Goal: Task Accomplishment & Management: Use online tool/utility

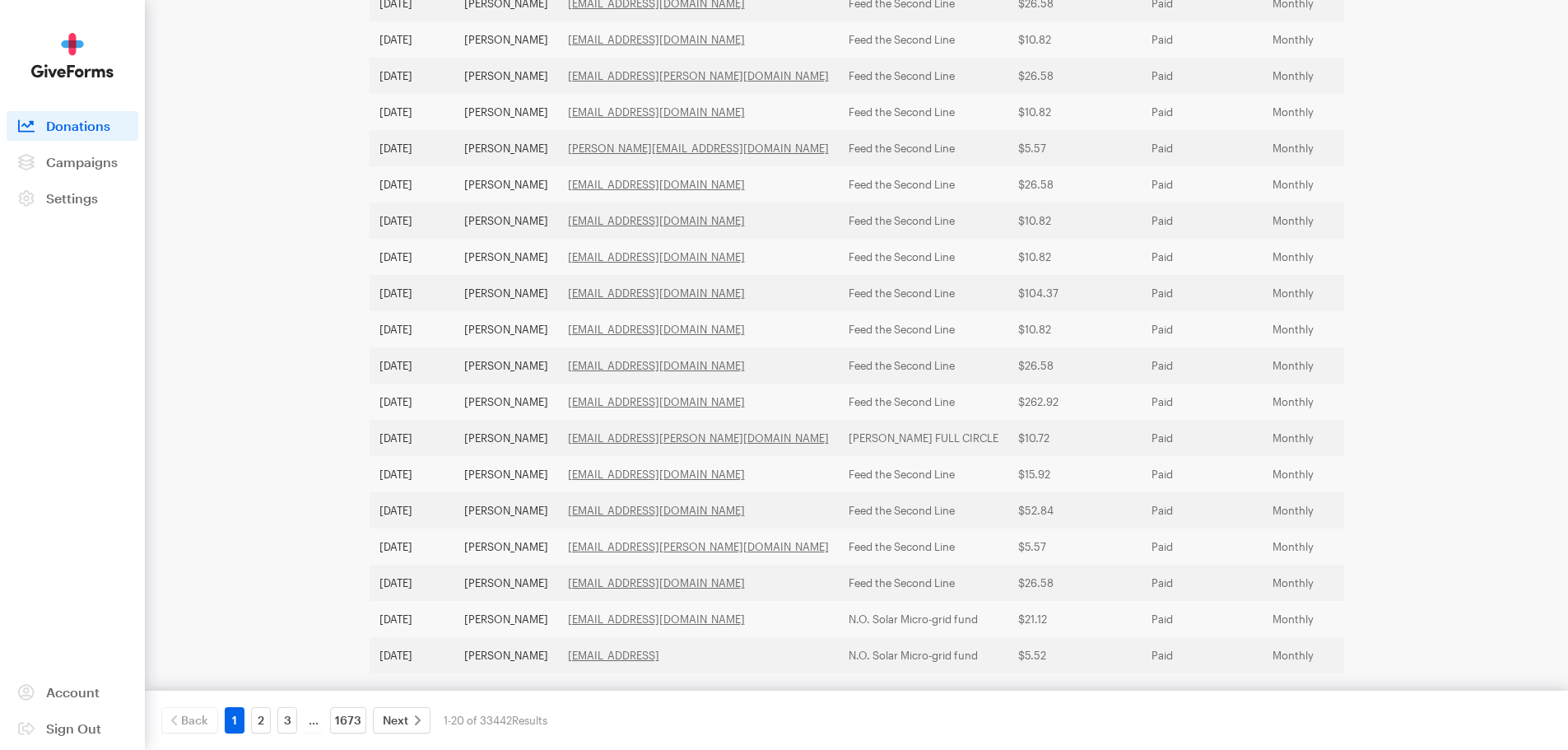
scroll to position [446, 0]
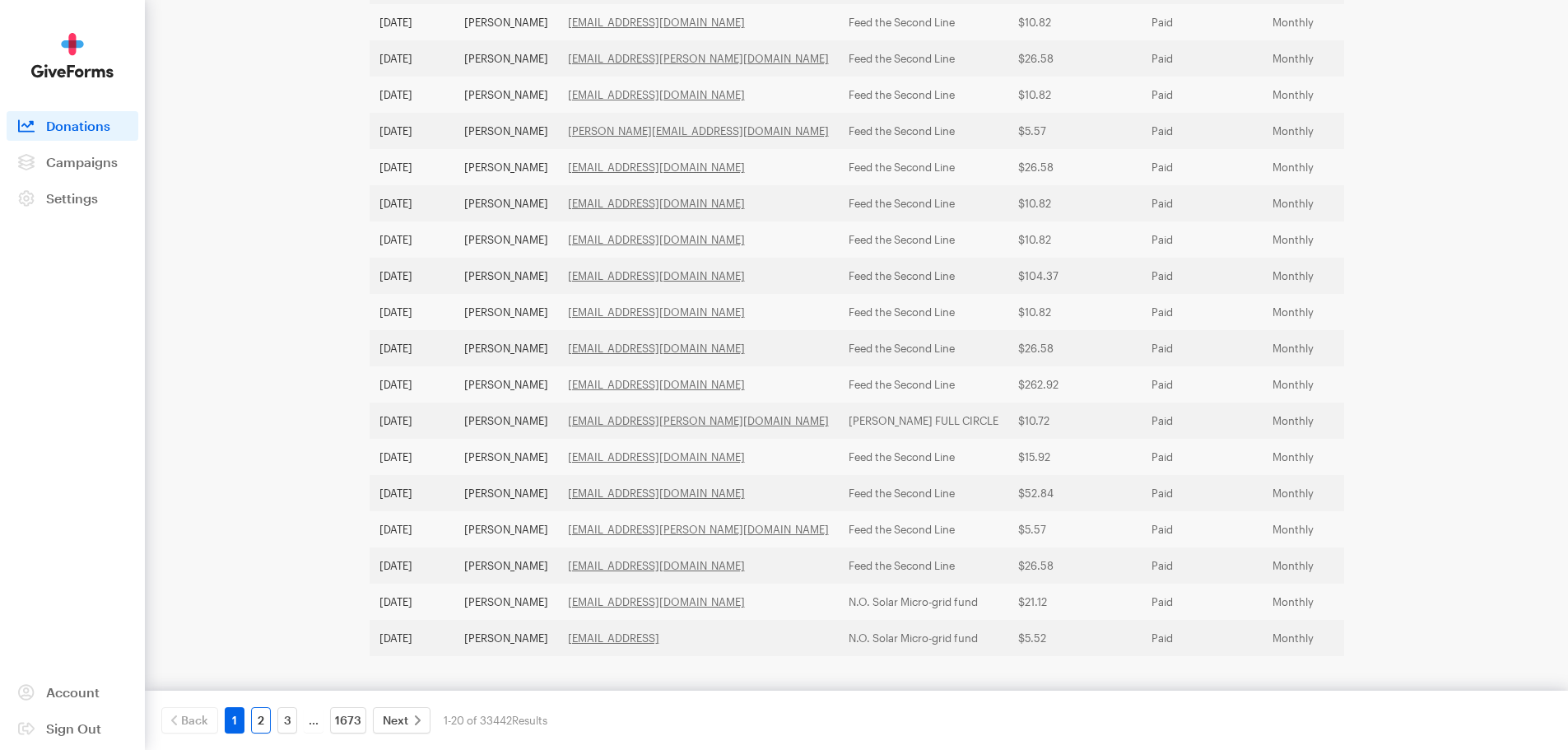
click at [260, 726] on link "2" at bounding box center [261, 719] width 19 height 26
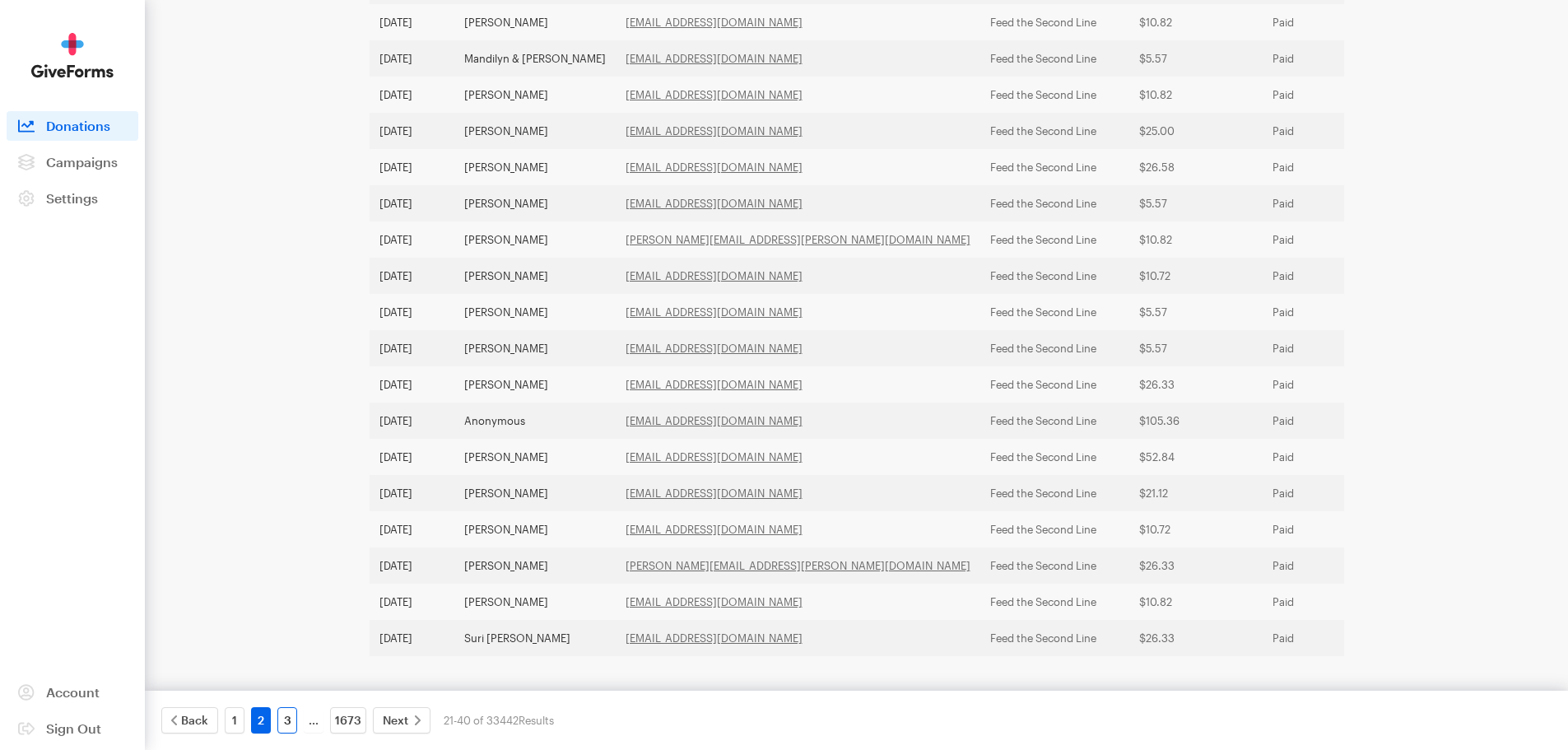
click at [281, 718] on link "3" at bounding box center [287, 719] width 19 height 26
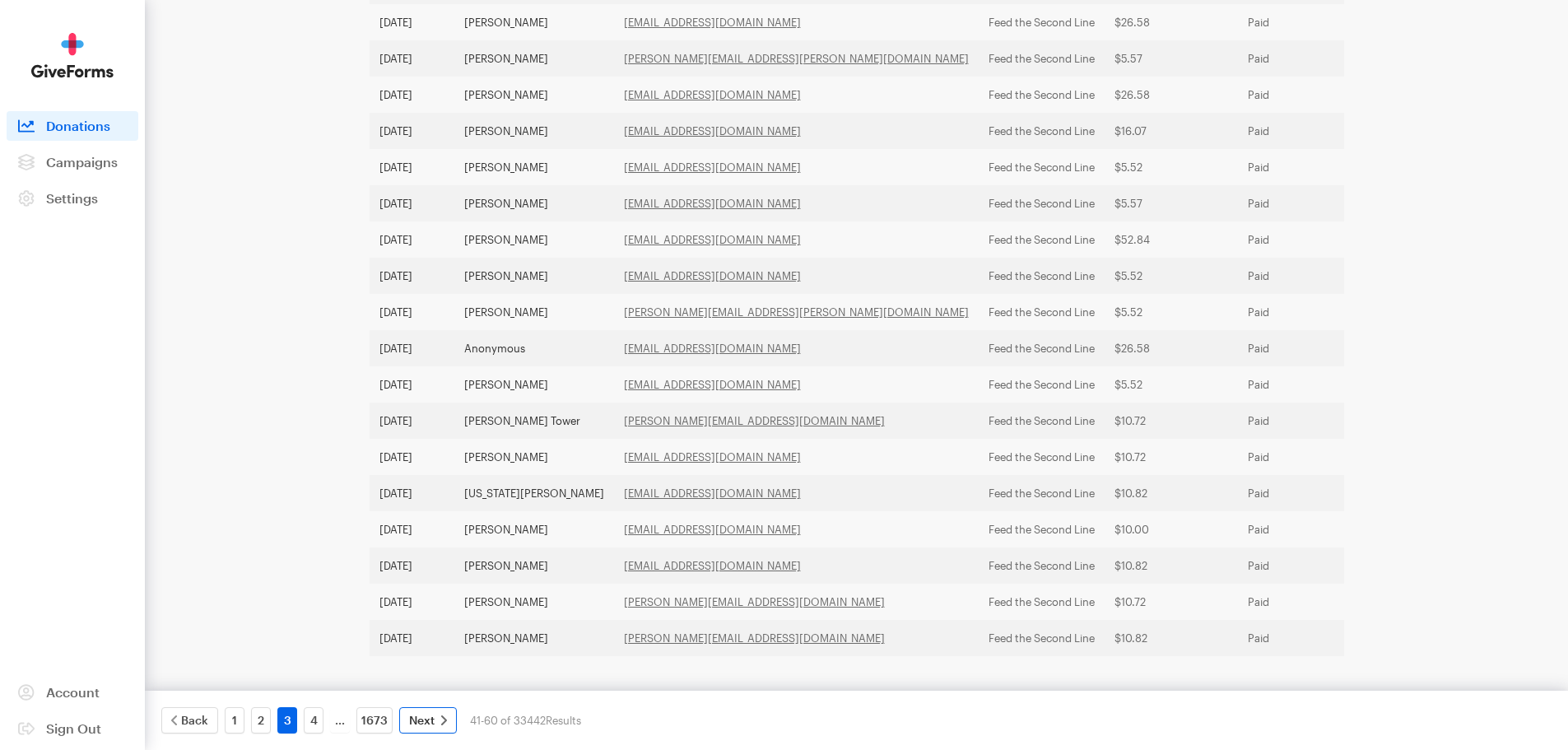
click at [428, 728] on span "Next" at bounding box center [422, 719] width 26 height 19
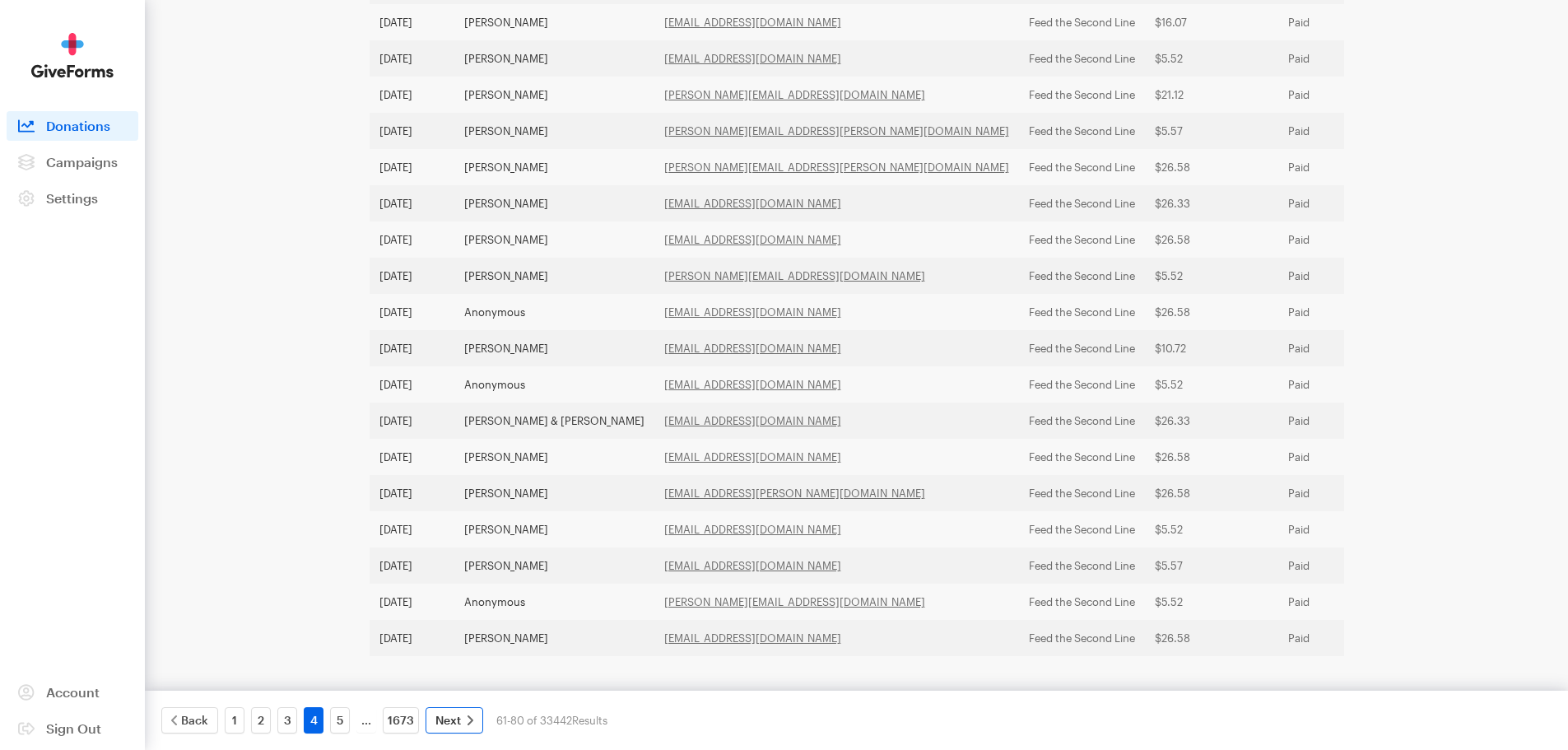
click at [440, 723] on span "Next" at bounding box center [449, 719] width 26 height 19
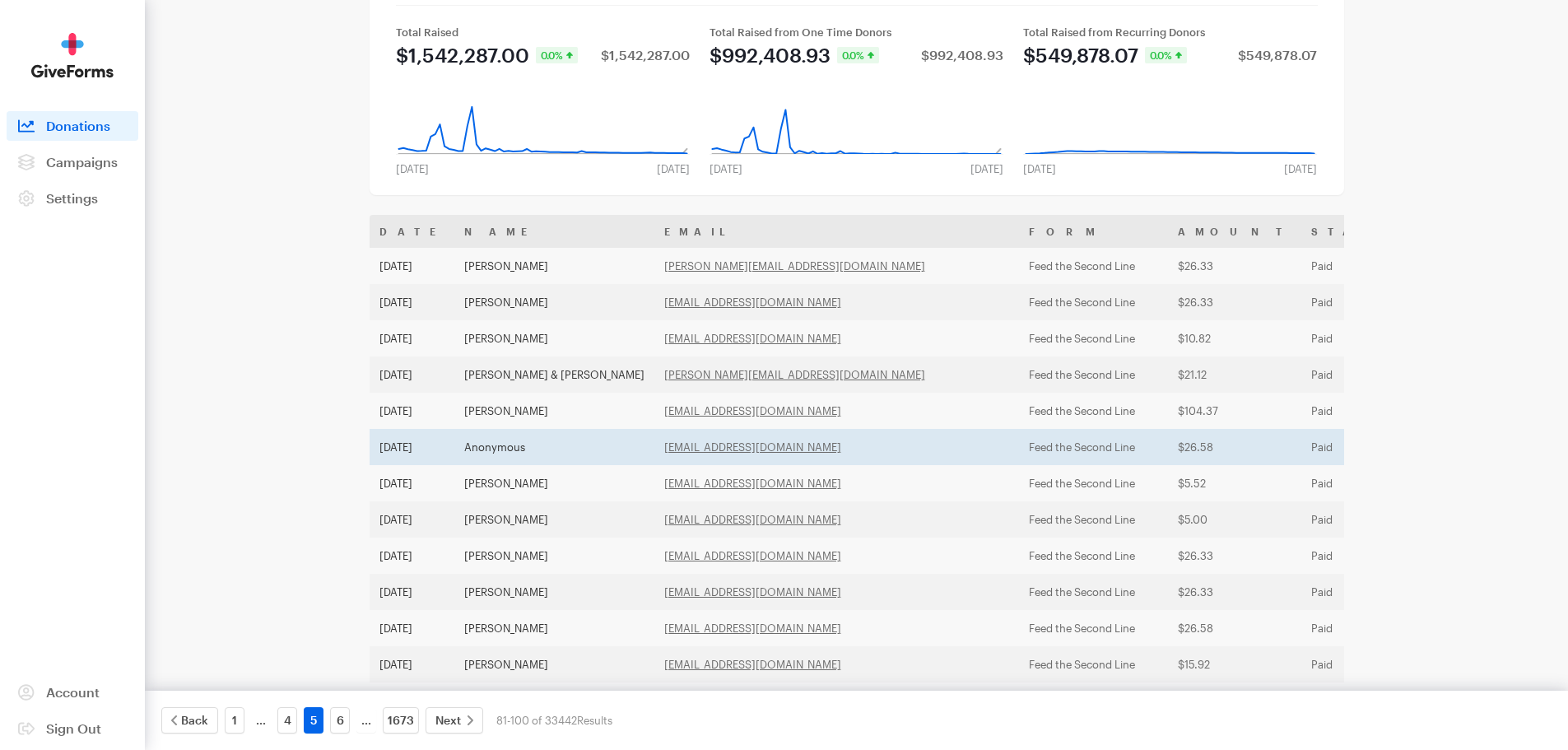
scroll to position [117, 0]
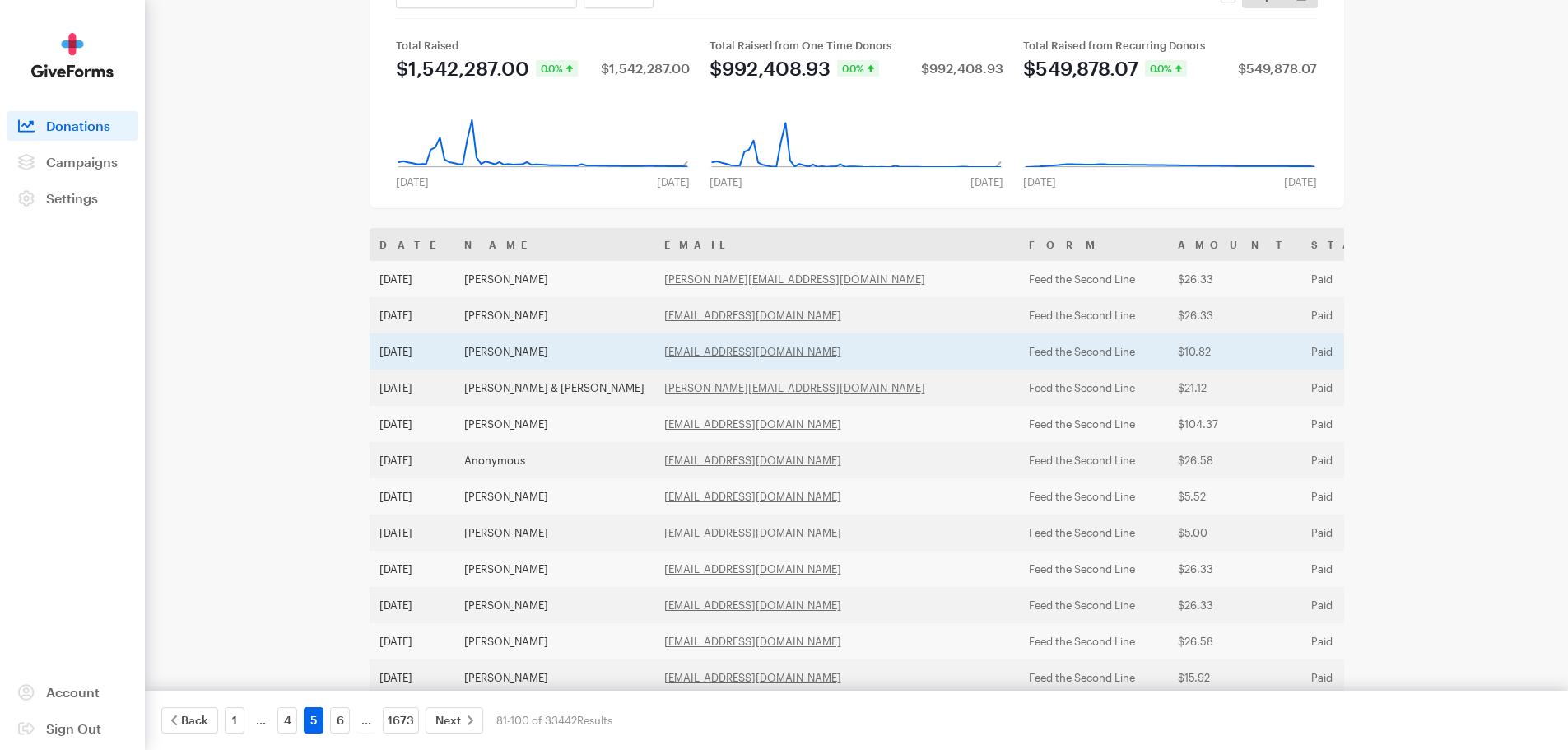
click at [553, 346] on td "[PERSON_NAME]" at bounding box center [555, 350] width 200 height 36
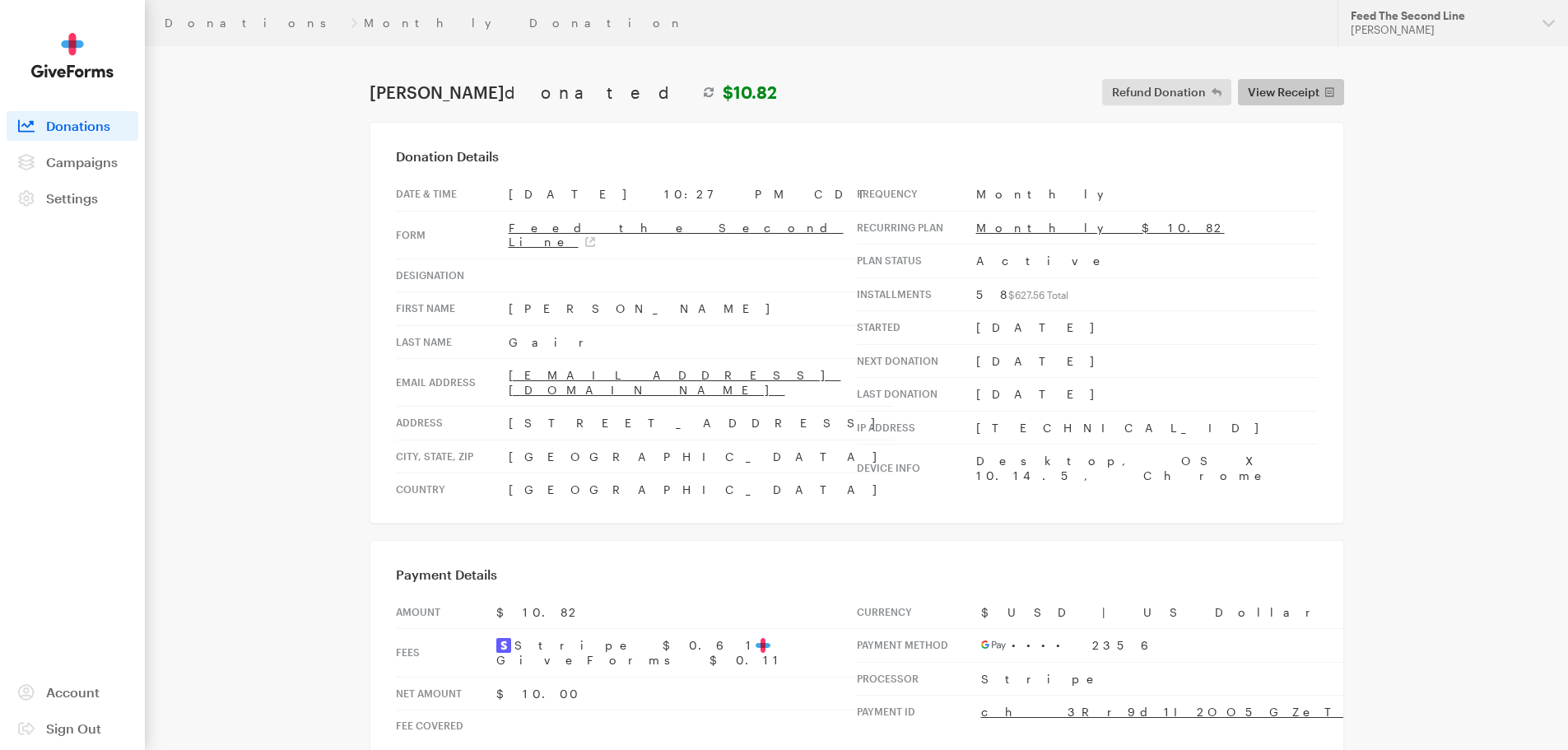
click at [1300, 93] on span "View Receipt" at bounding box center [1283, 92] width 71 height 19
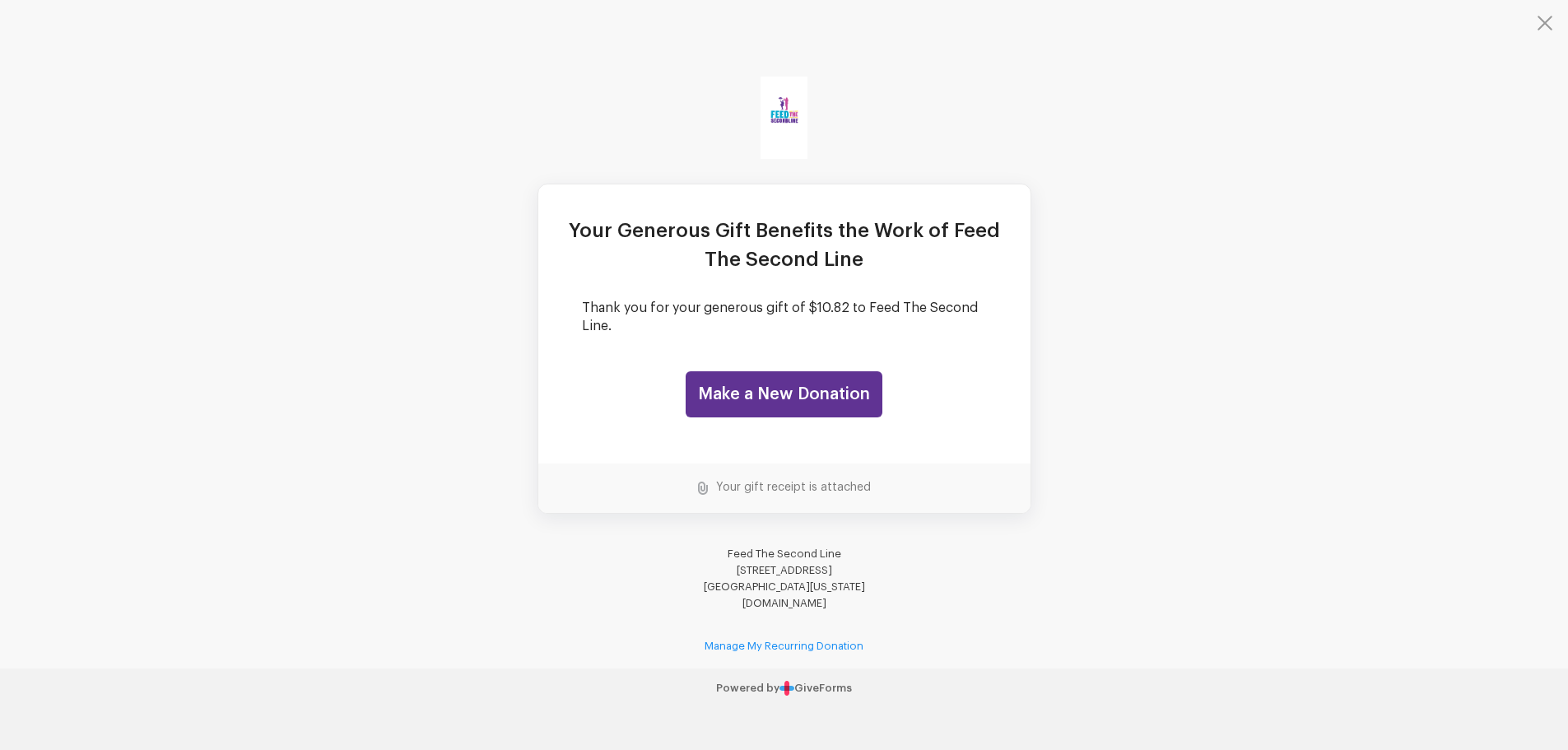
scroll to position [202, 0]
click at [1543, 31] on button "button" at bounding box center [1535, 32] width 66 height 66
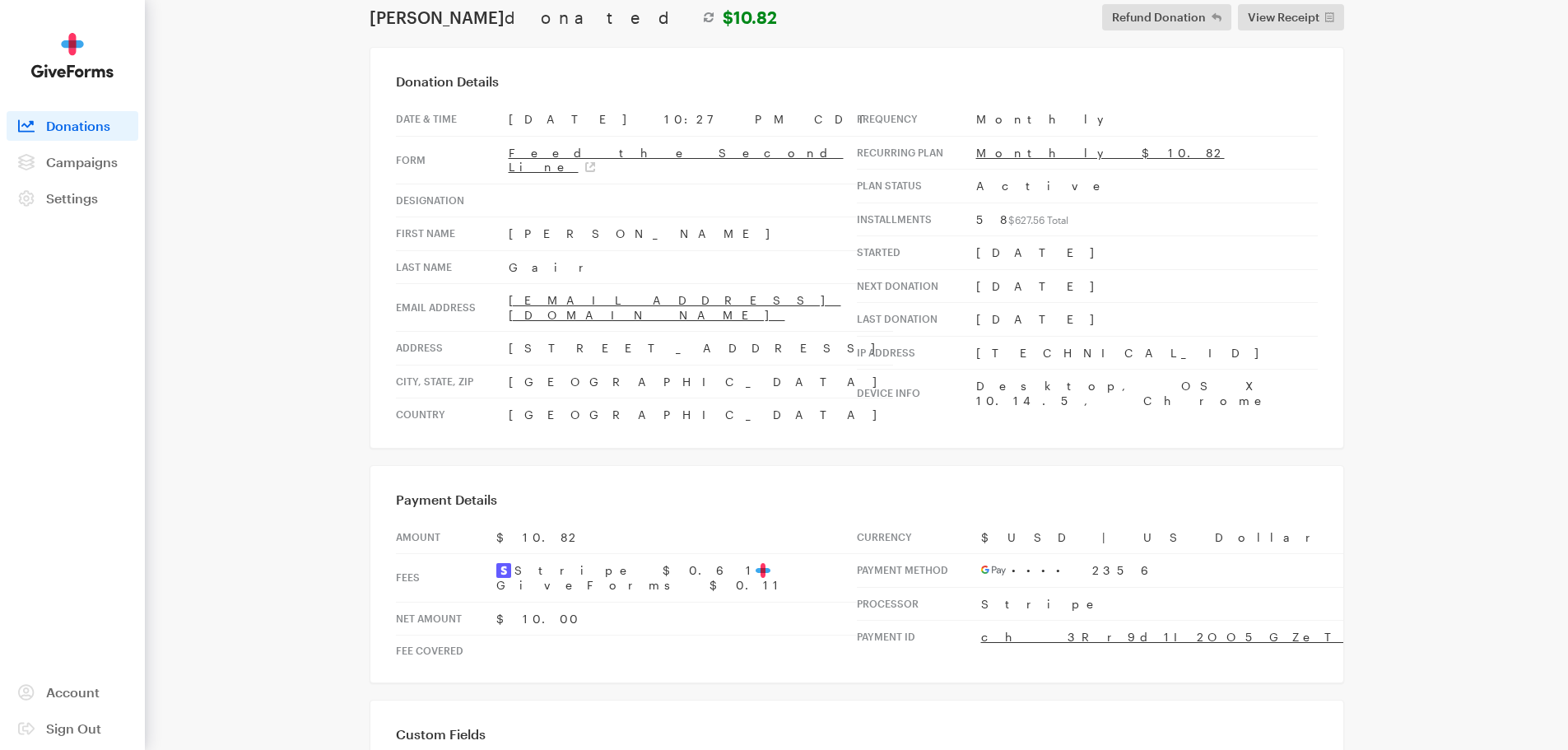
scroll to position [38, 0]
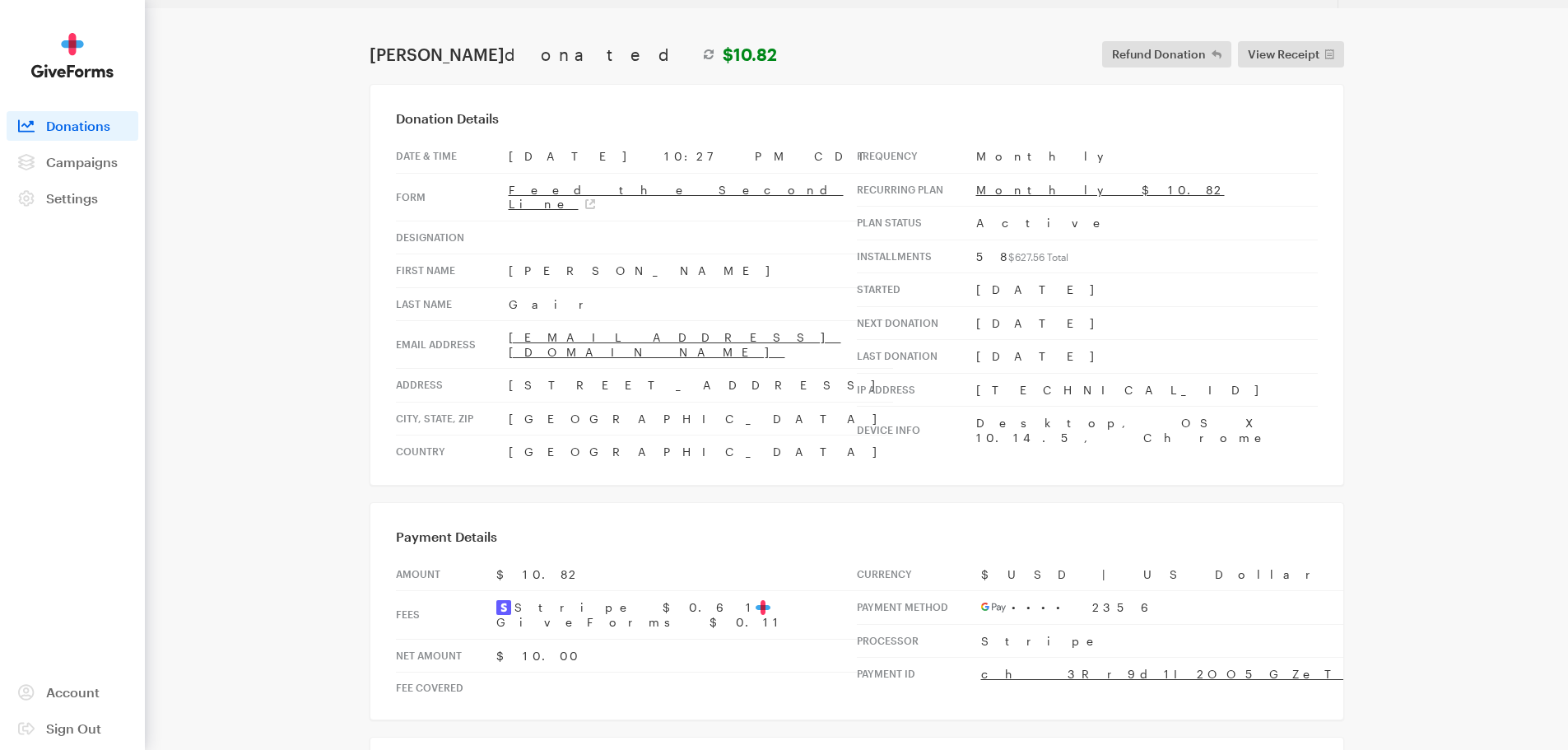
click at [789, 502] on div "Payment Details Amount $10.82 Fees Stripe $0.61 GiveForms $0.11 Net Amount $10.…" at bounding box center [857, 611] width 975 height 219
click at [1039, 667] on link "ch_3Rr9d1I2OO5GZeTt0VHBOcdx" at bounding box center [1264, 673] width 566 height 14
click at [1034, 193] on link "Monthly $10.82" at bounding box center [1101, 189] width 249 height 14
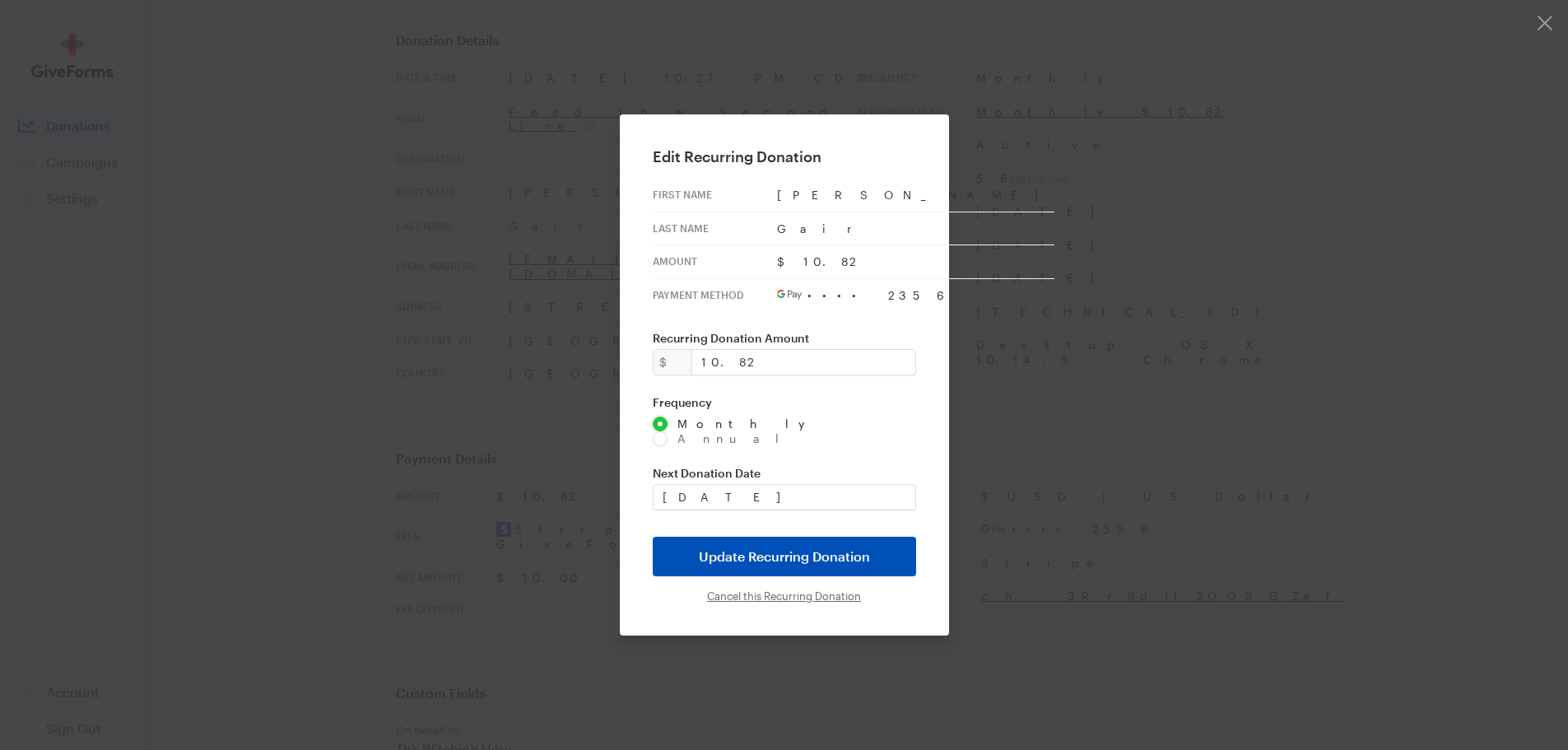
scroll to position [121, 0]
click at [279, 362] on button "button" at bounding box center [784, 375] width 1568 height 750
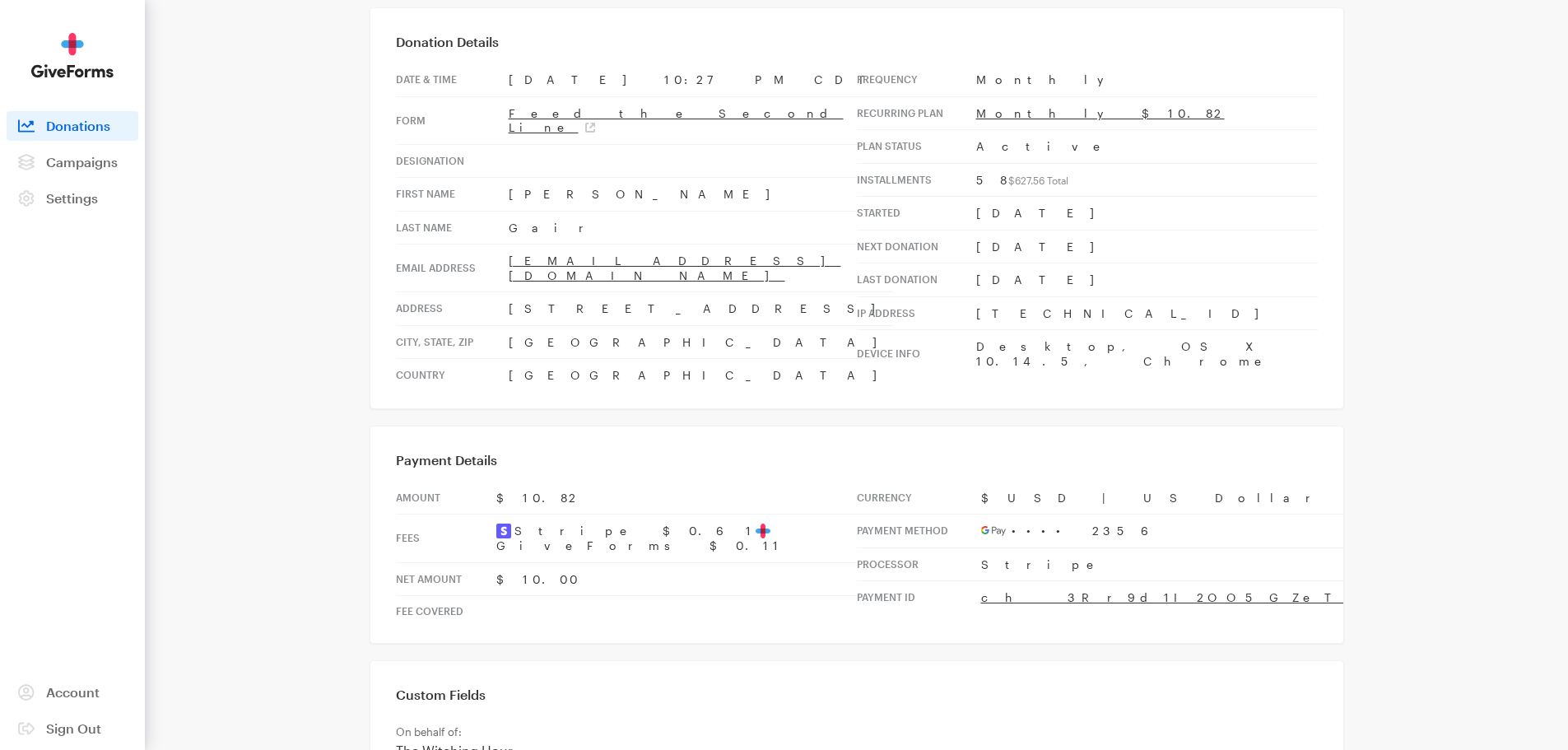
scroll to position [202, 0]
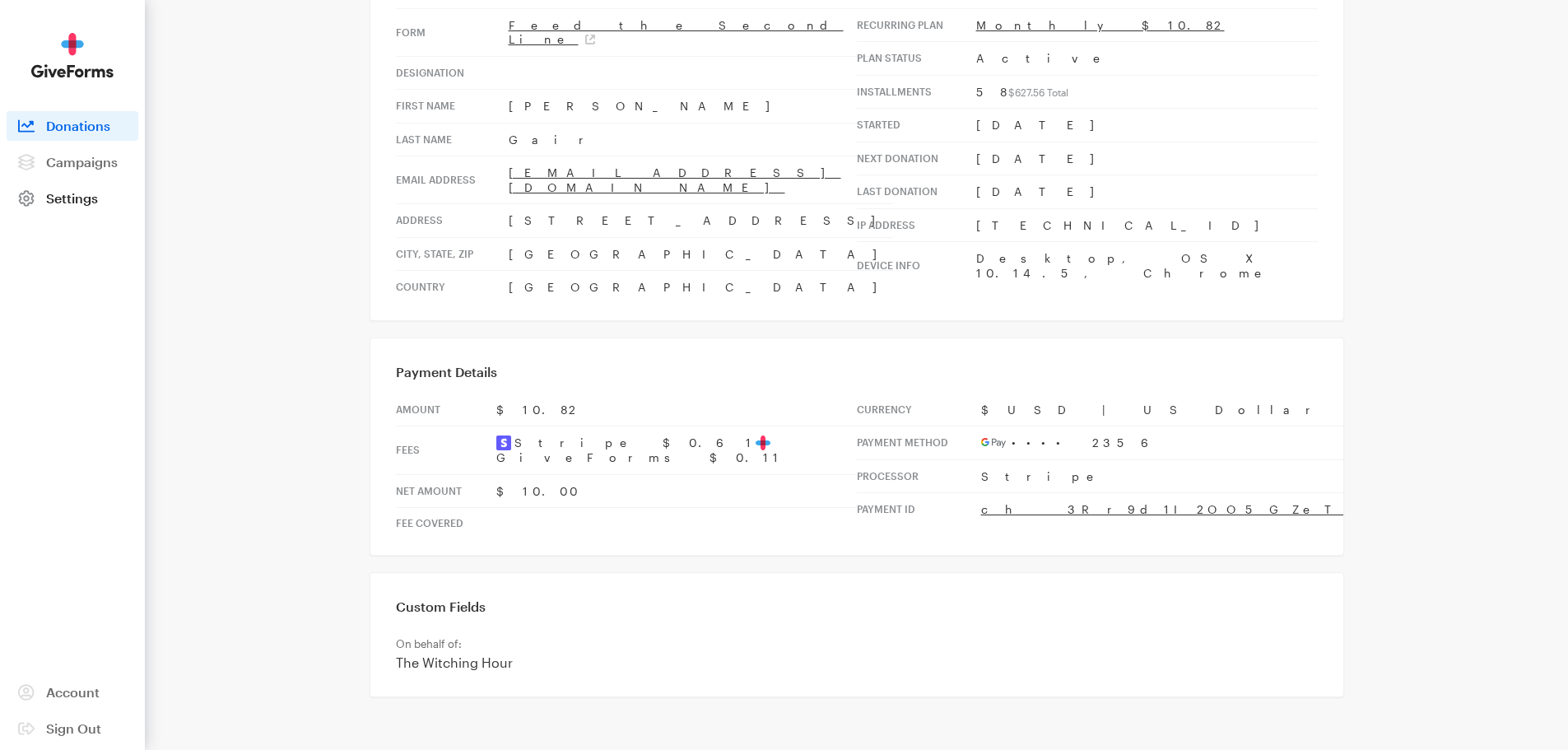
click at [108, 204] on link "Settings" at bounding box center [72, 198] width 132 height 30
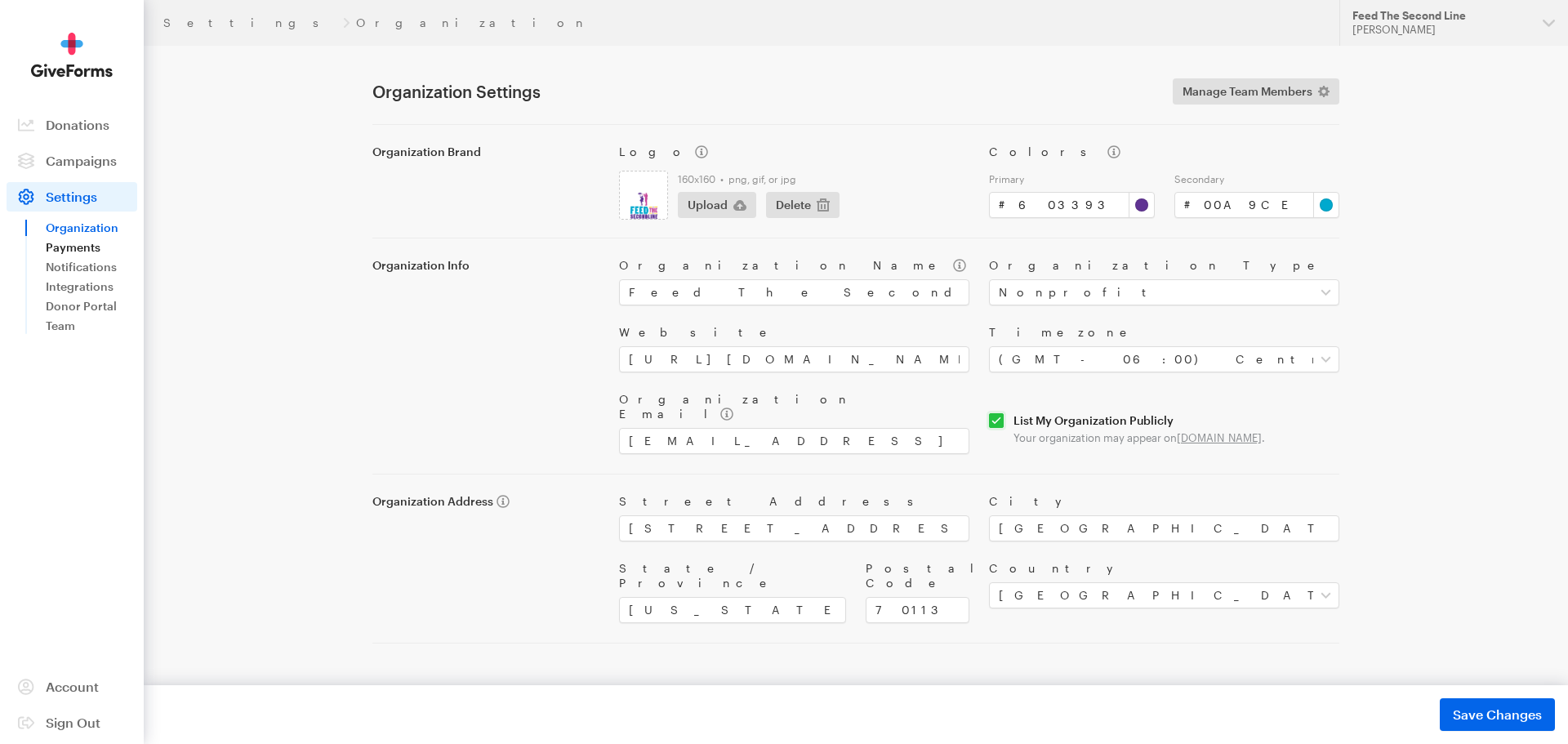
click at [96, 243] on link "Payments" at bounding box center [91, 246] width 91 height 19
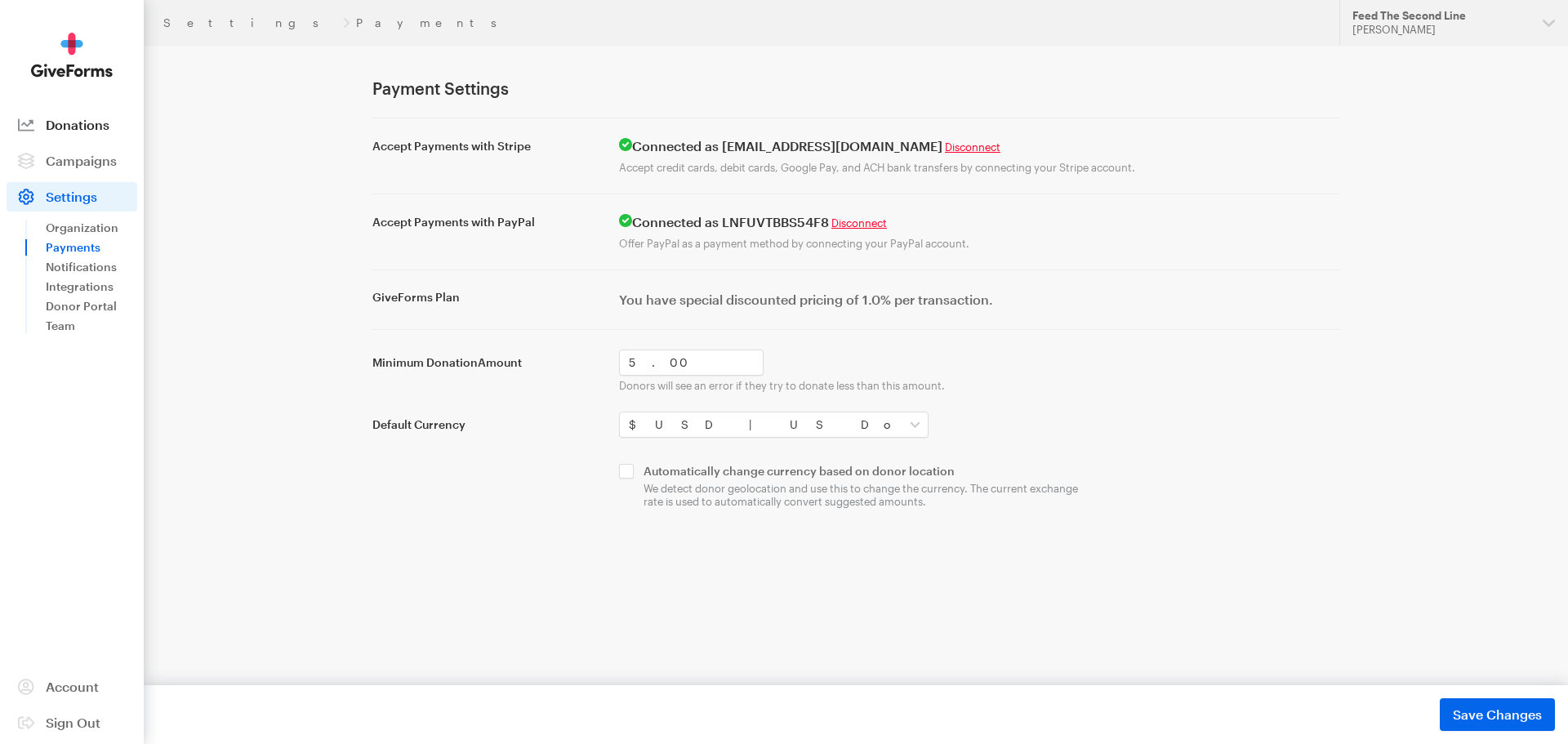
click at [89, 137] on link "Donations" at bounding box center [72, 125] width 131 height 29
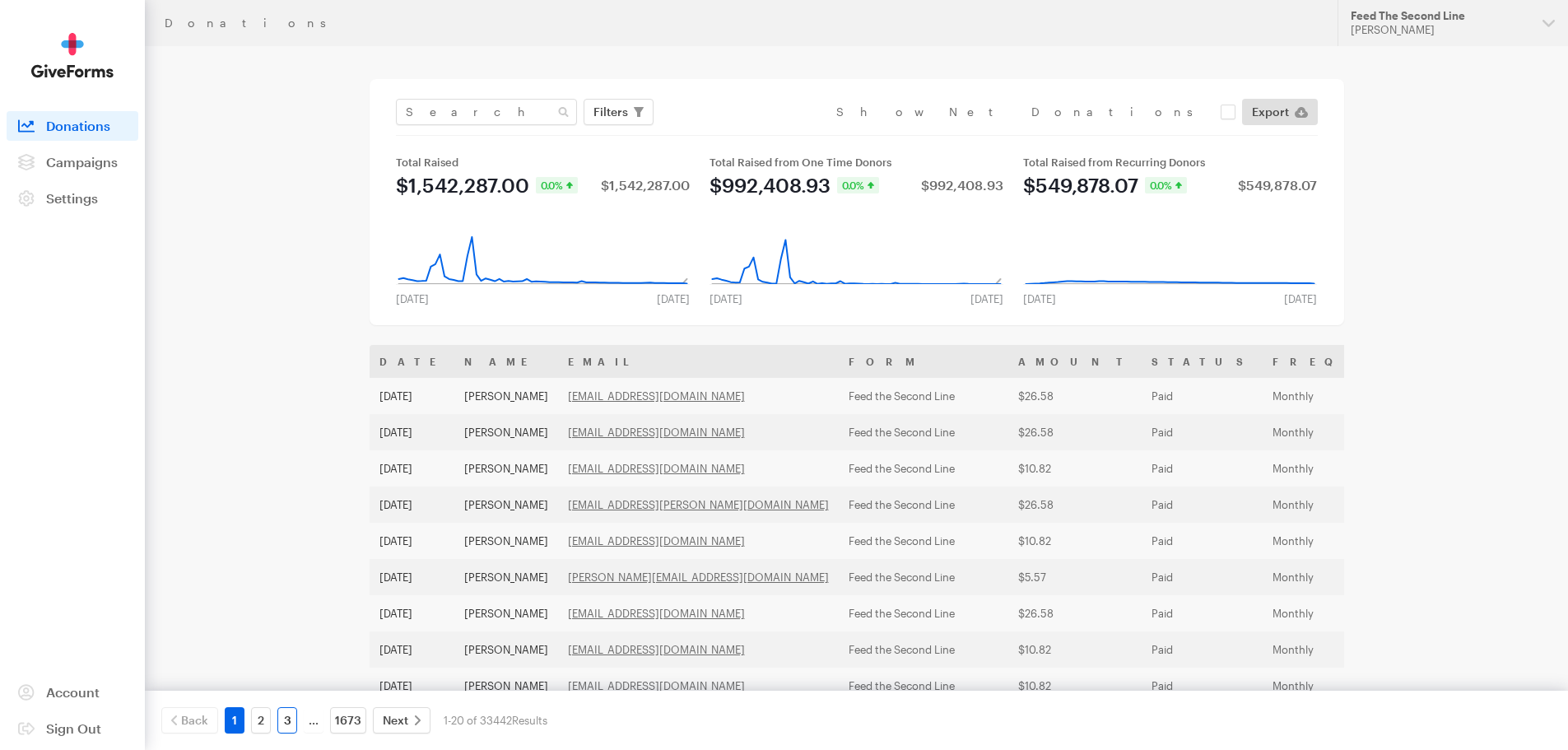
click at [284, 720] on link "3" at bounding box center [287, 719] width 19 height 26
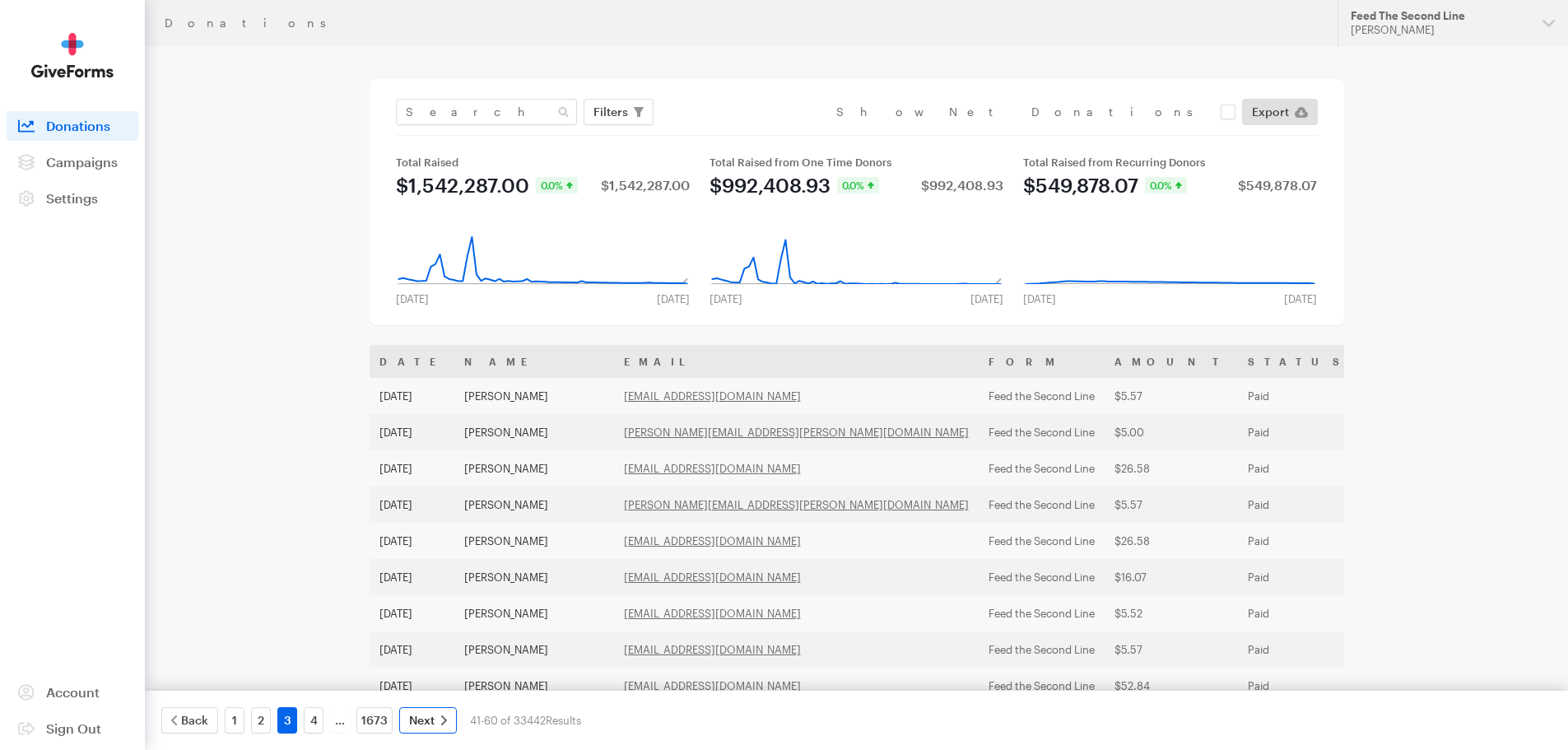
click at [420, 724] on span "Next" at bounding box center [422, 719] width 26 height 19
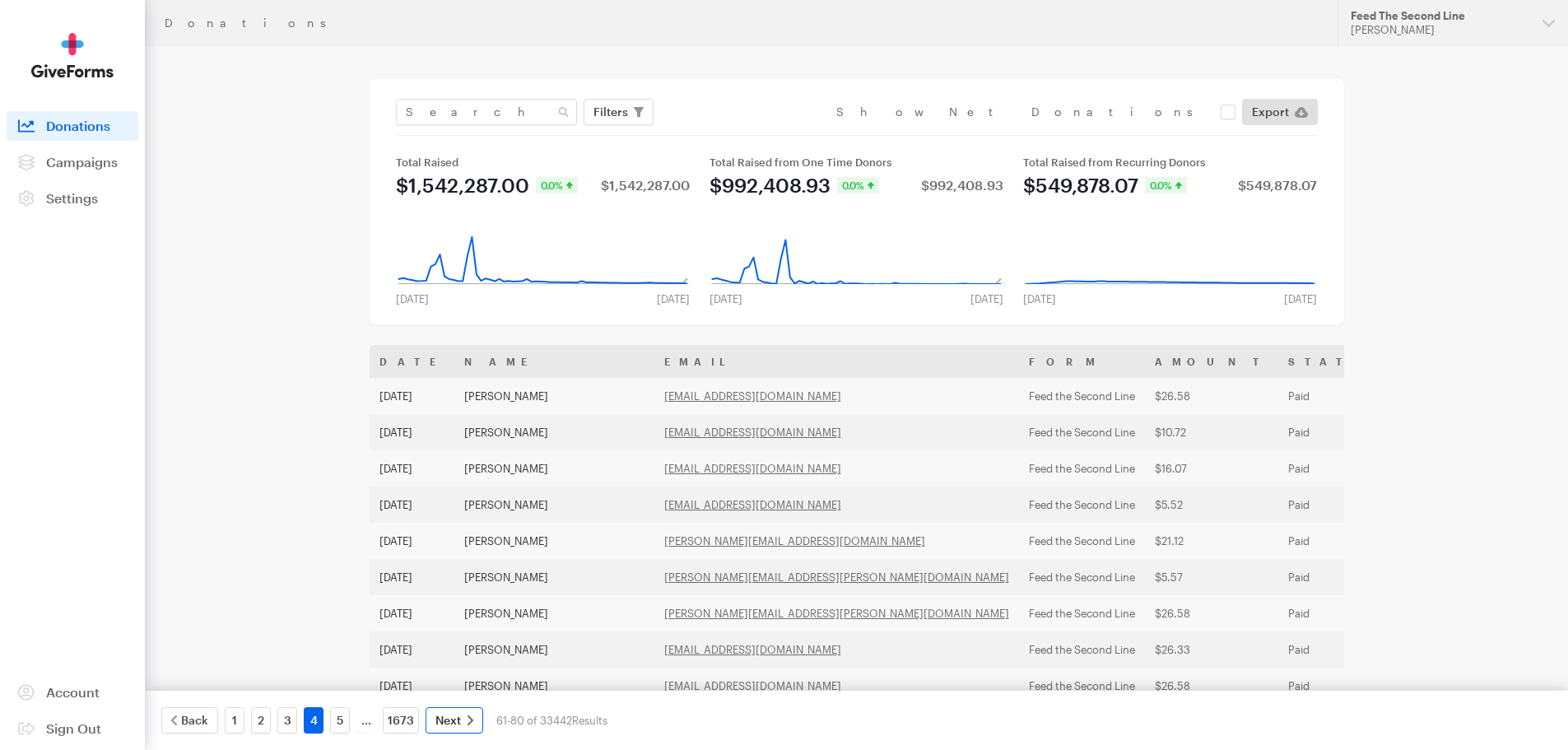
click at [437, 724] on span "Next" at bounding box center [449, 719] width 26 height 19
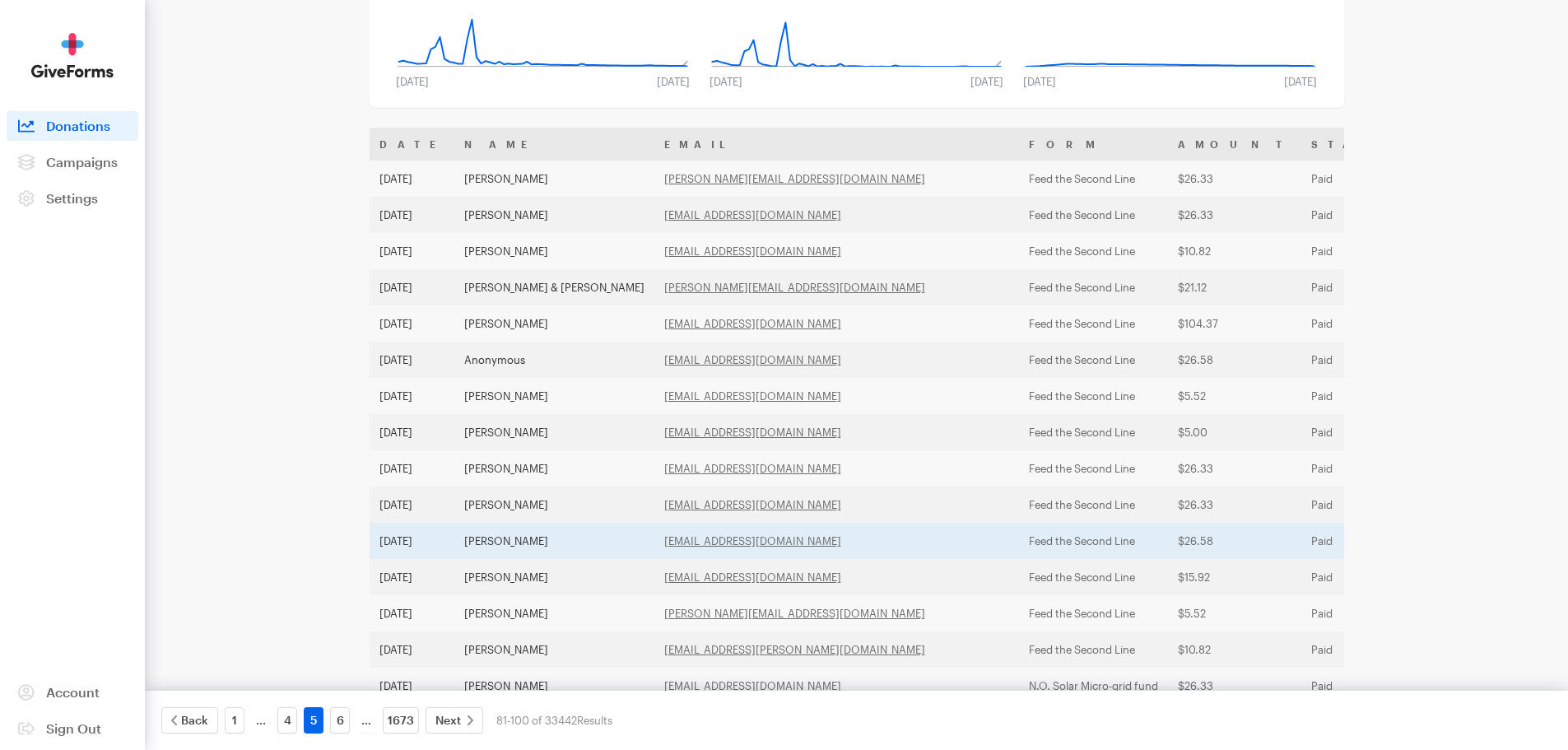
scroll to position [199, 0]
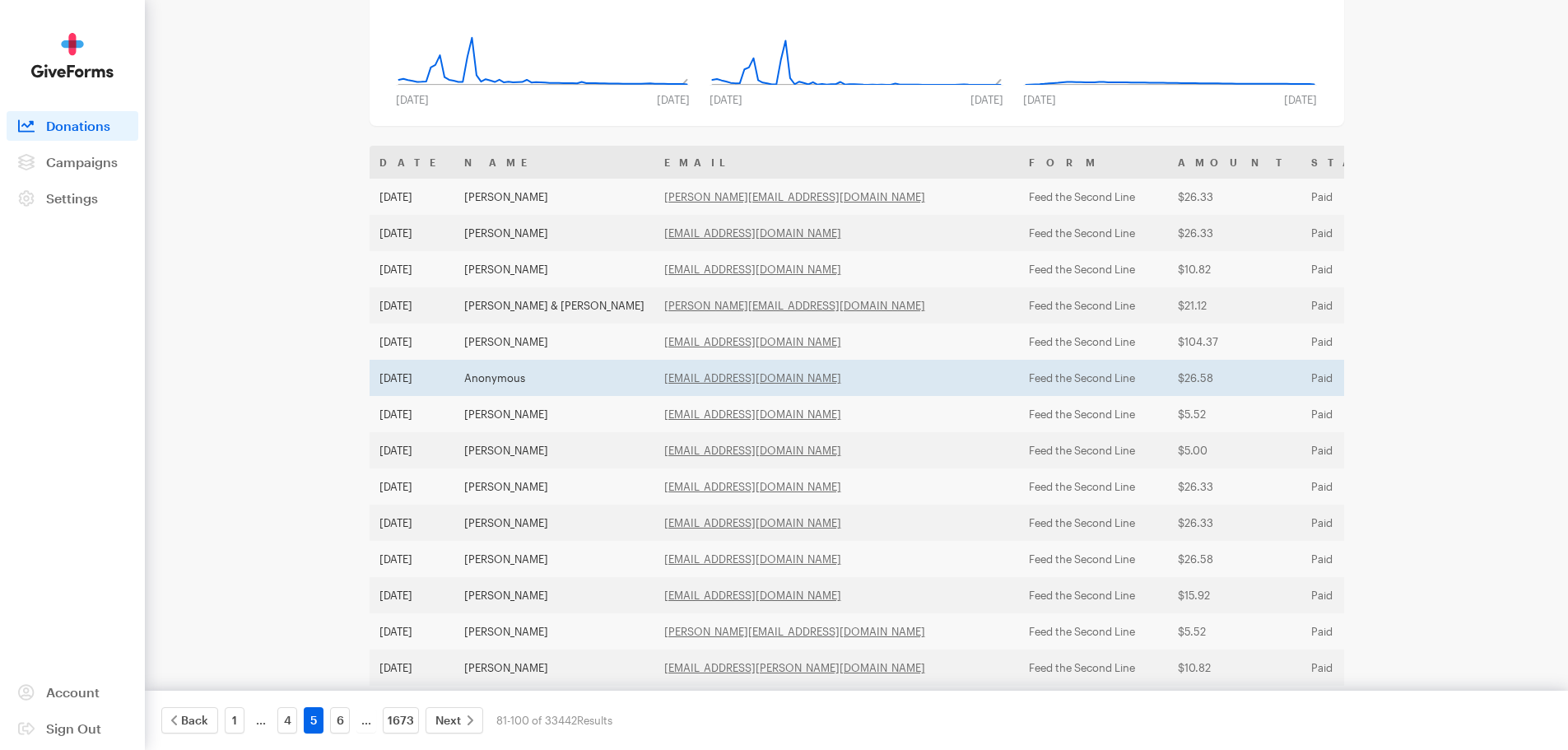
click at [1168, 377] on td "$26.58" at bounding box center [1235, 377] width 134 height 36
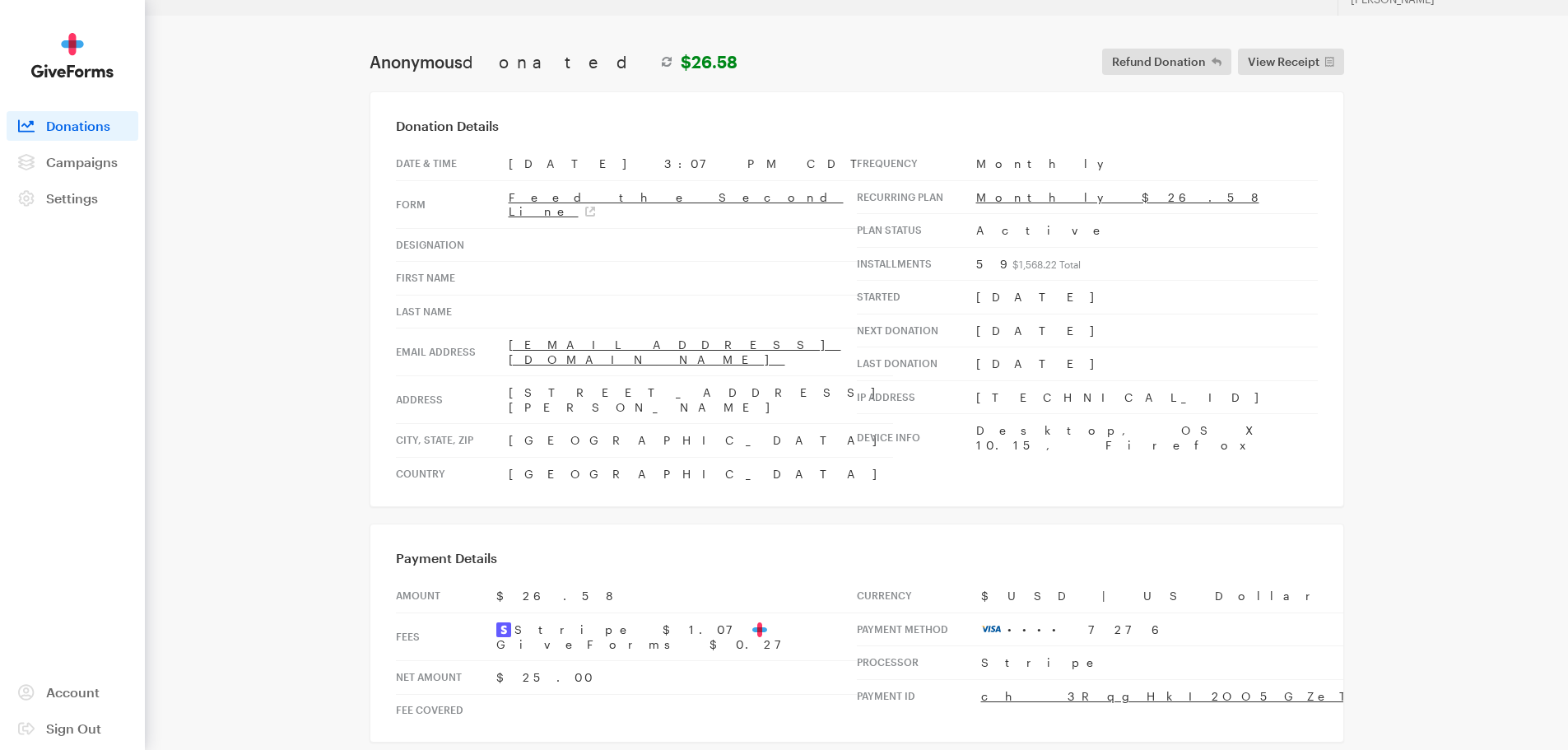
scroll to position [61, 0]
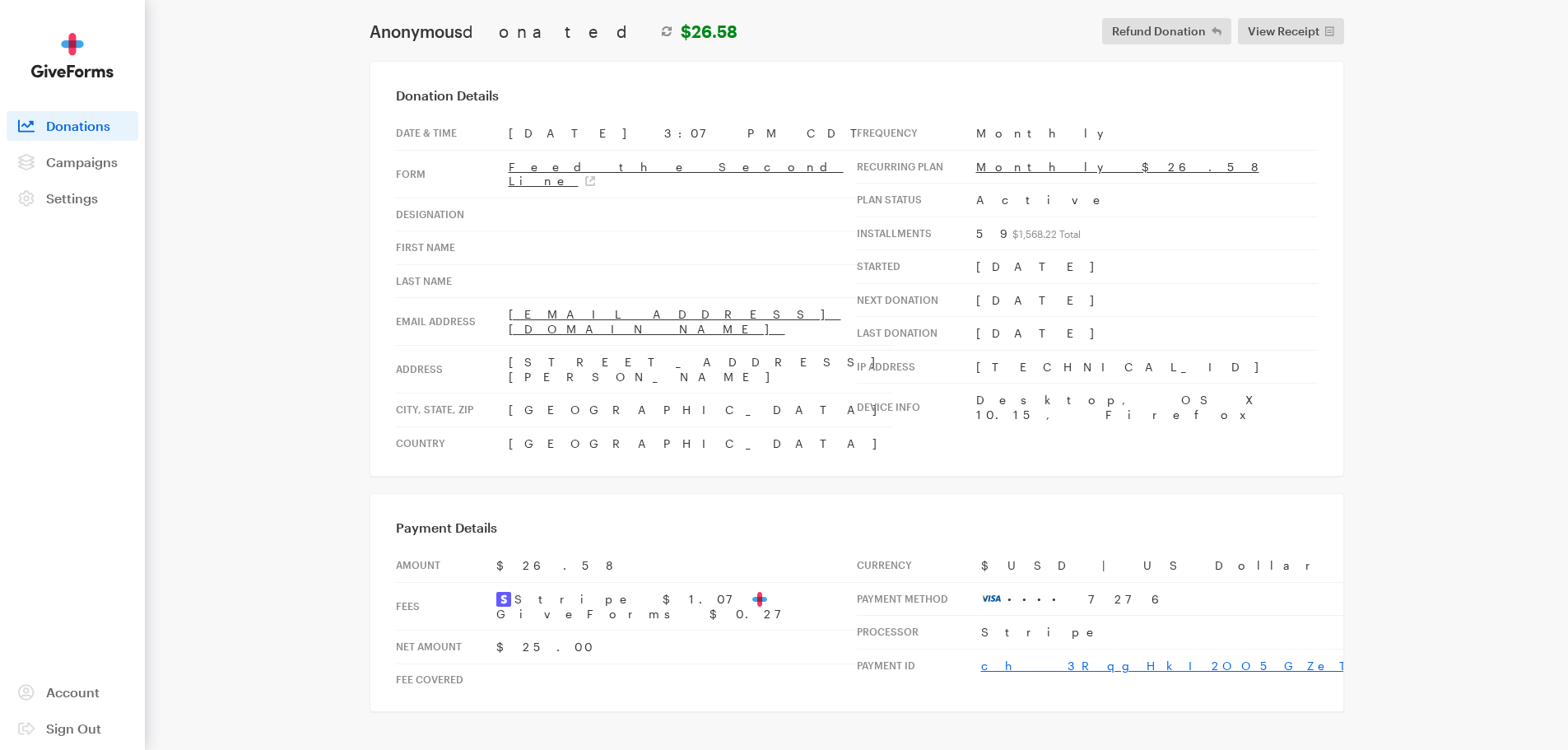
click at [1034, 658] on link "ch_3RqgHkI2OO5GZeTt1nteMCnN" at bounding box center [1261, 665] width 560 height 14
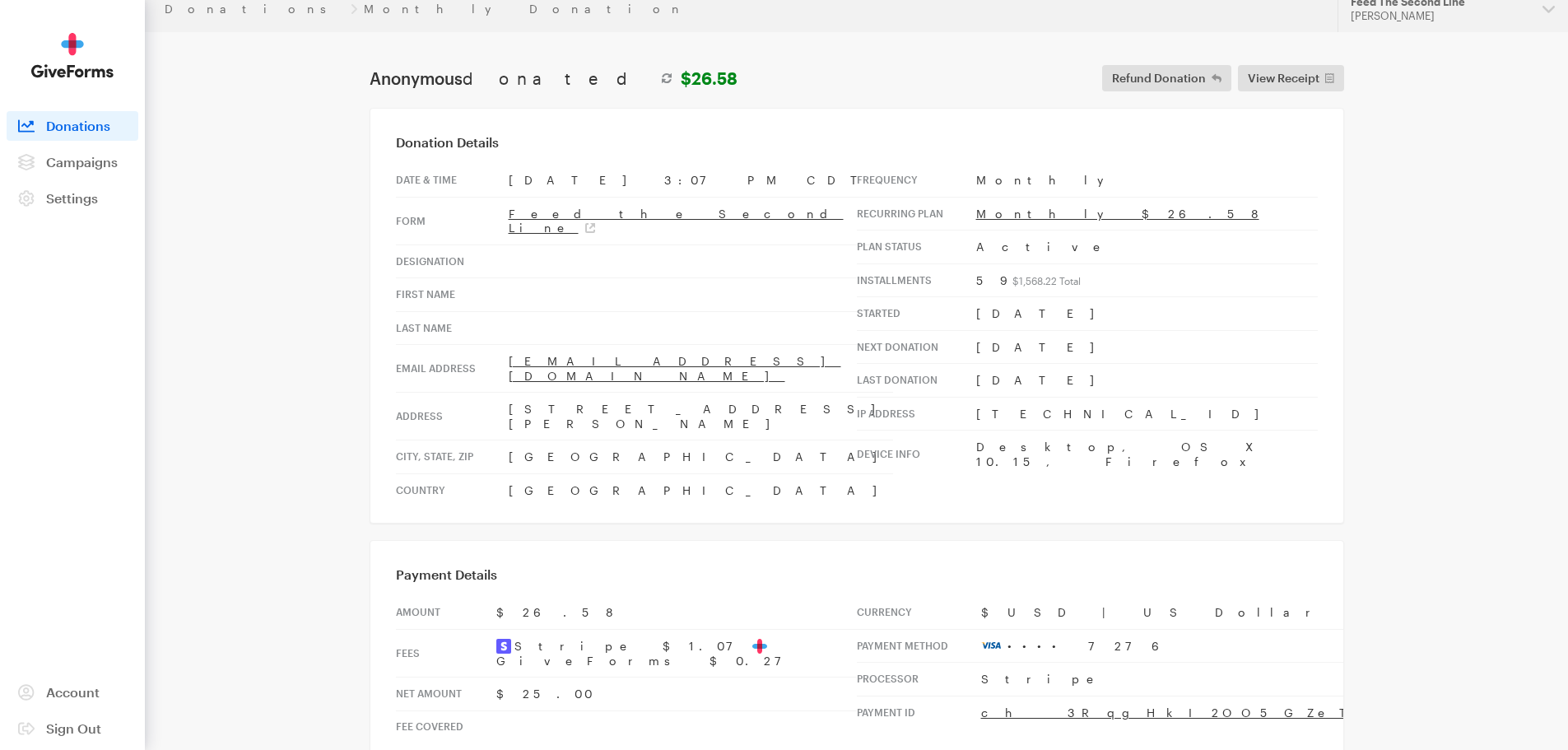
scroll to position [0, 0]
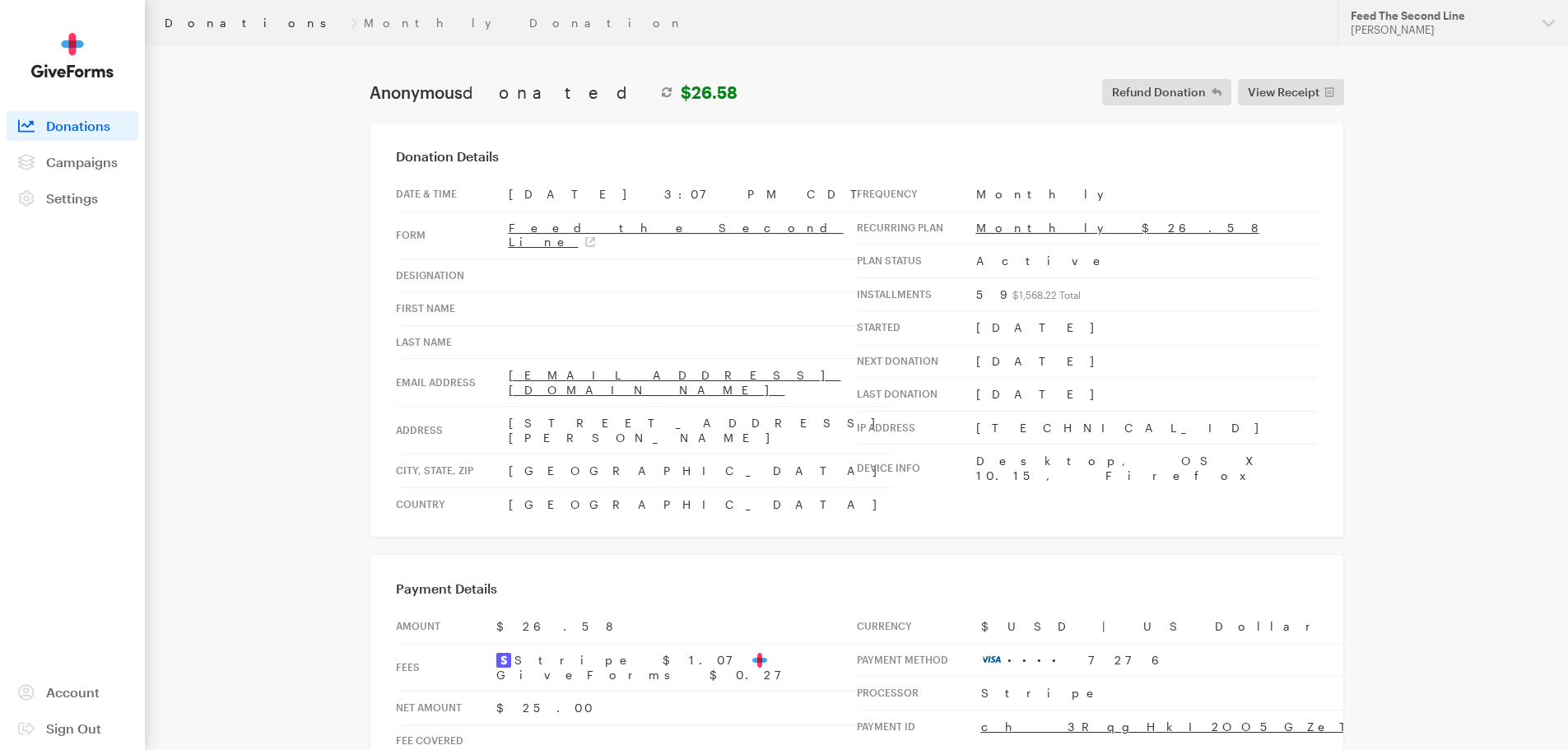
click at [203, 26] on link "Donations" at bounding box center [255, 23] width 180 height 13
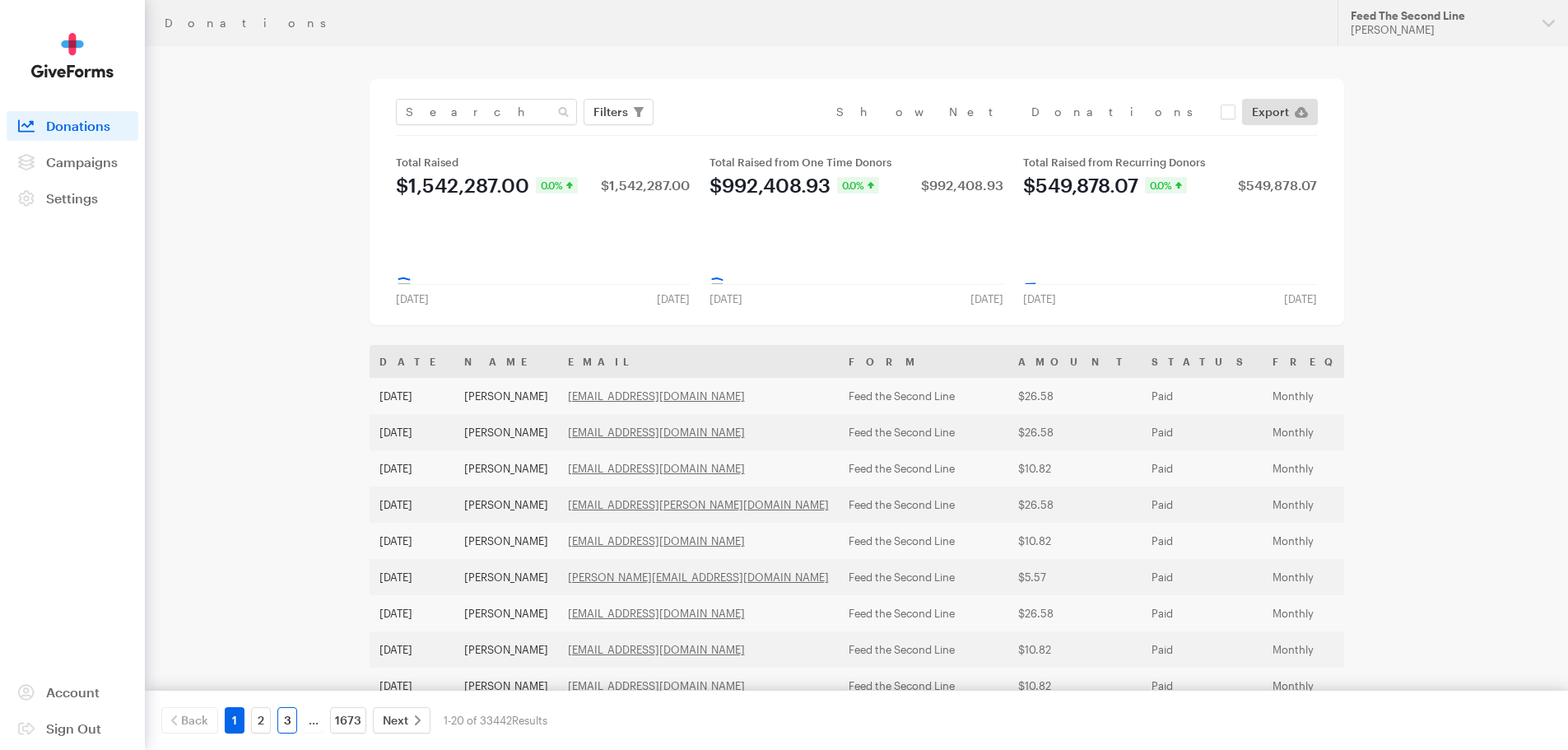
click at [289, 715] on link "3" at bounding box center [287, 719] width 19 height 26
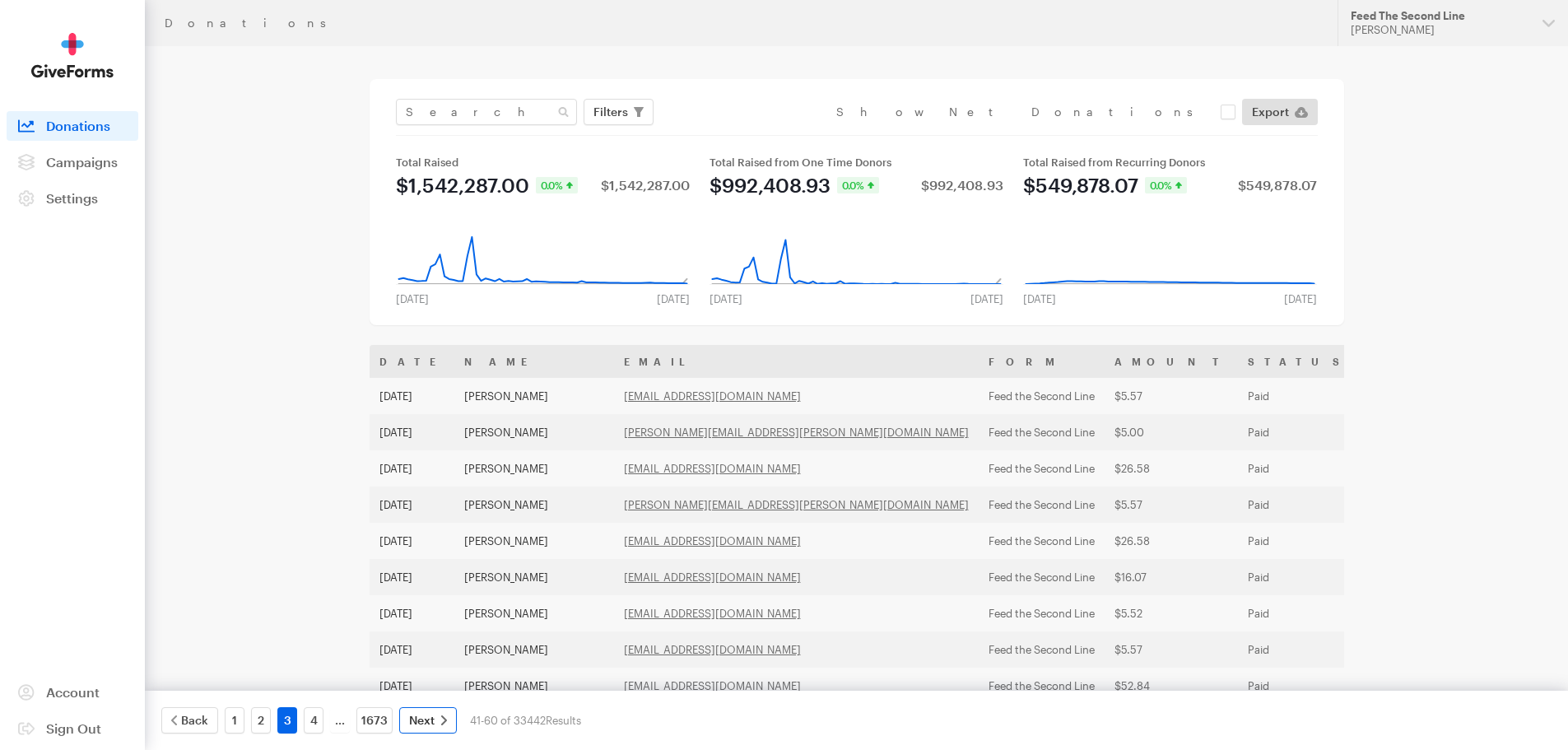
click at [415, 719] on span "Next" at bounding box center [422, 719] width 26 height 19
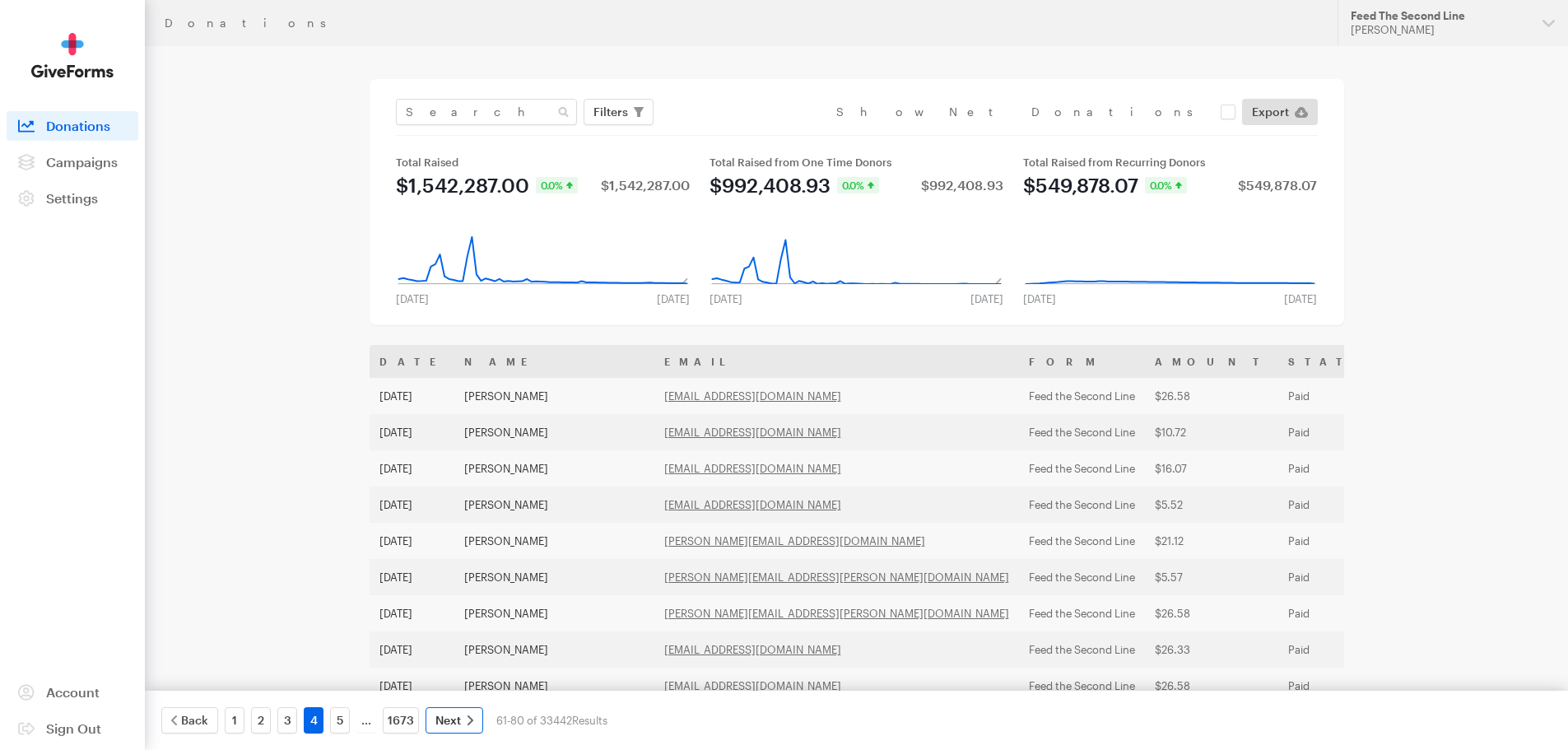
click at [467, 723] on icon at bounding box center [470, 719] width 6 height 10
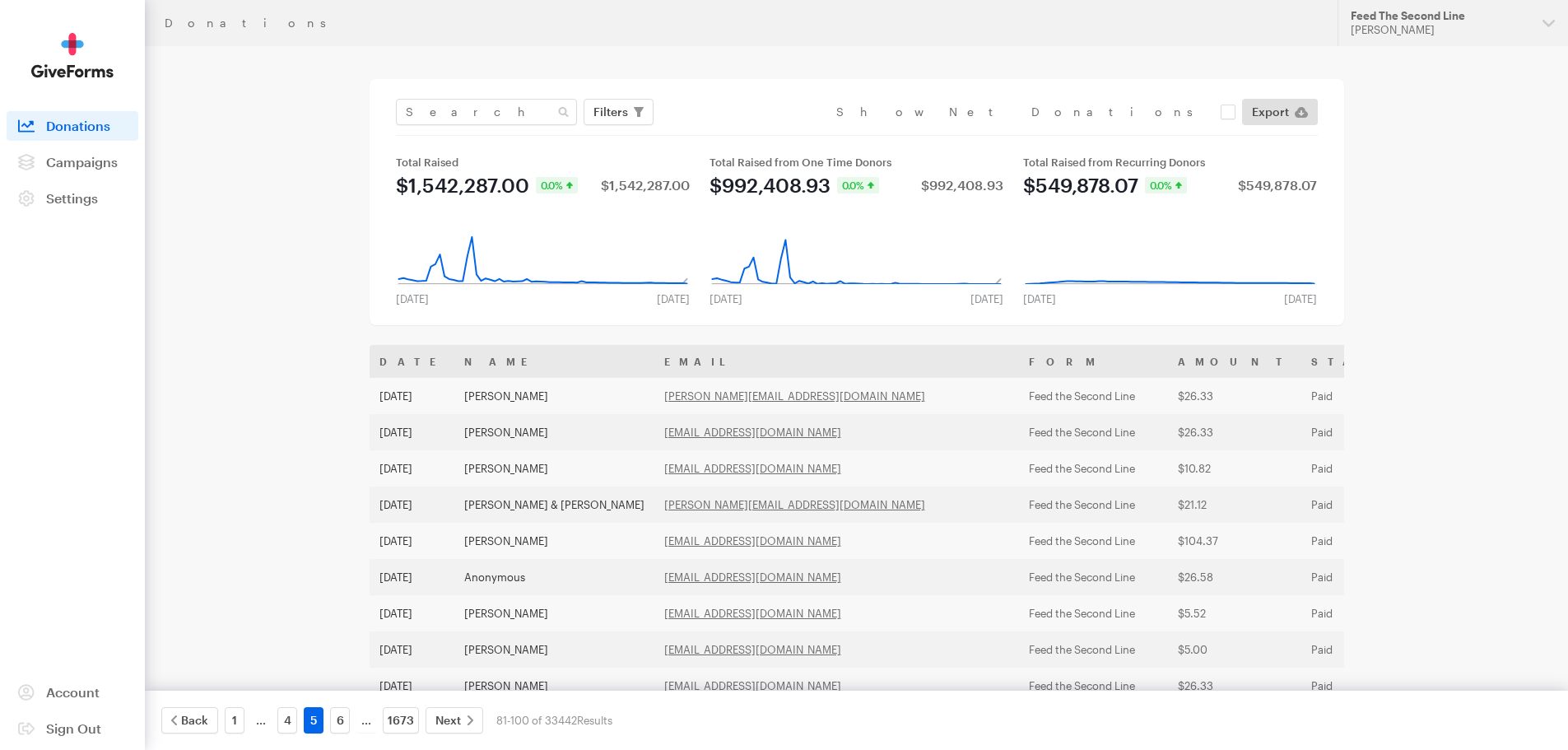
click at [483, 718] on div "Next" at bounding box center [453, 719] width 64 height 26
click at [470, 718] on icon at bounding box center [470, 719] width 6 height 10
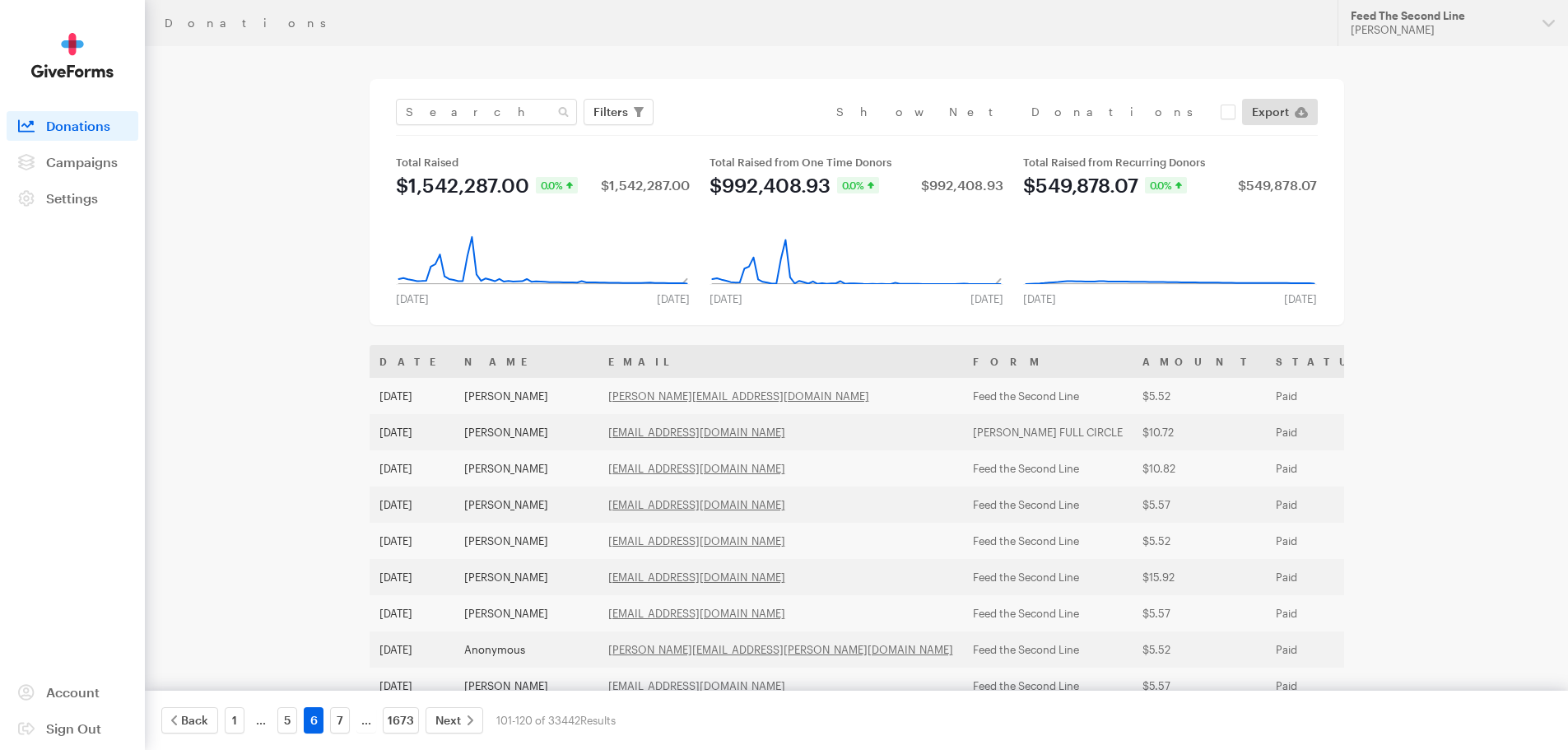
click at [470, 718] on icon at bounding box center [470, 719] width 6 height 10
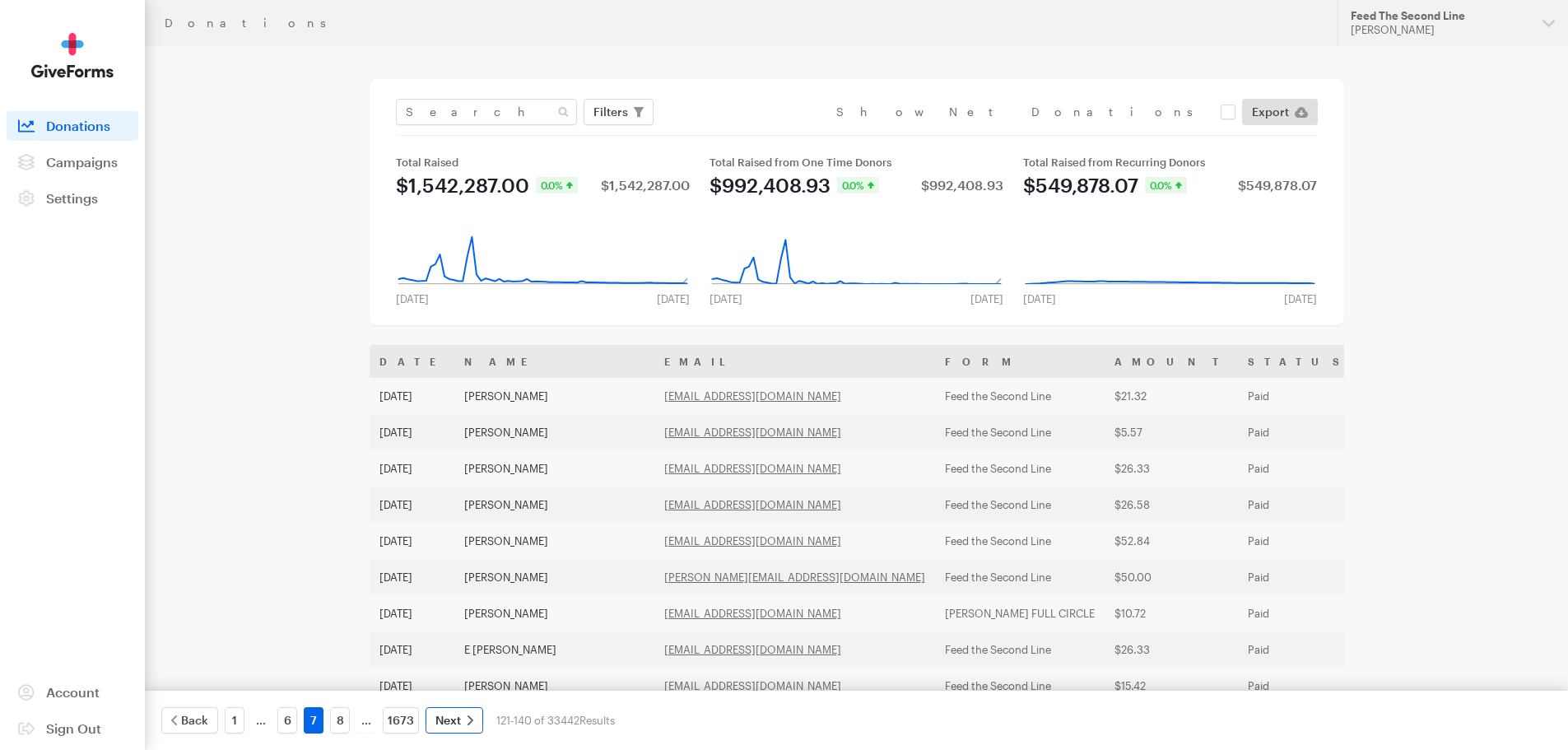
click at [458, 714] on span "Next" at bounding box center [449, 719] width 26 height 19
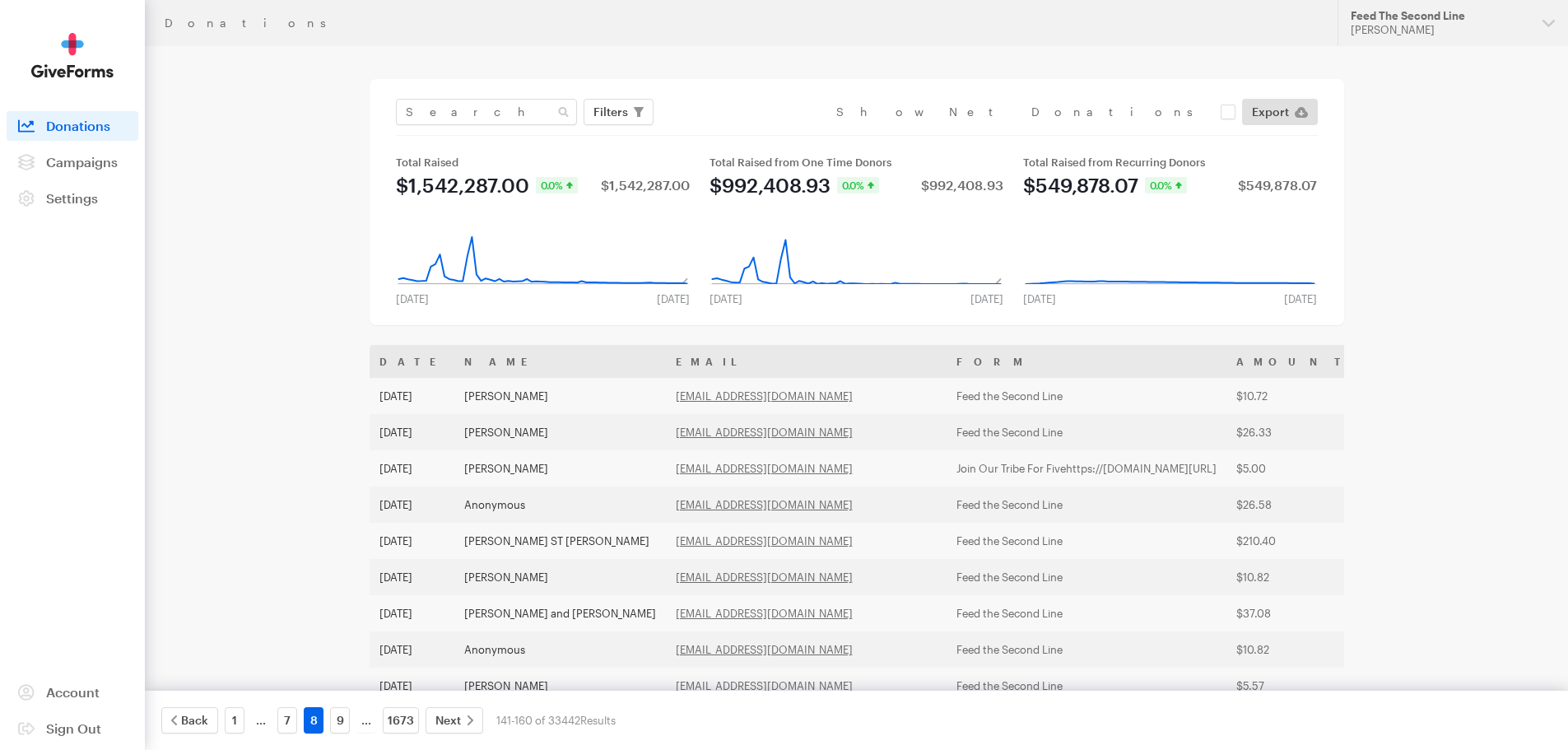
click at [458, 714] on span "Next" at bounding box center [449, 719] width 26 height 19
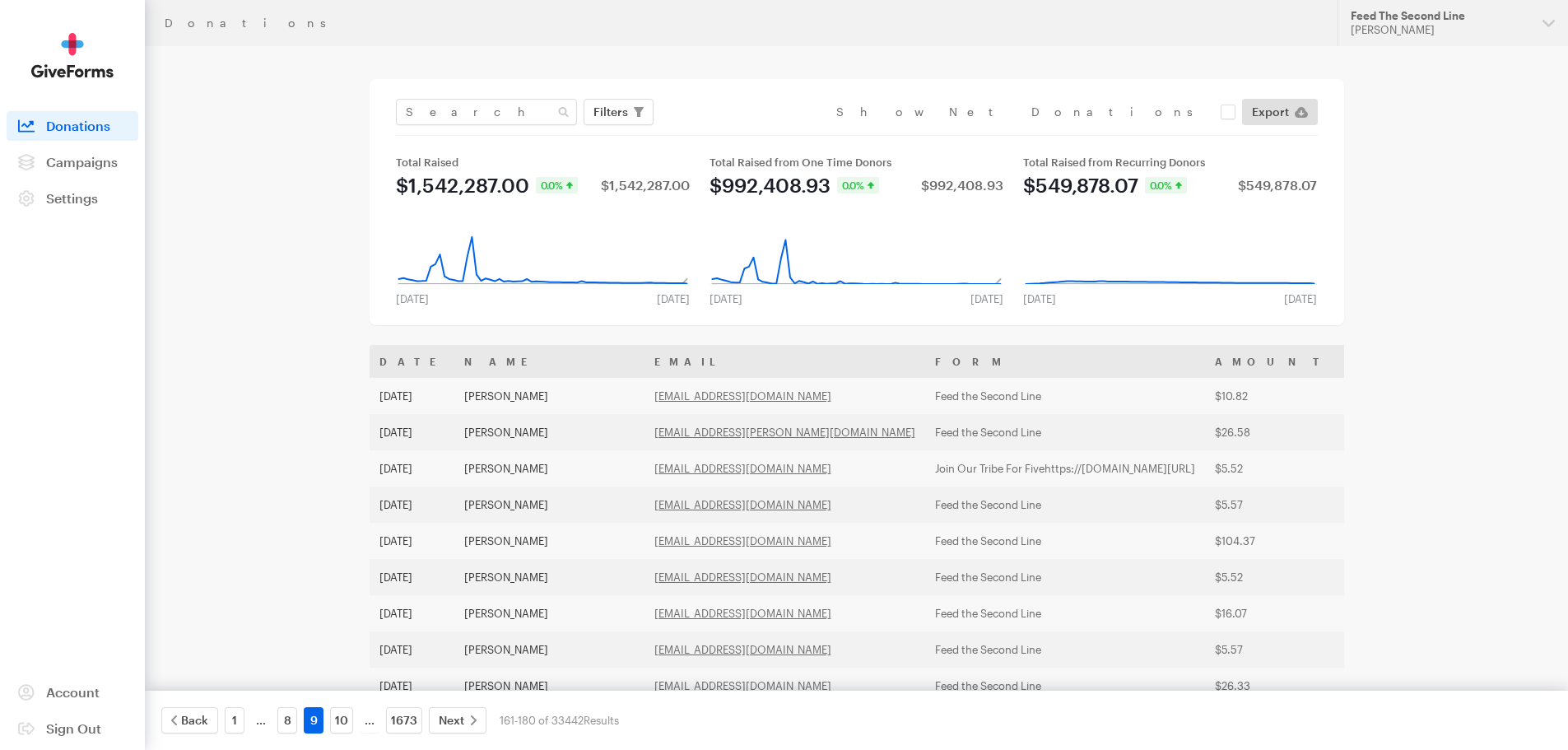
click at [458, 714] on span "Next" at bounding box center [452, 719] width 26 height 19
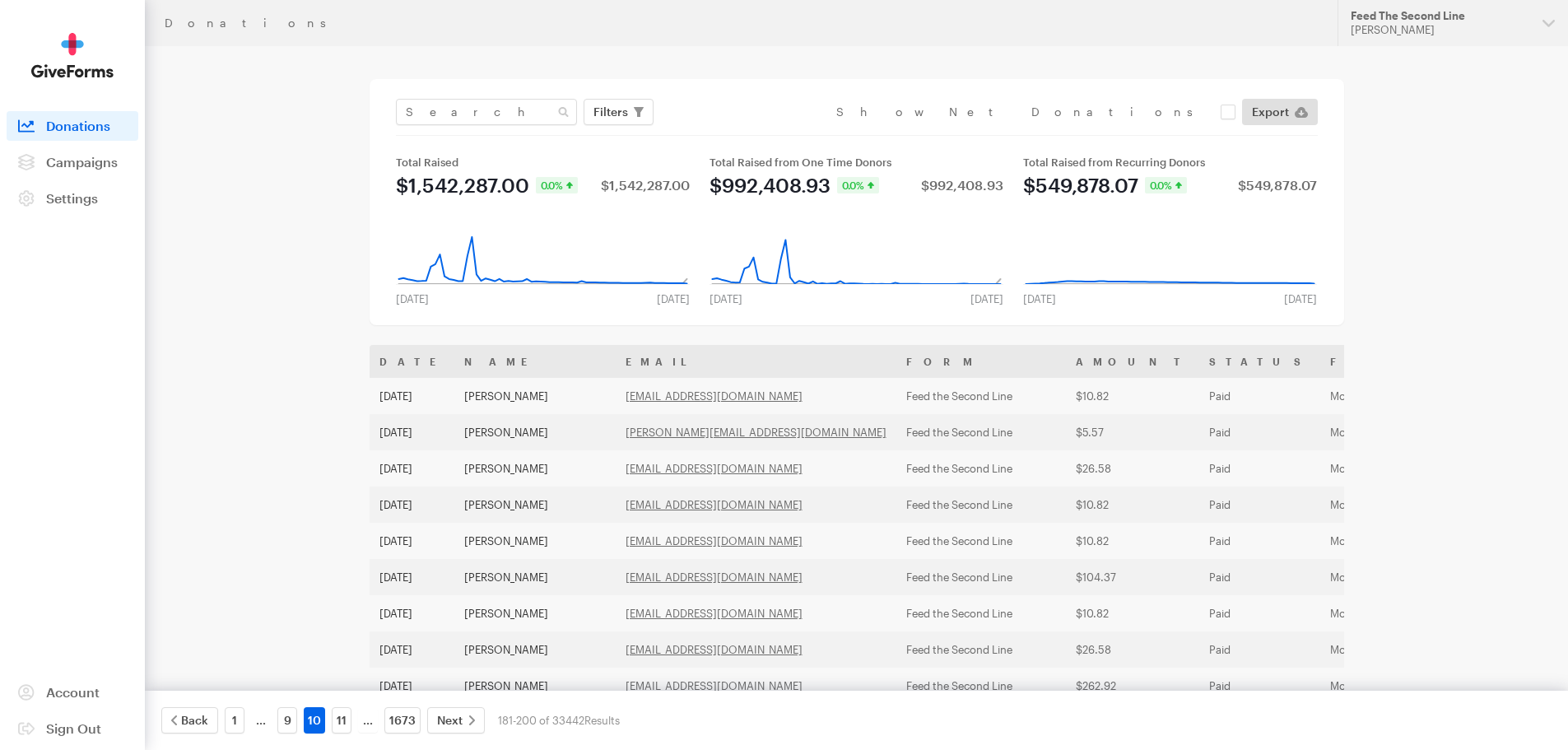
click at [458, 714] on span "Next" at bounding box center [450, 719] width 26 height 19
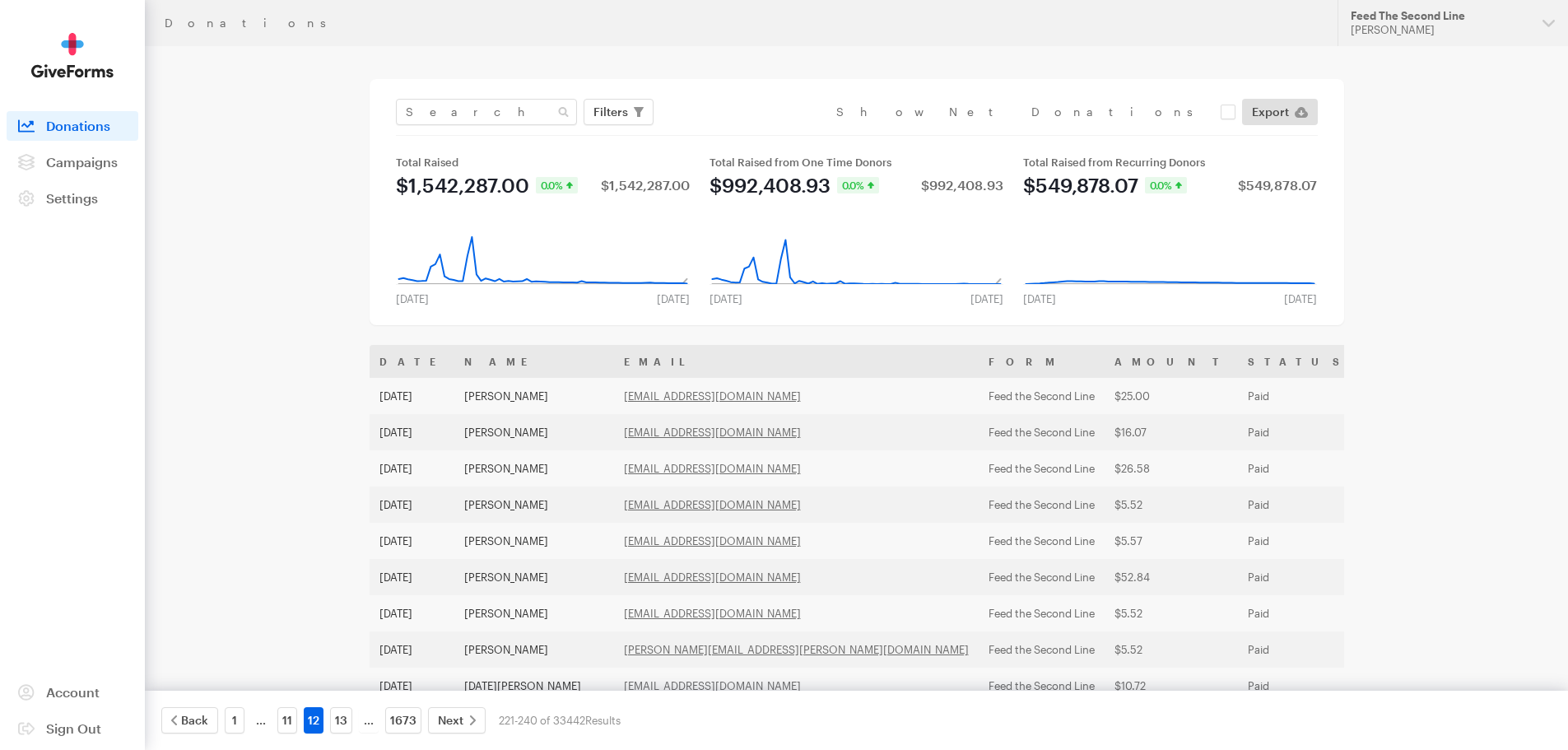
click at [458, 714] on span "Next" at bounding box center [451, 719] width 26 height 19
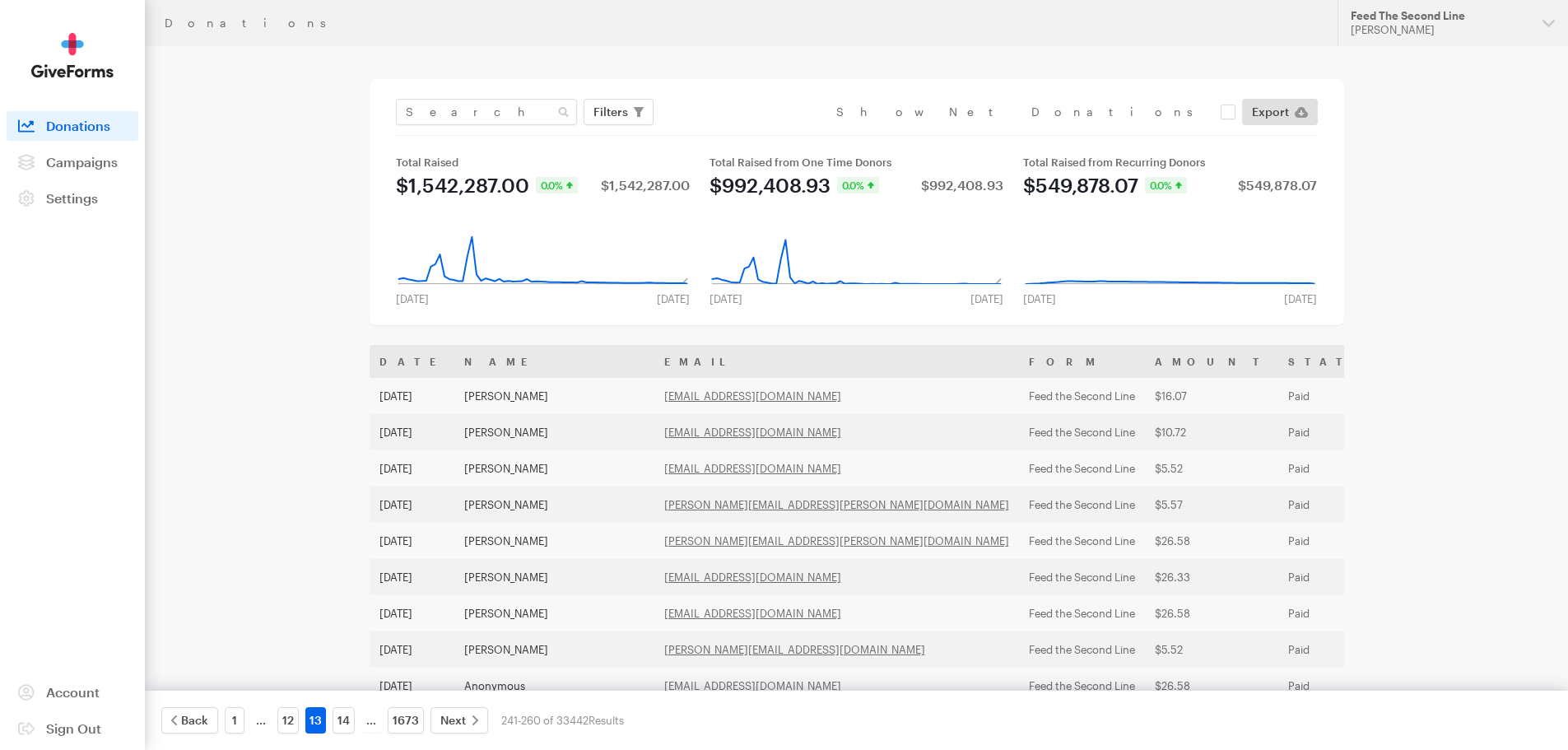
click at [458, 714] on span "Next" at bounding box center [453, 719] width 26 height 19
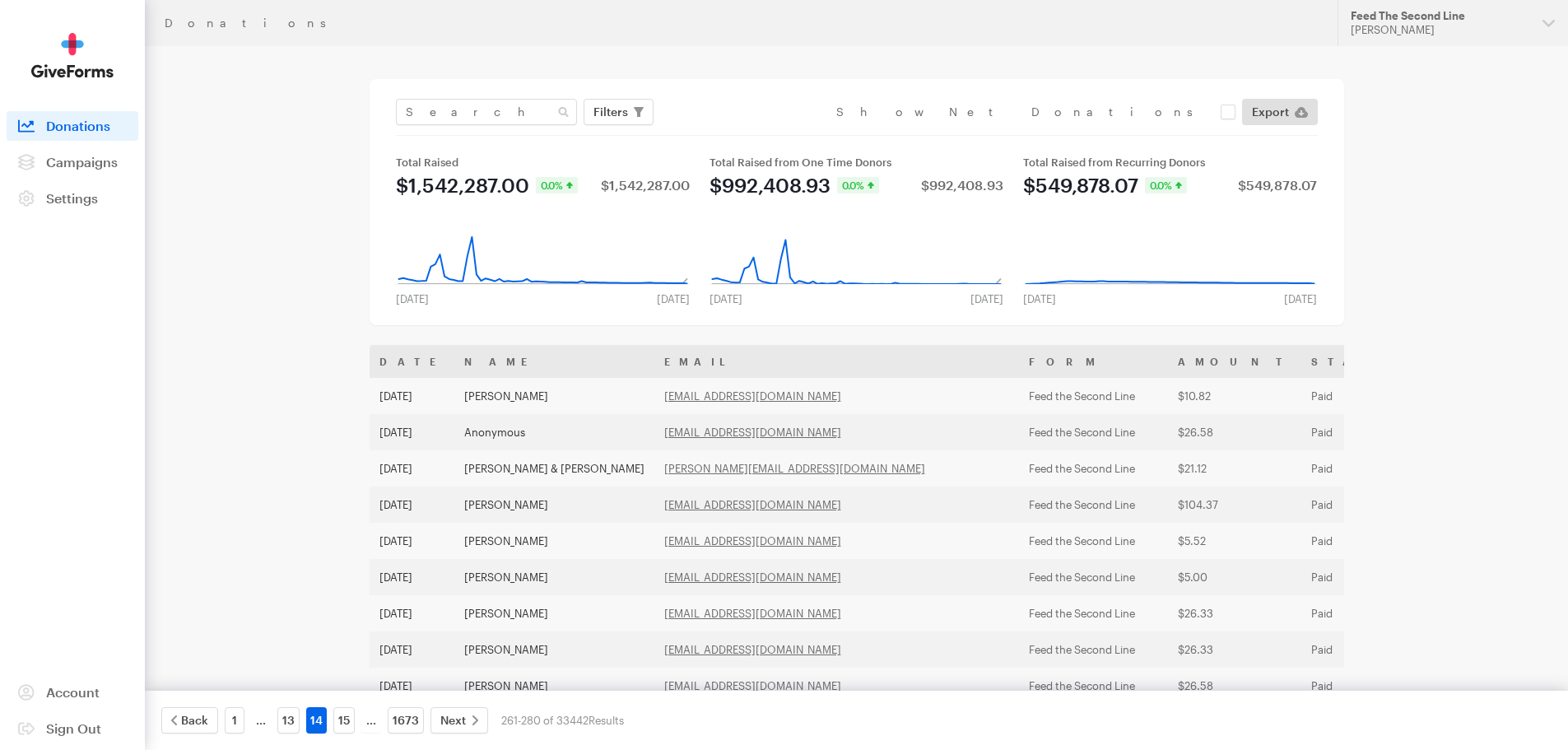
click at [458, 714] on span "Next" at bounding box center [453, 719] width 26 height 19
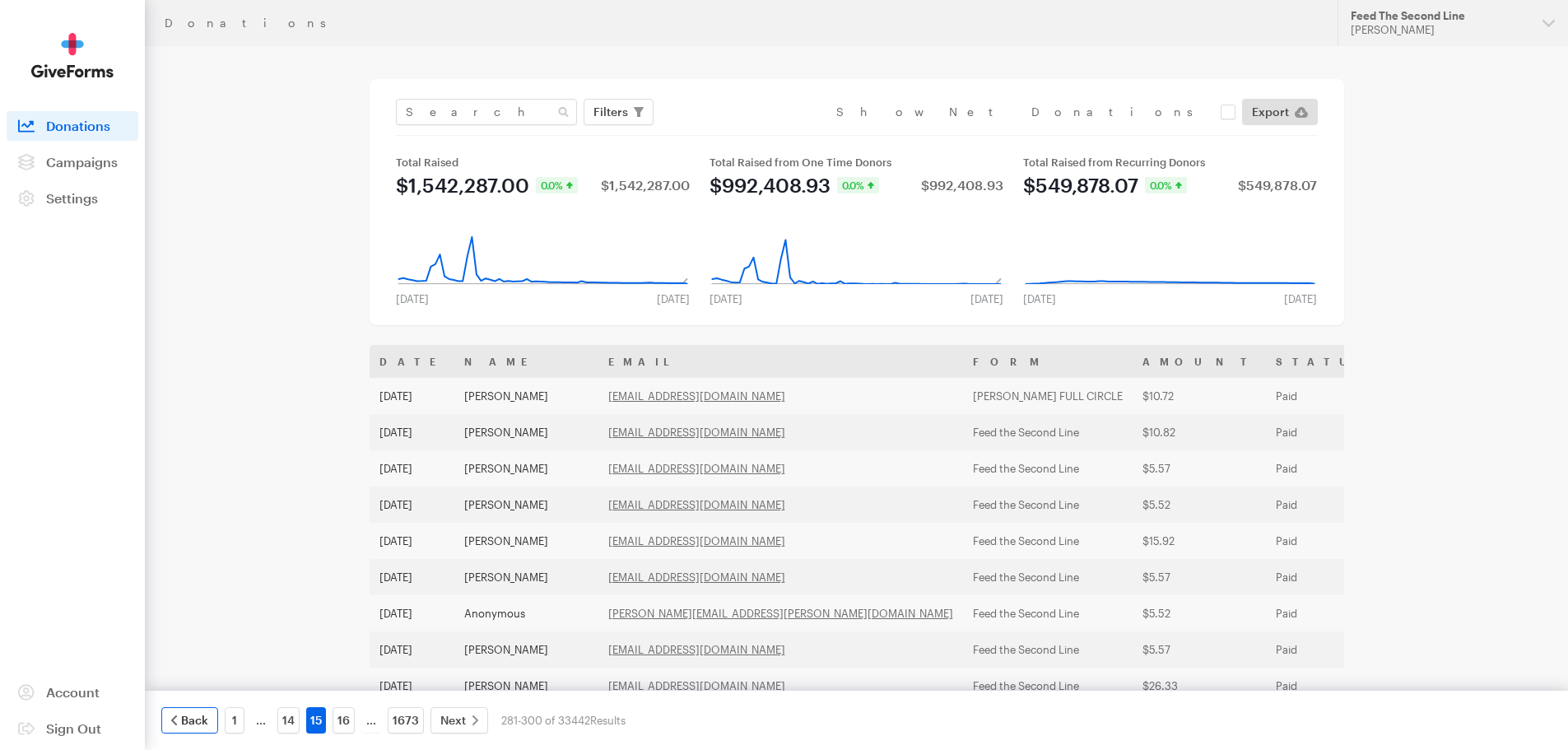
click at [194, 717] on span "Back" at bounding box center [194, 719] width 27 height 19
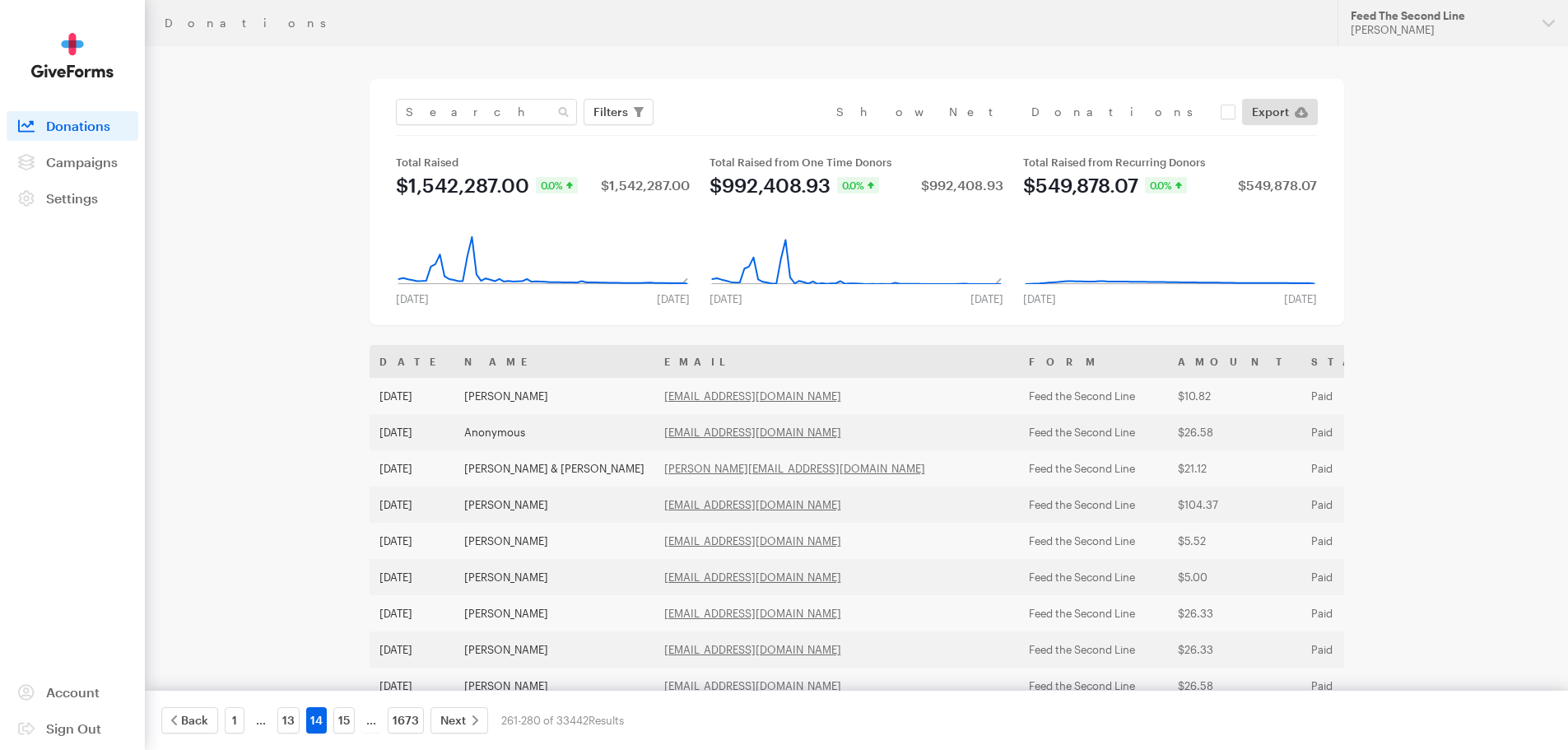
scroll to position [446, 0]
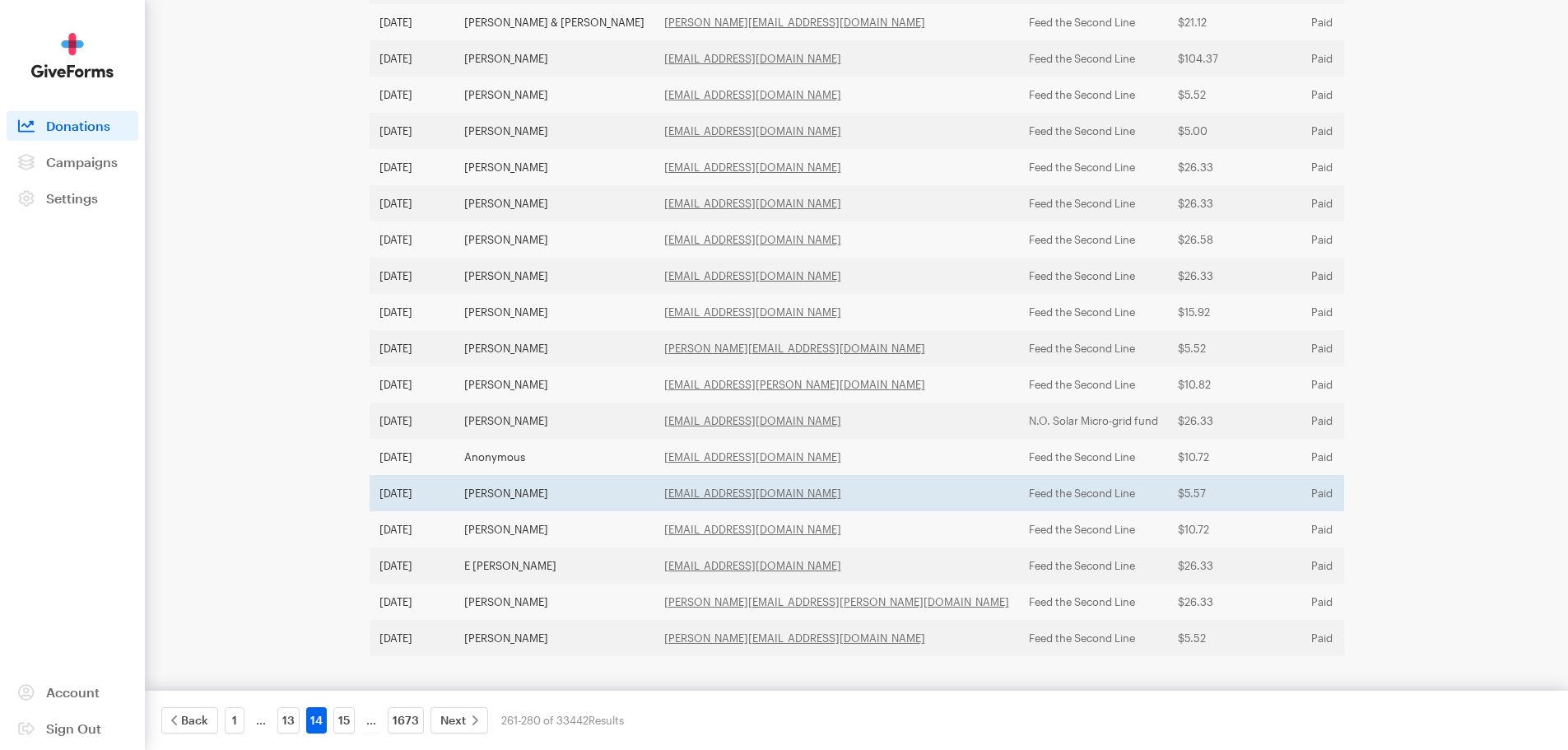
click at [538, 493] on td "[PERSON_NAME]" at bounding box center [555, 492] width 200 height 36
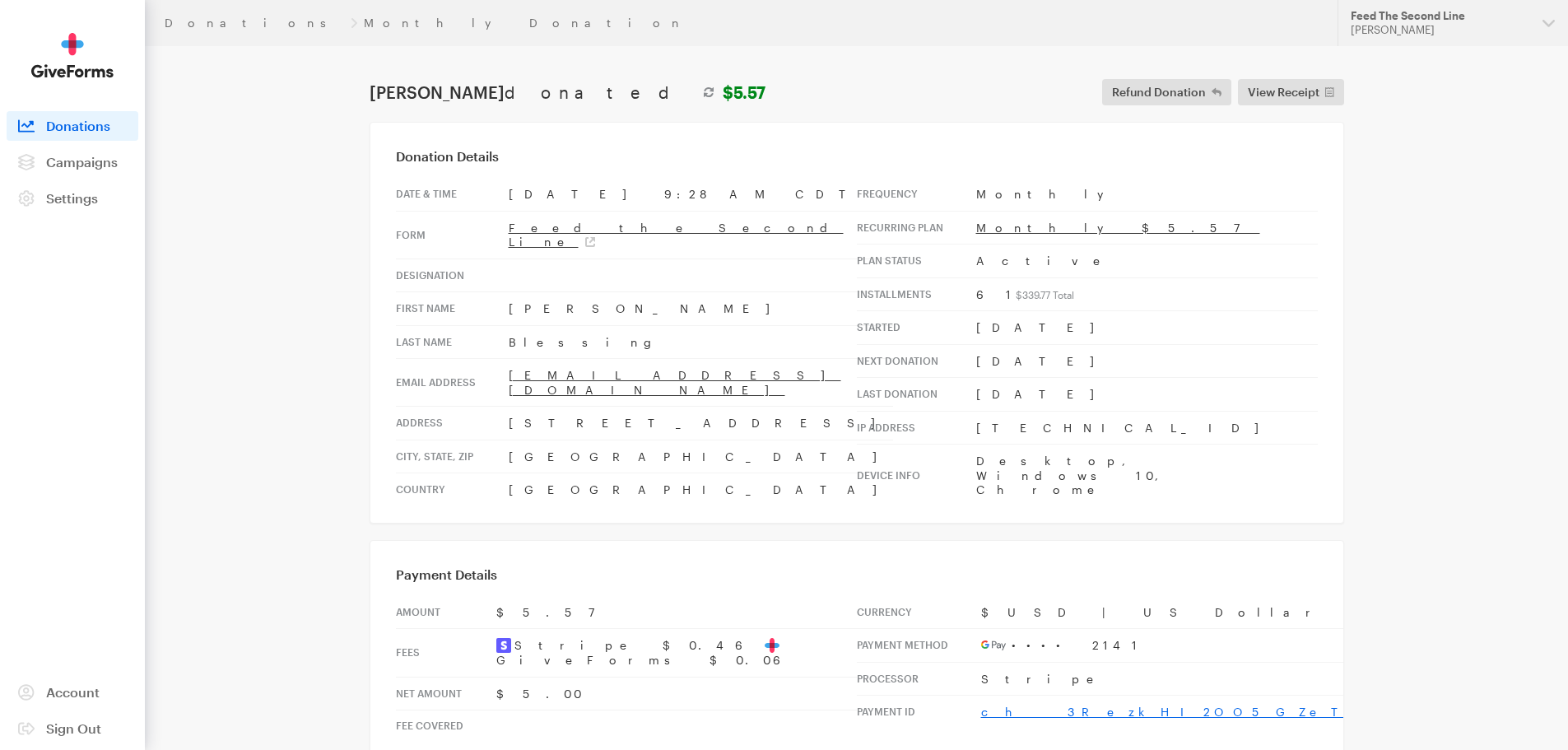
click at [1057, 705] on link "ch_3RezkHI2OO5GZeTt1IP45iKL" at bounding box center [1259, 711] width 556 height 14
click at [187, 19] on link "Donations" at bounding box center [255, 23] width 180 height 13
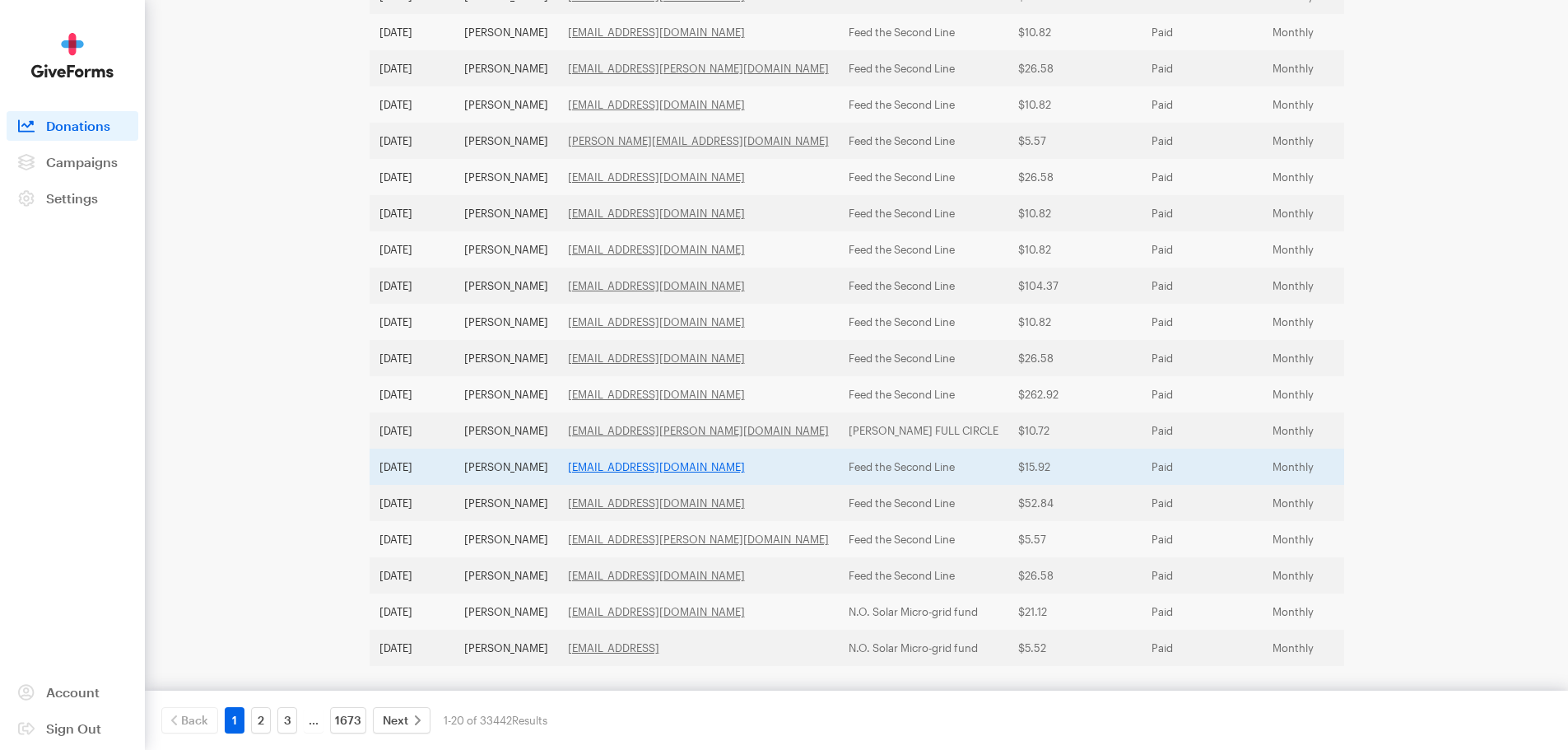
scroll to position [446, 0]
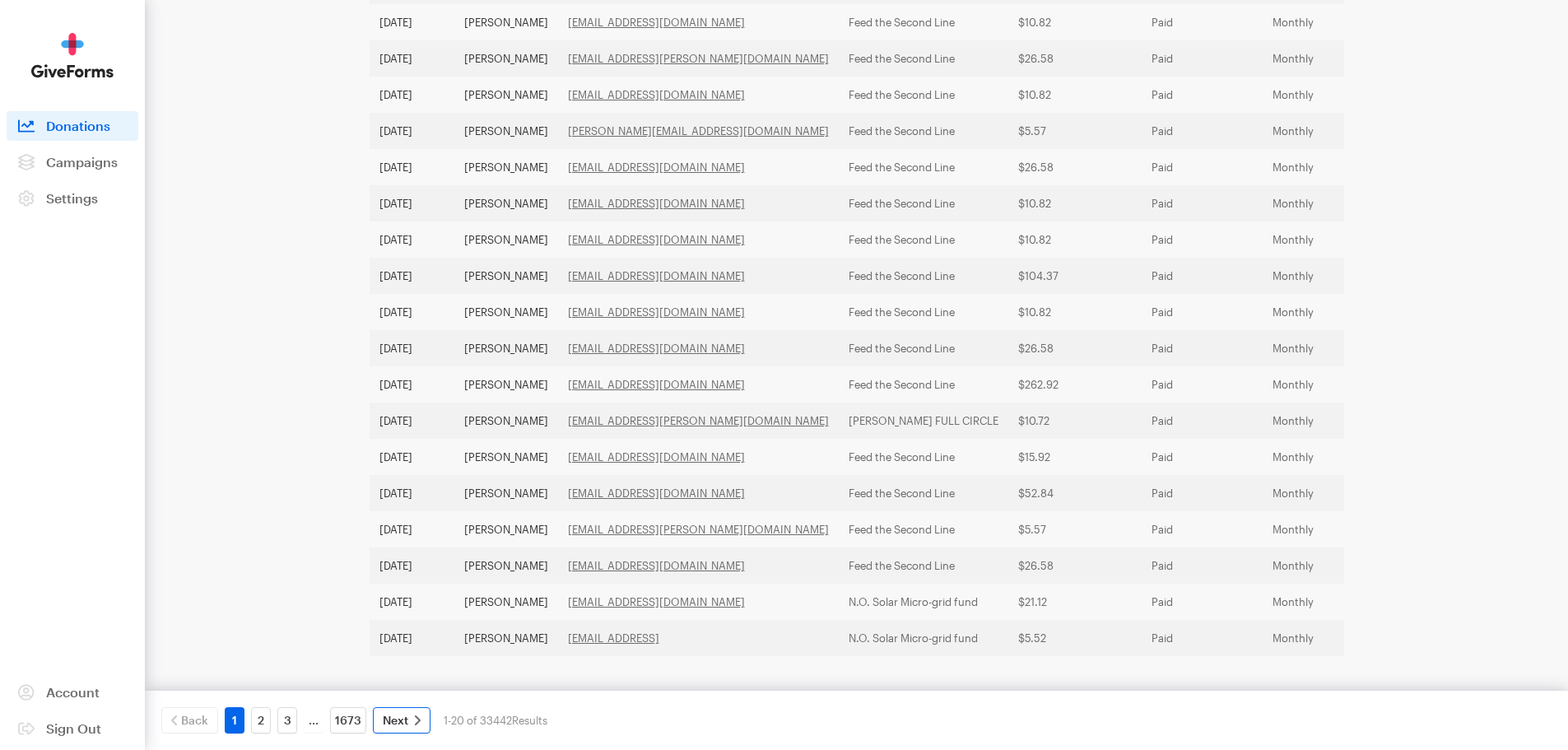
click at [404, 718] on span "Next" at bounding box center [396, 719] width 26 height 19
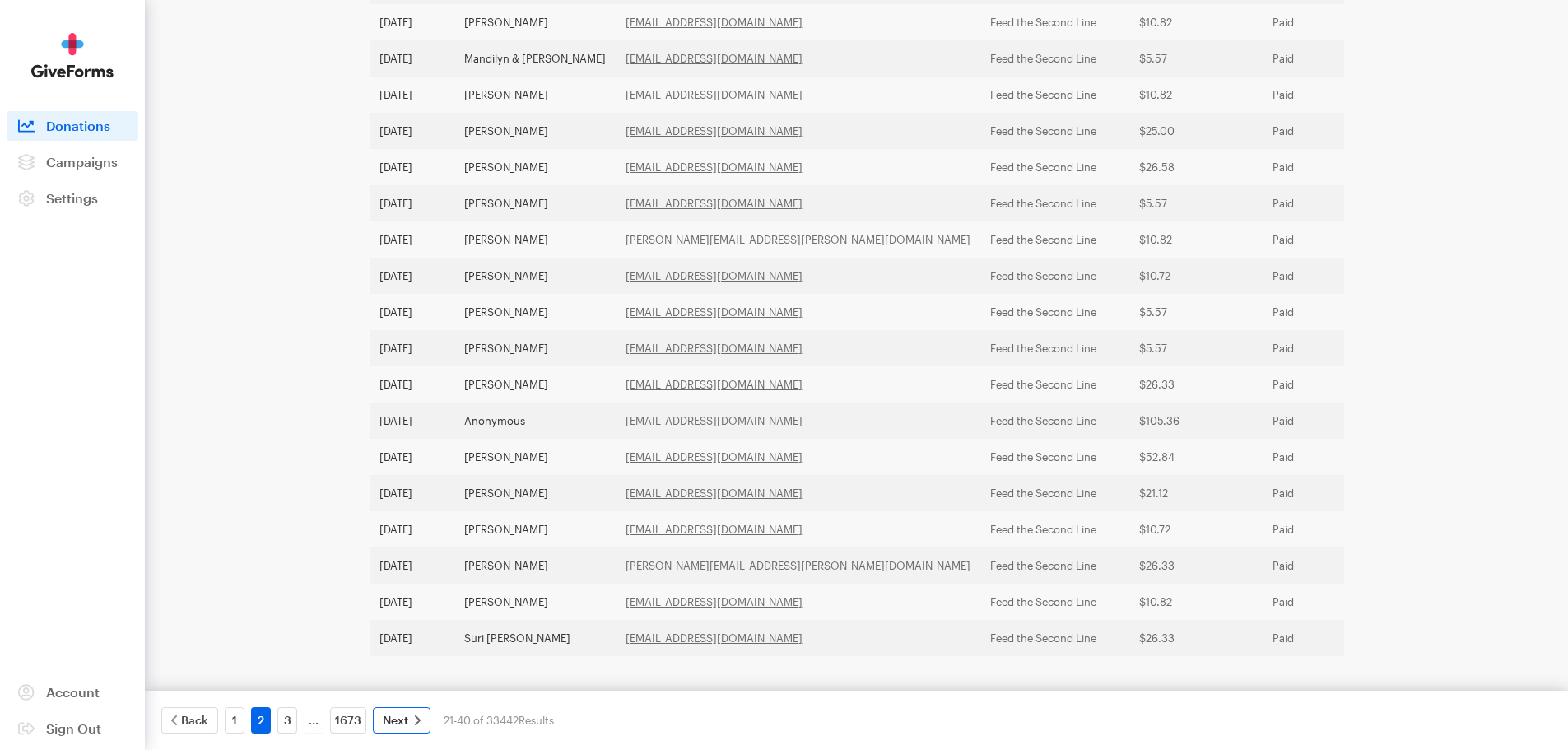
click at [405, 718] on span "Next" at bounding box center [396, 719] width 26 height 19
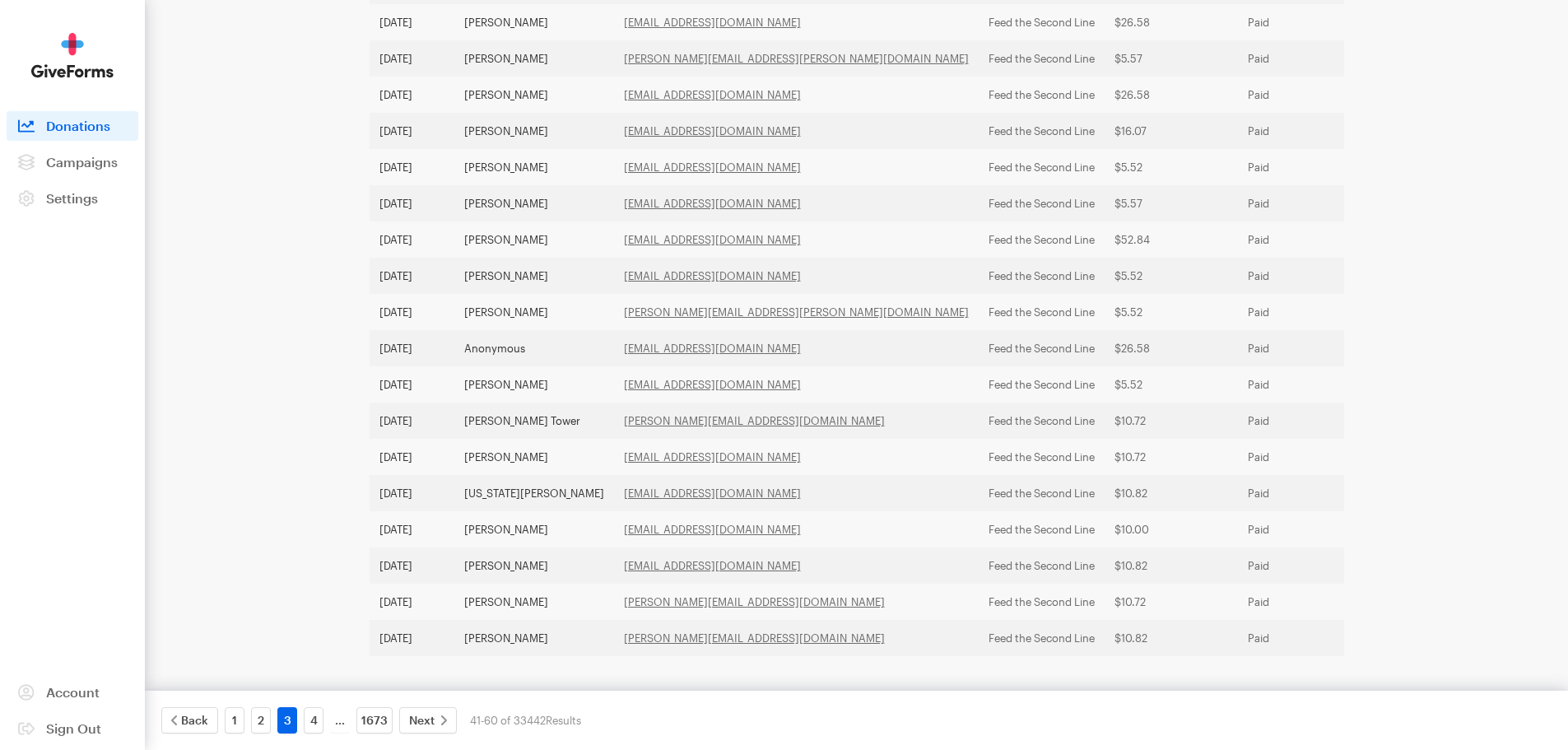
click at [405, 718] on link "Next" at bounding box center [427, 719] width 57 height 26
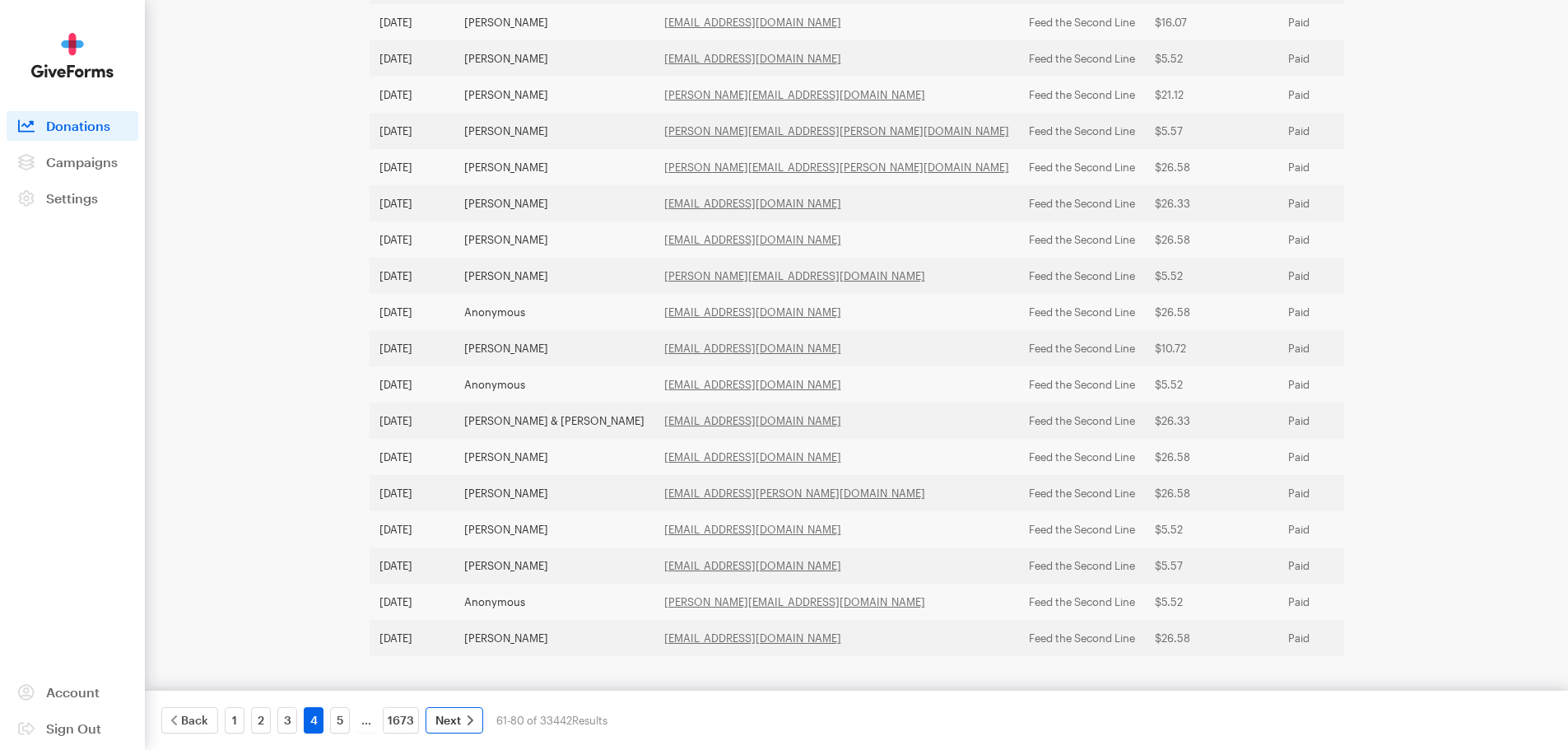
click at [434, 718] on link "Next" at bounding box center [454, 719] width 57 height 26
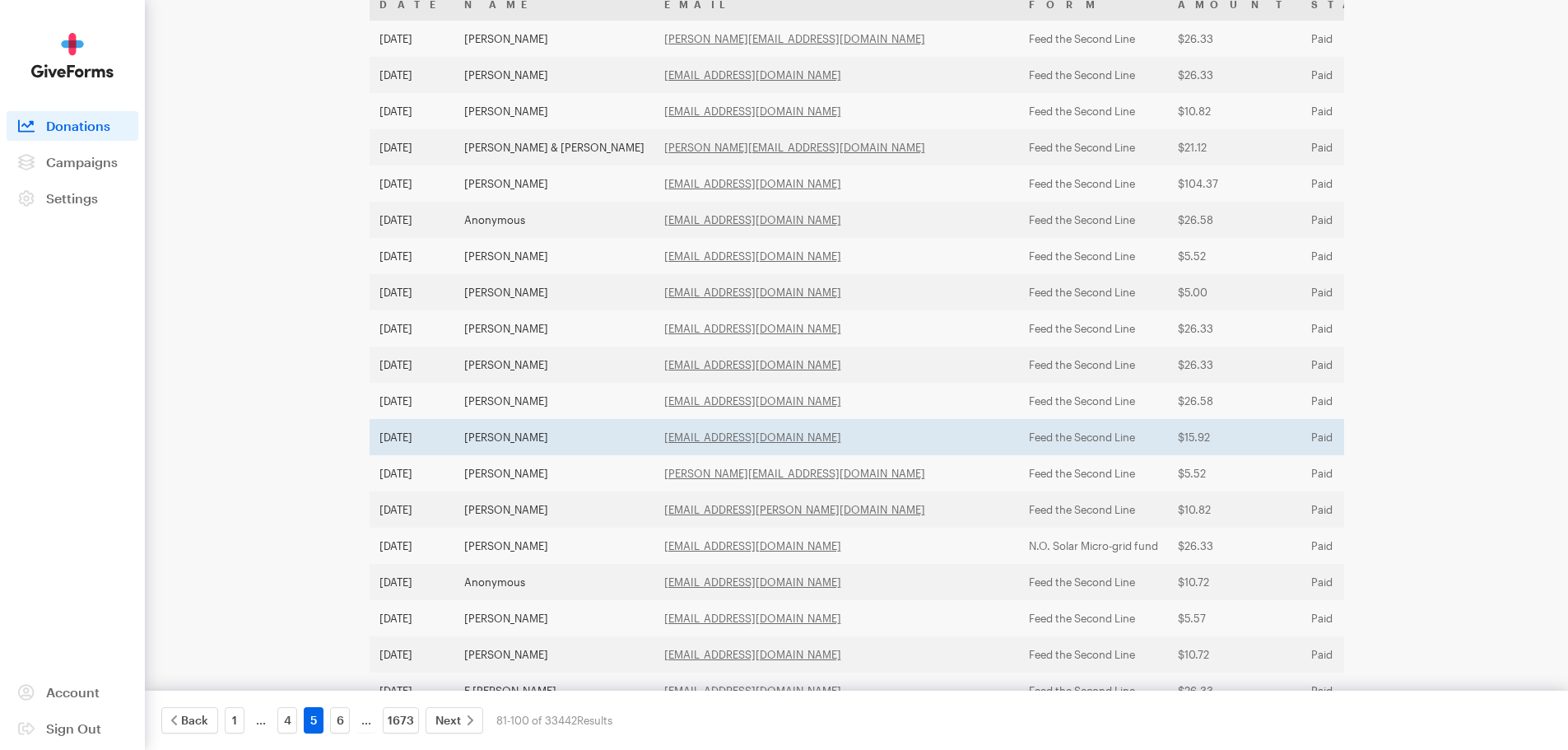
scroll to position [282, 0]
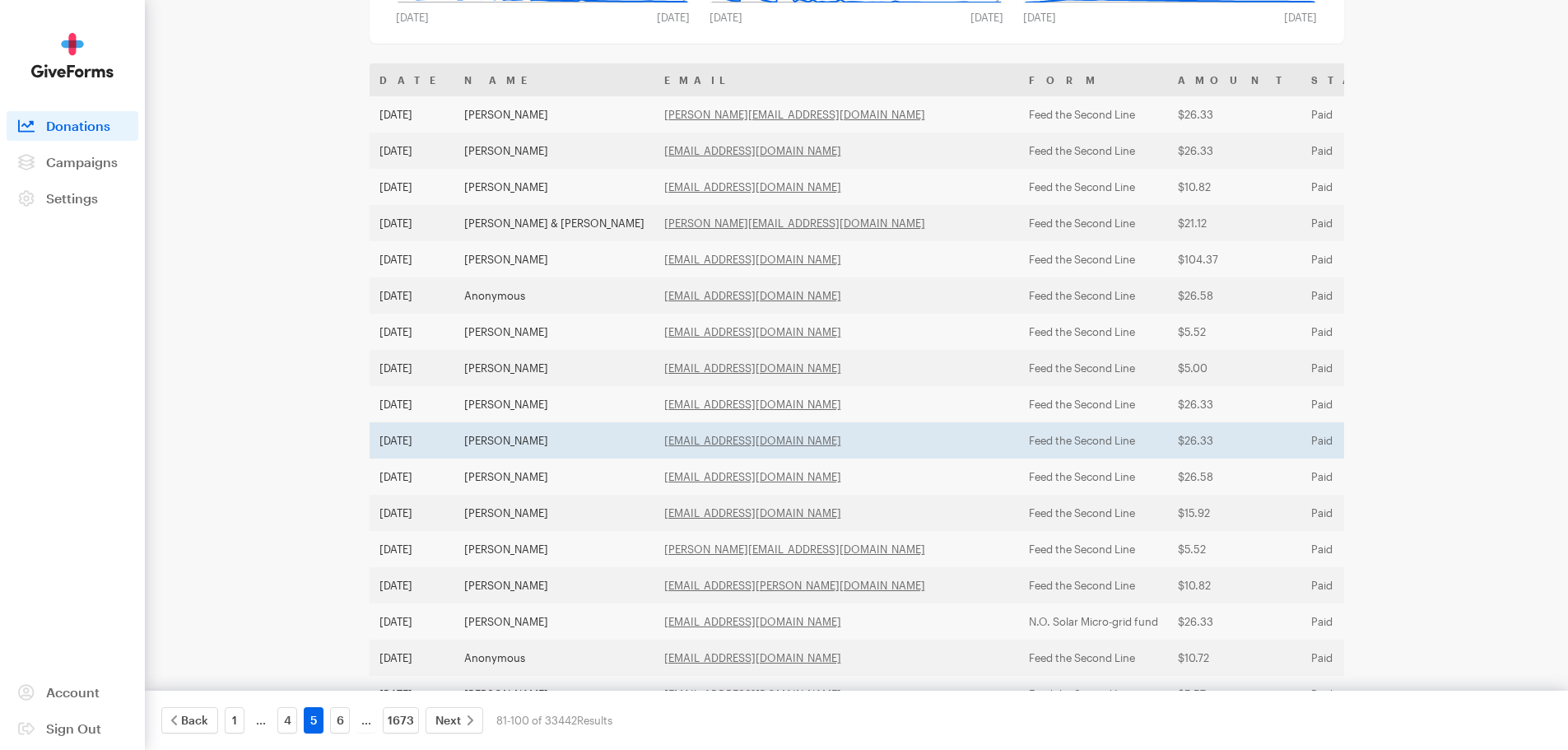
click at [1168, 442] on td "$26.33" at bounding box center [1235, 439] width 134 height 36
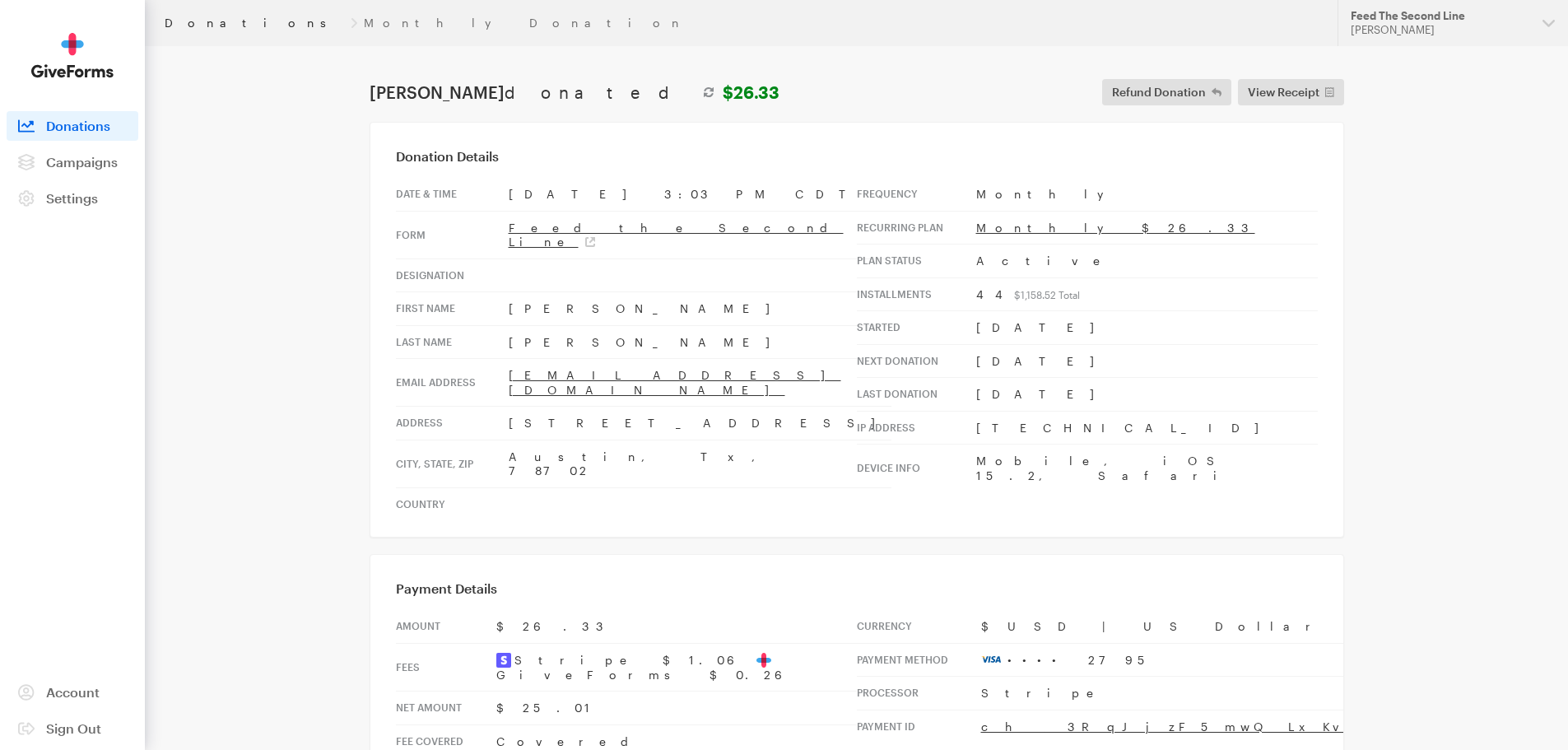
click at [199, 25] on link "Donations" at bounding box center [255, 23] width 180 height 13
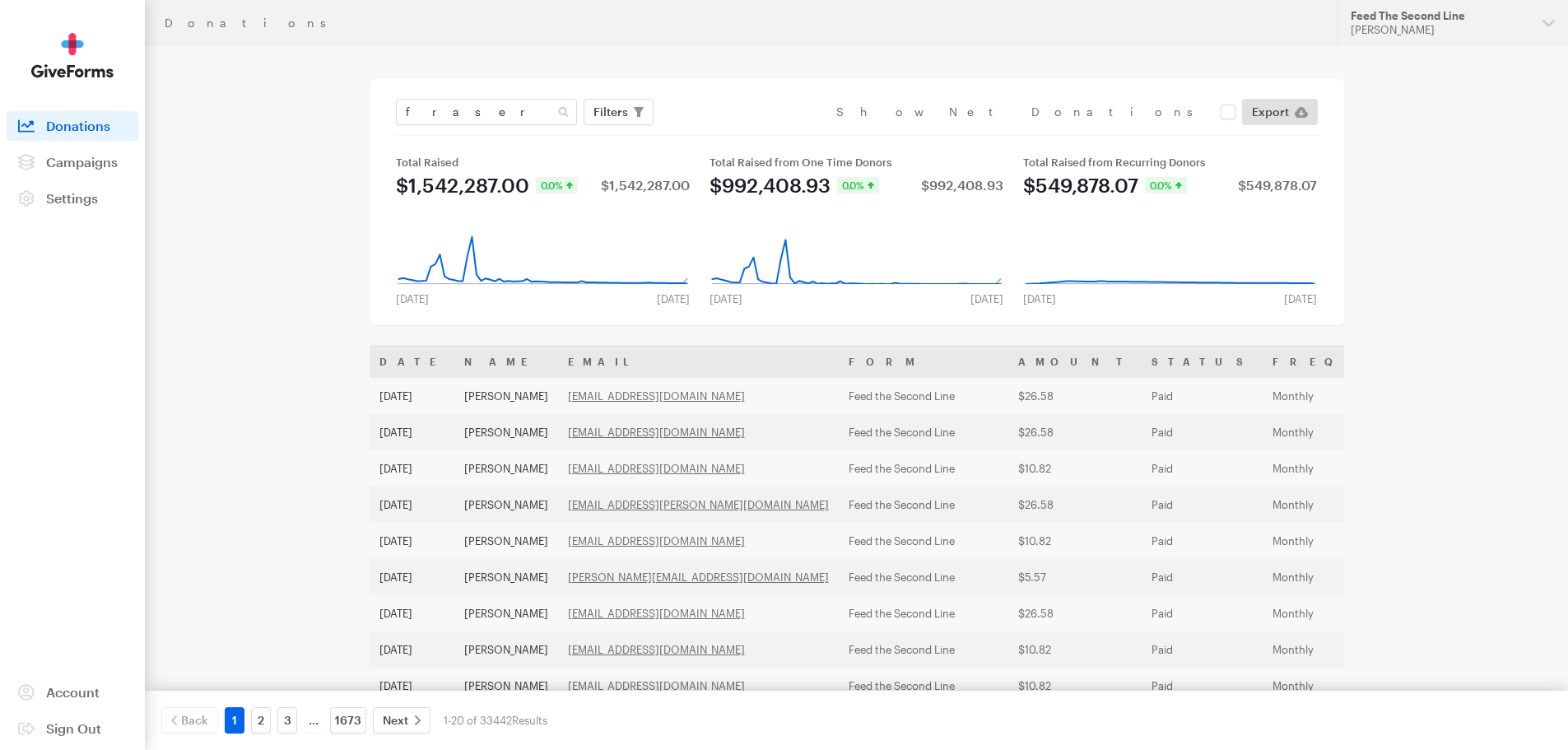
type input "fraser"
click at [735, 133] on button "Apply" at bounding box center [761, 146] width 53 height 26
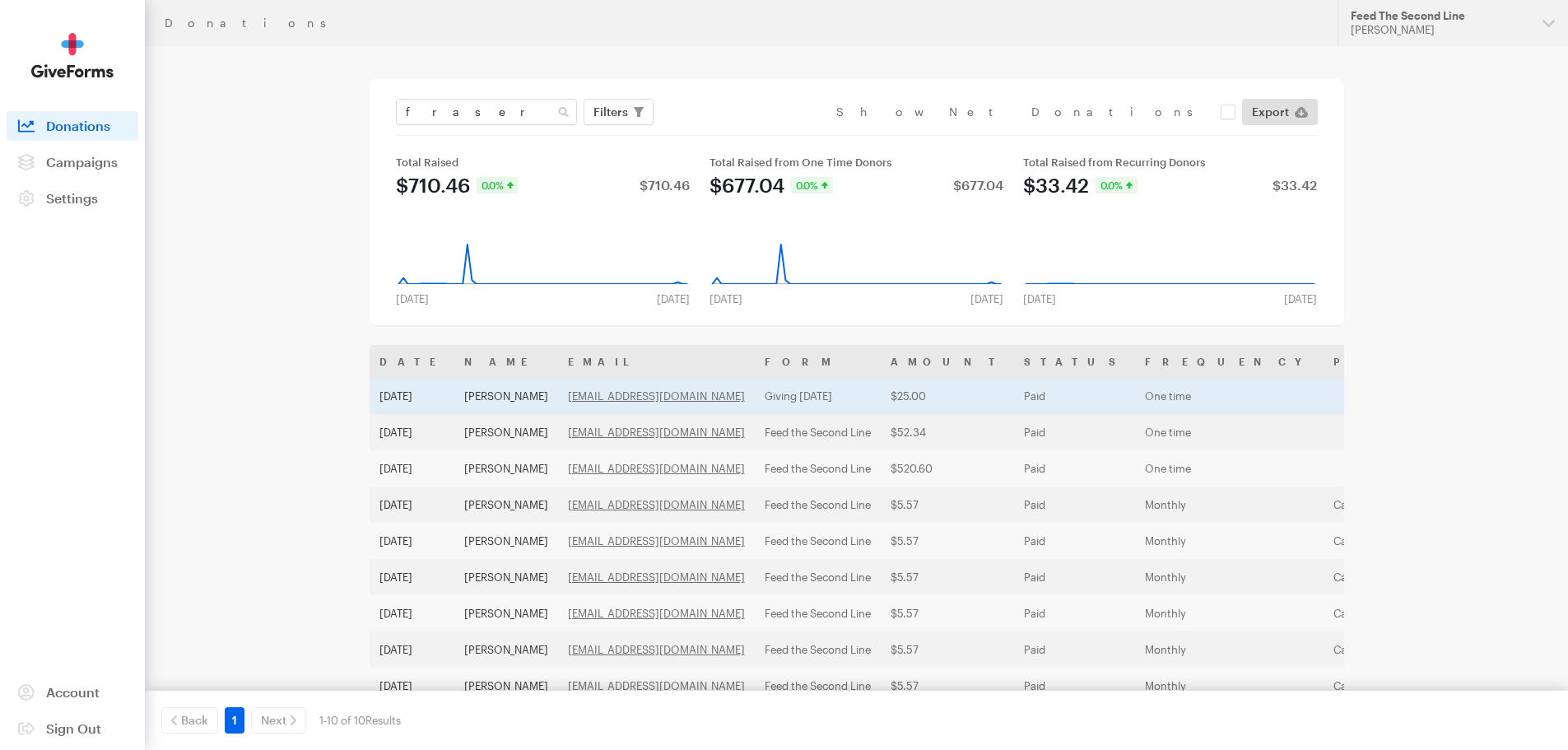
click at [549, 394] on td "[PERSON_NAME]" at bounding box center [506, 395] width 104 height 36
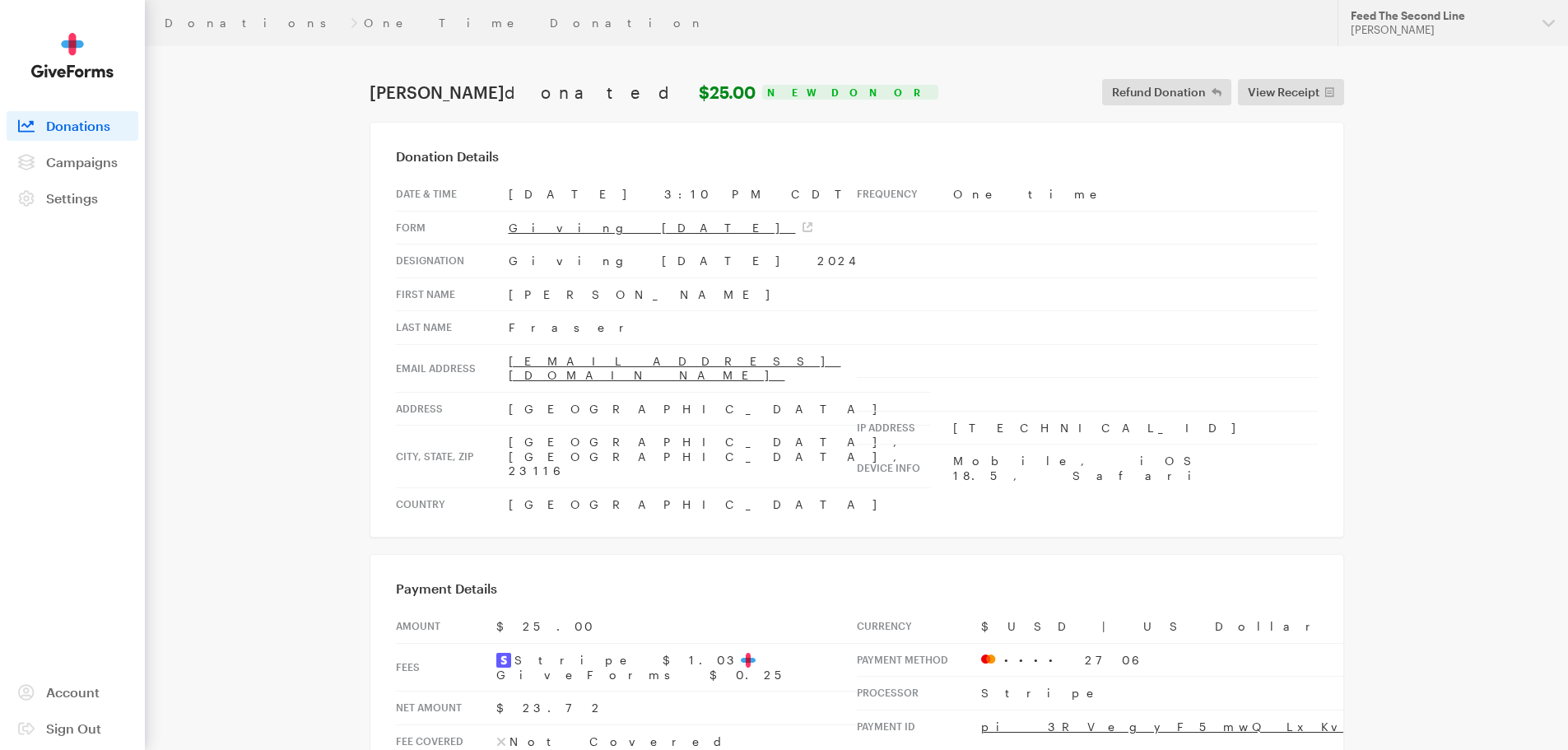
click at [199, 30] on header "Donations One Time Donation Updates Support Feed The Second Line [PERSON_NAME] …" at bounding box center [856, 23] width 1423 height 46
click at [199, 26] on link "Donations" at bounding box center [255, 23] width 180 height 13
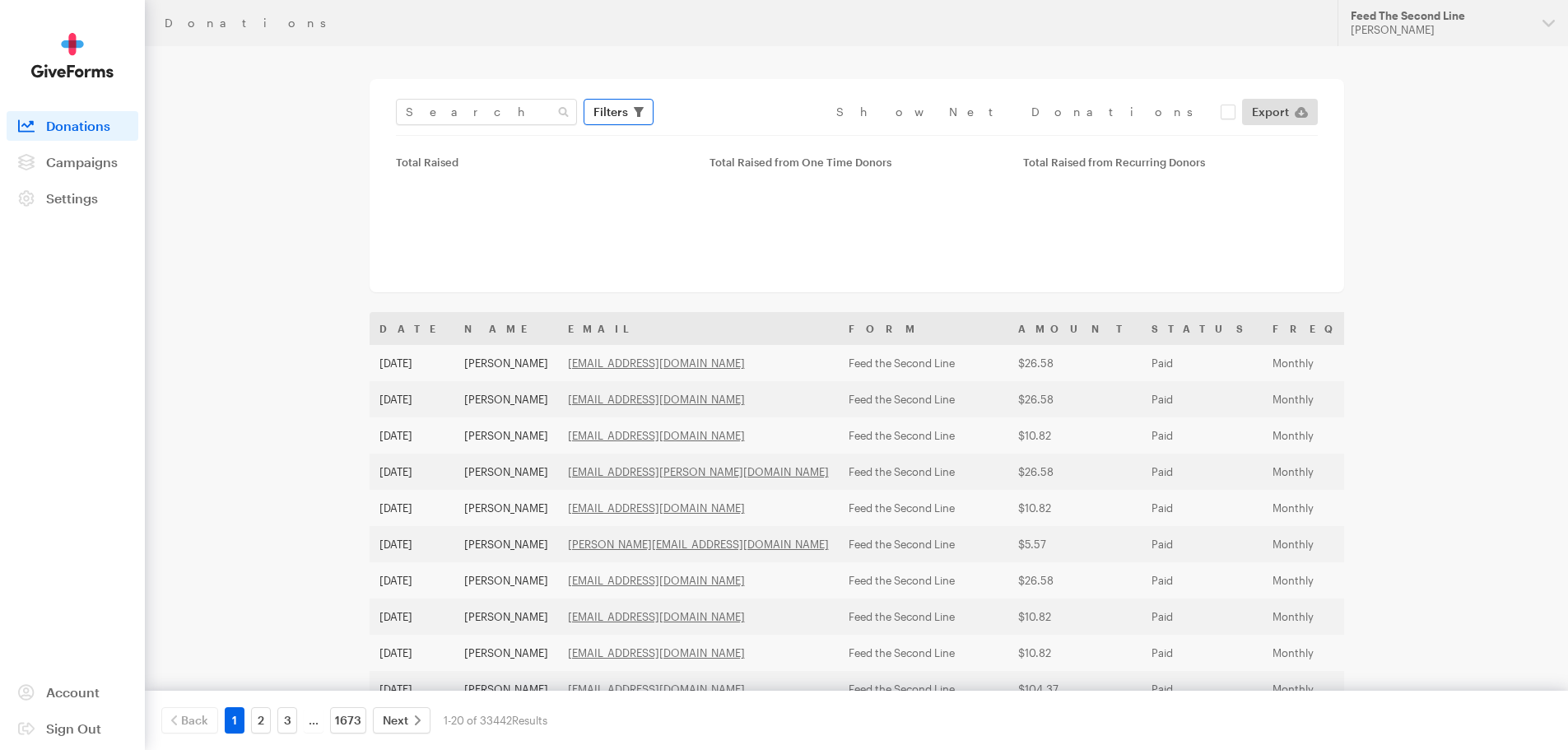
click at [606, 115] on span "Filters" at bounding box center [610, 111] width 34 height 19
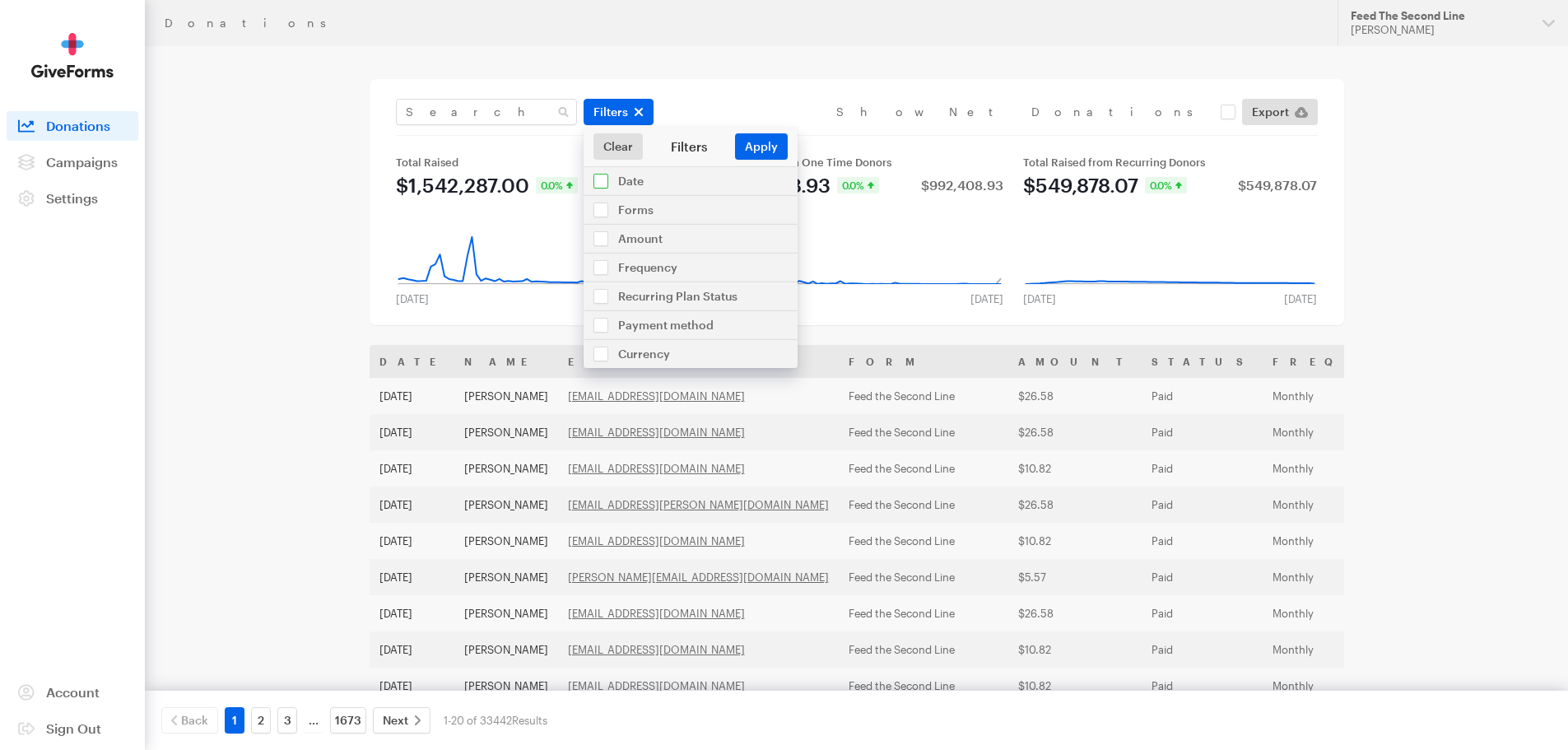
click at [607, 176] on input "checkbox" at bounding box center [690, 181] width 214 height 28
checkbox input "true"
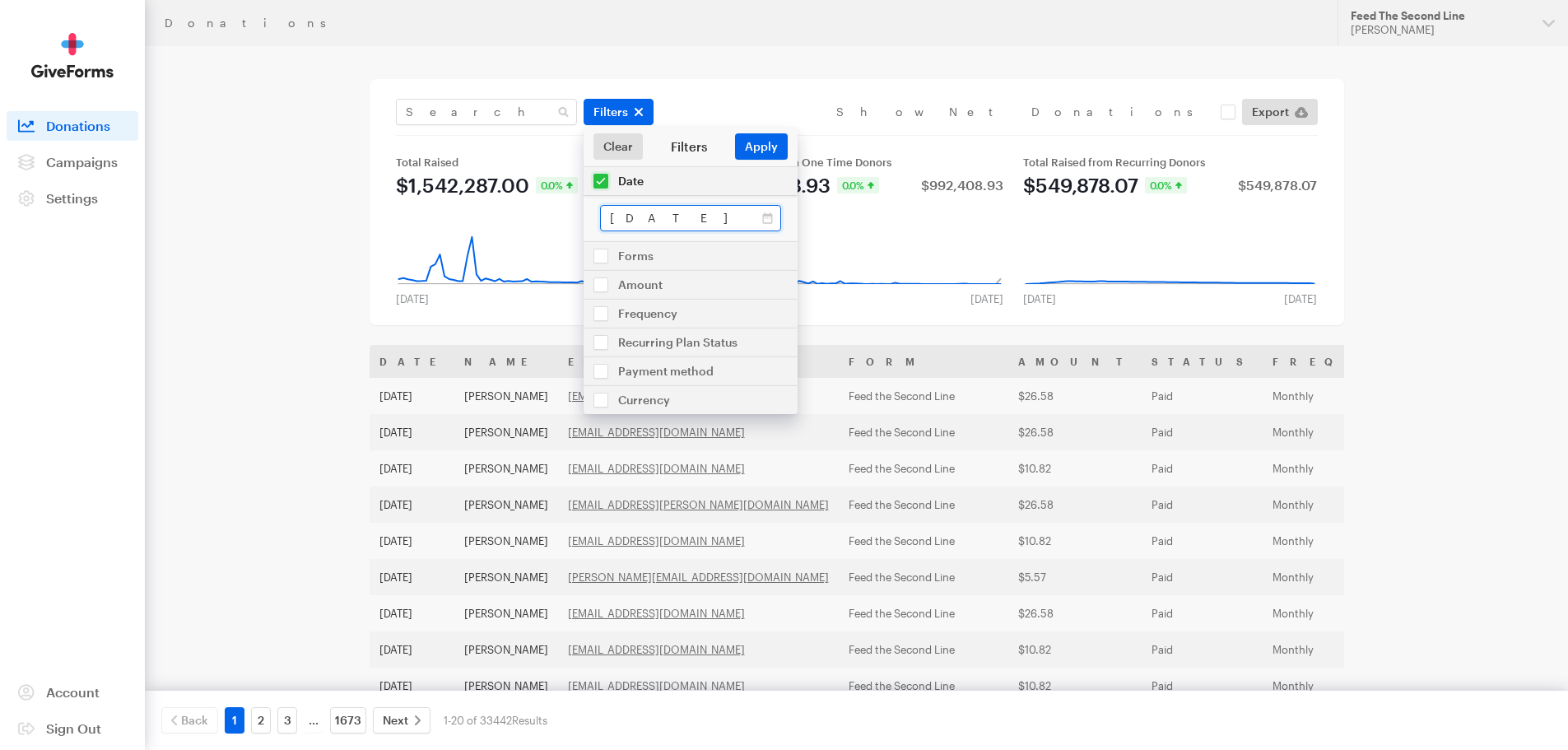
click at [769, 219] on input "Jul 17, 2025 - Aug 13, 2025" at bounding box center [690, 218] width 181 height 26
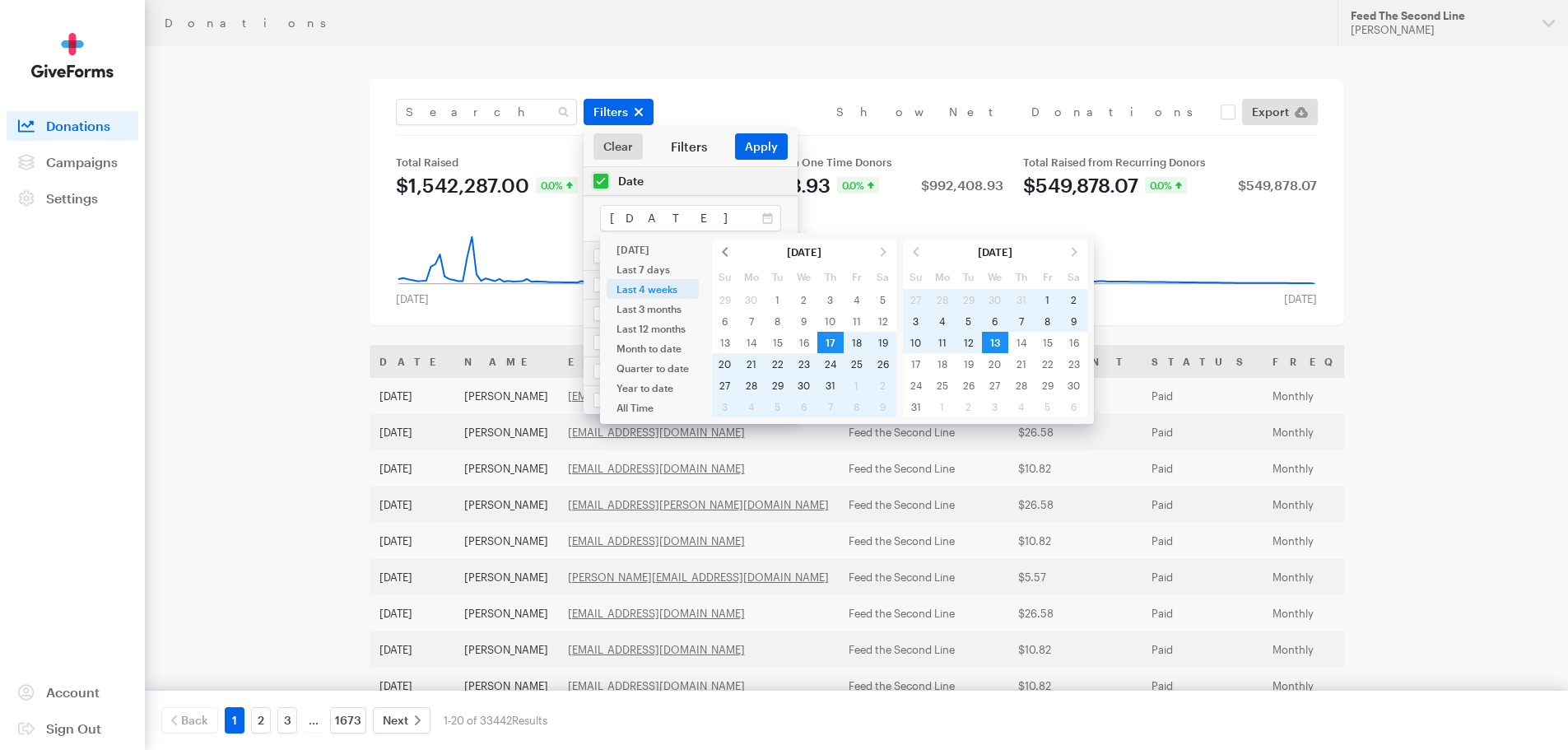
click at [722, 254] on span at bounding box center [725, 251] width 26 height 21
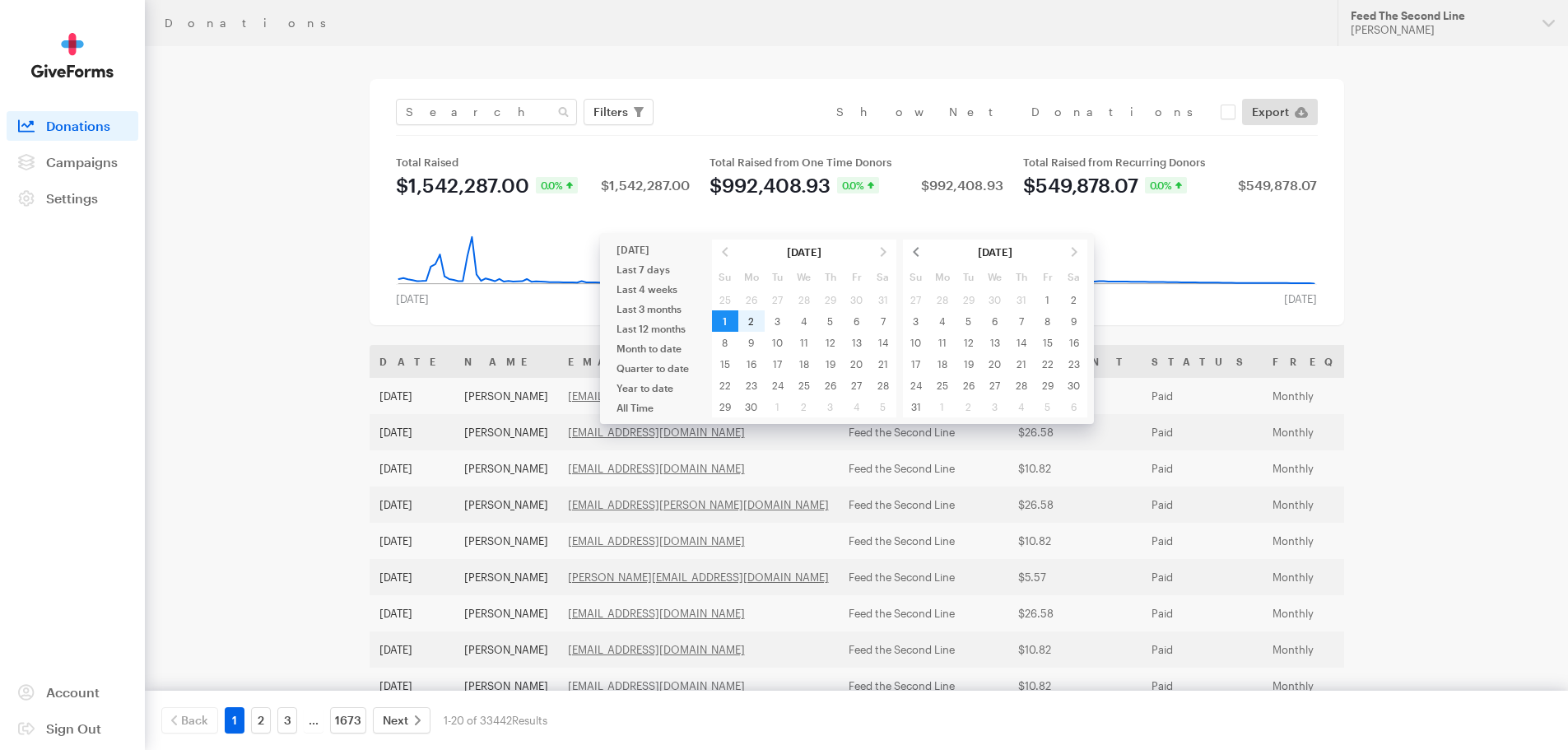
click at [919, 250] on span at bounding box center [916, 251] width 26 height 21
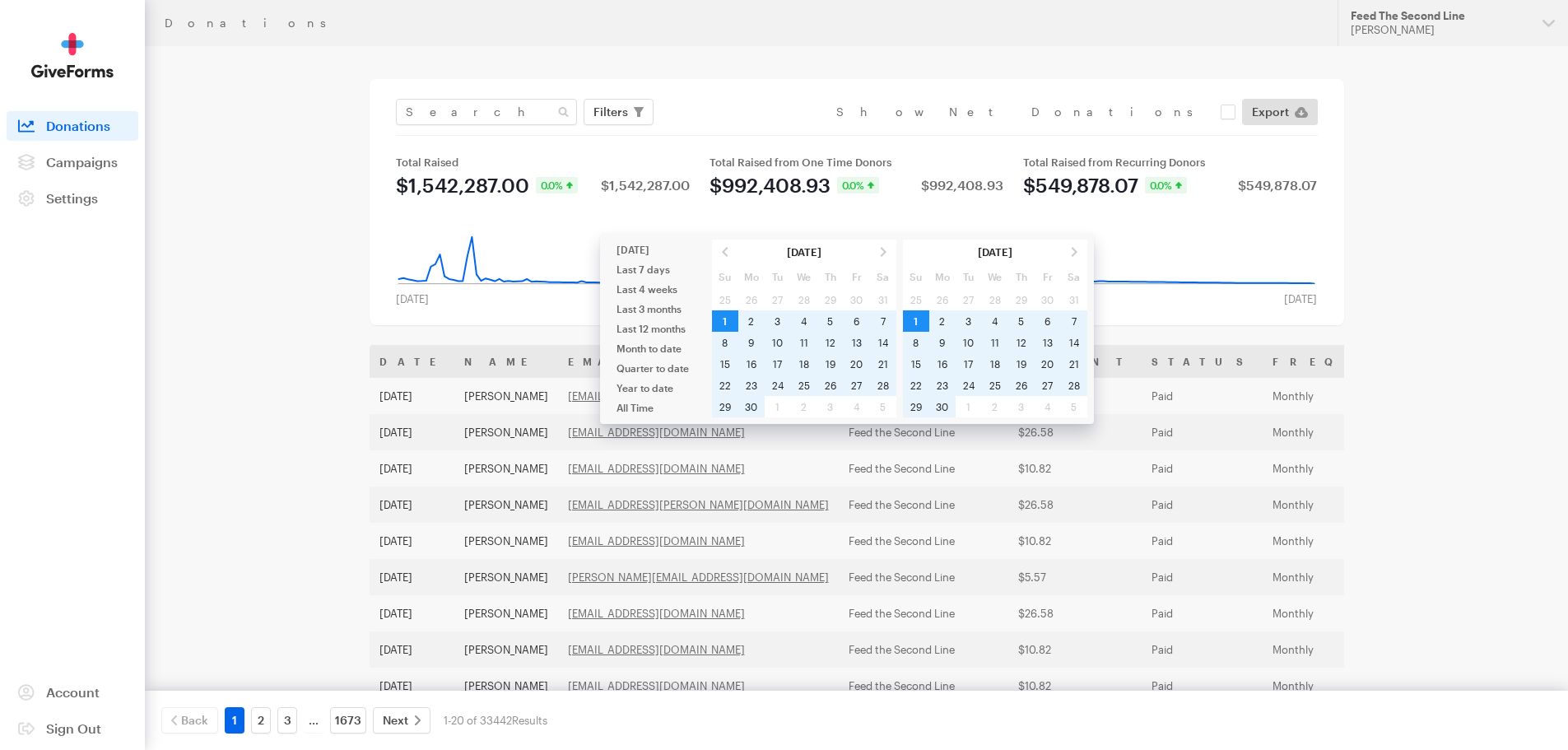
type input "[DATE] - [DATE]"
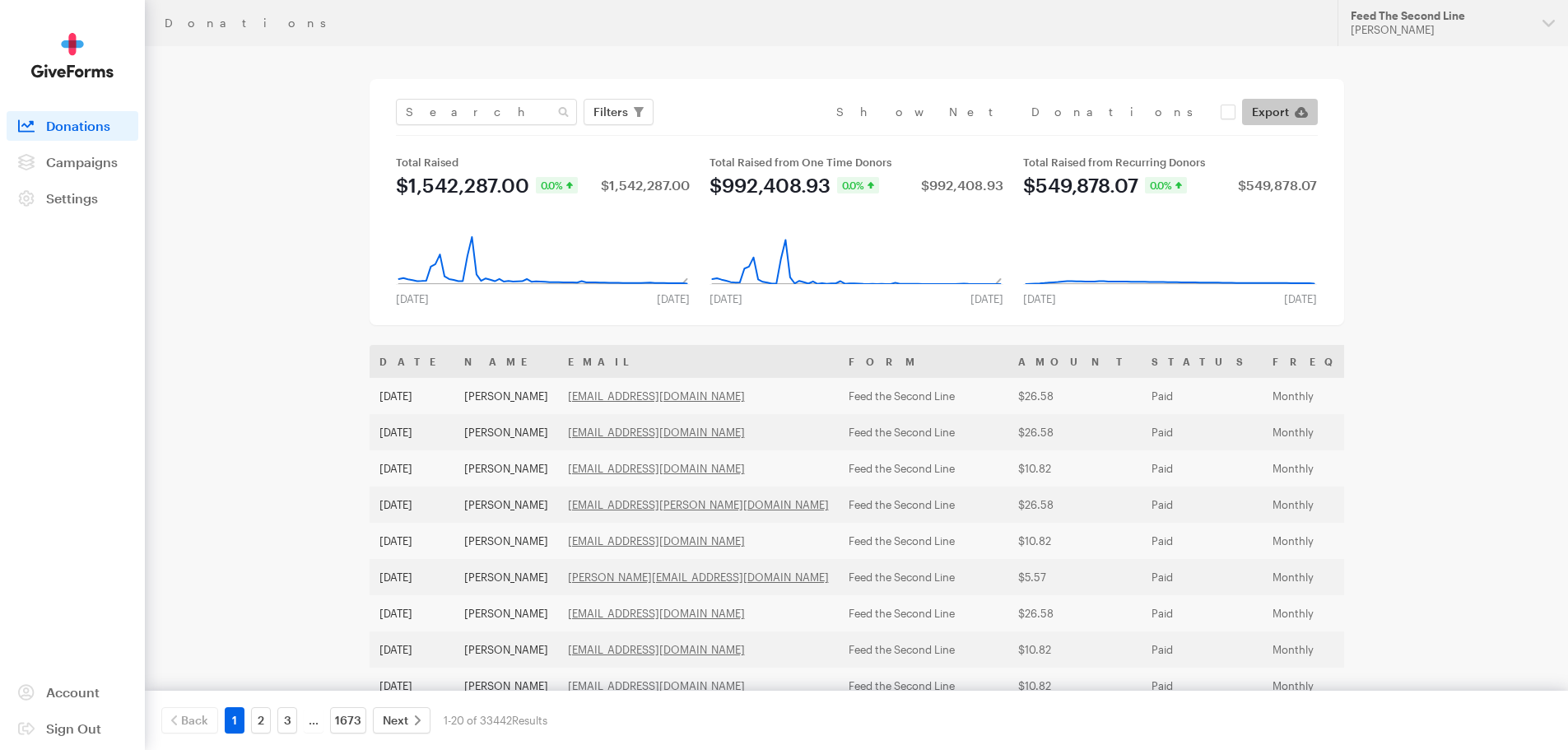
click at [1293, 124] on link "Export" at bounding box center [1280, 112] width 76 height 26
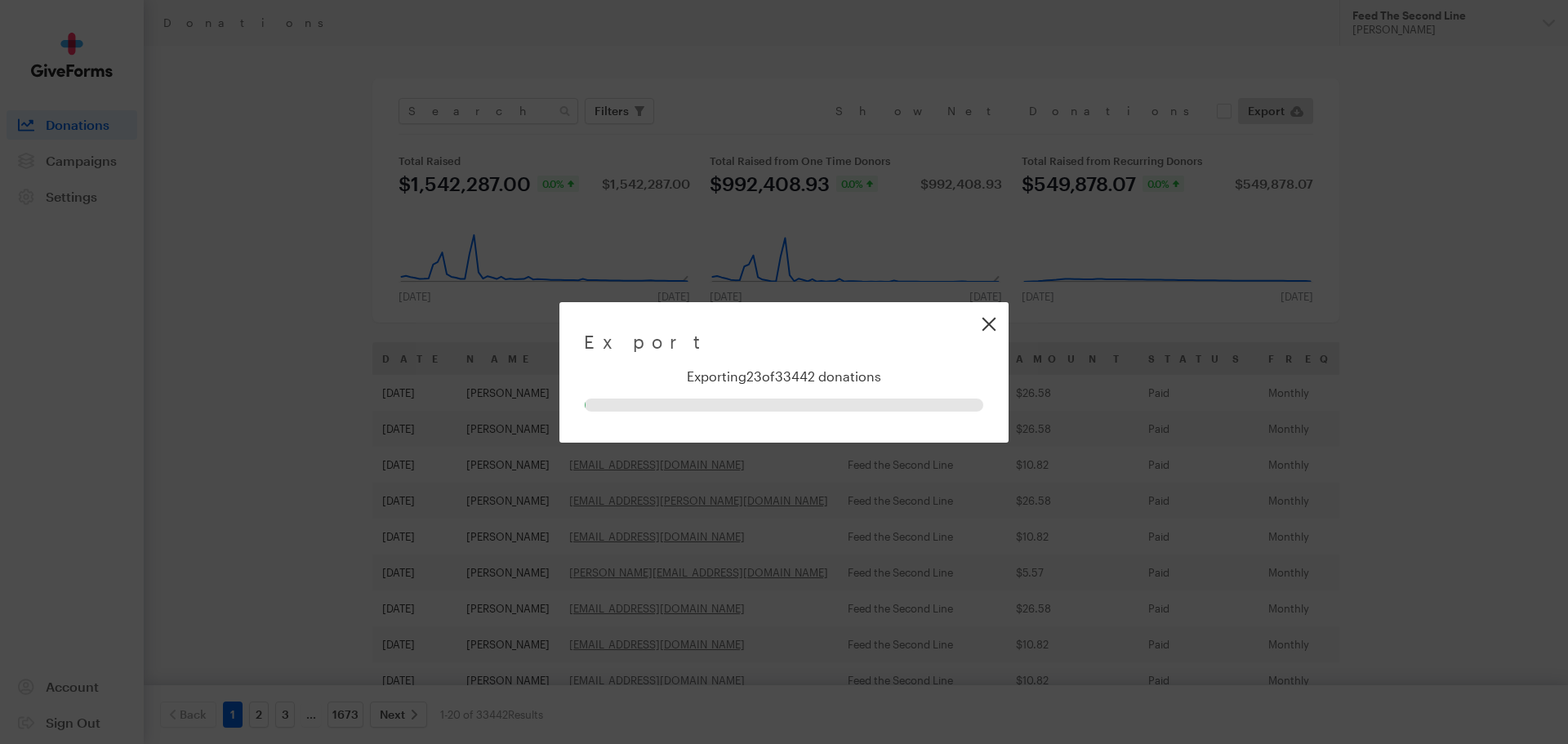
click at [988, 316] on link "Close" at bounding box center [988, 324] width 37 height 37
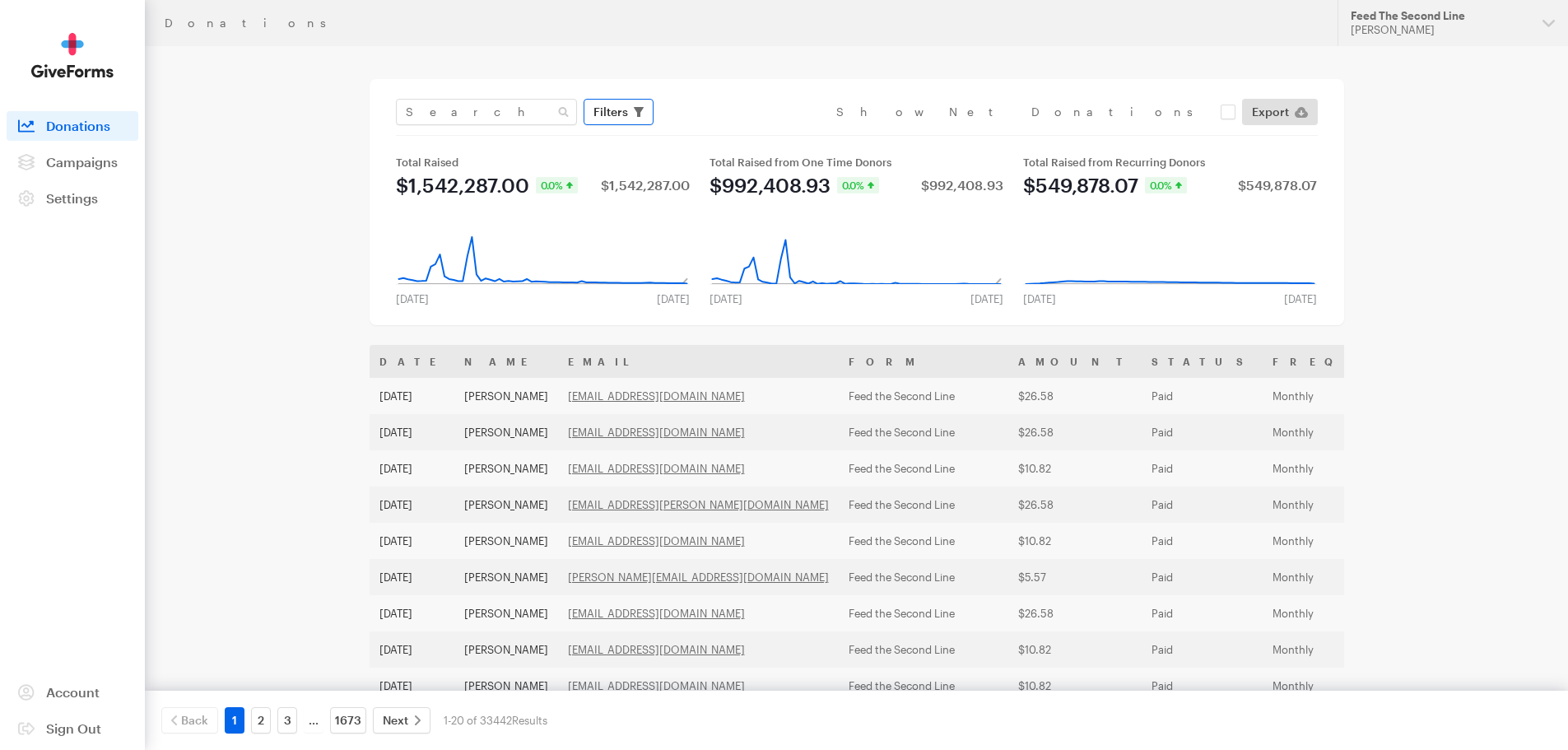
click at [598, 109] on span "Filters" at bounding box center [610, 111] width 34 height 19
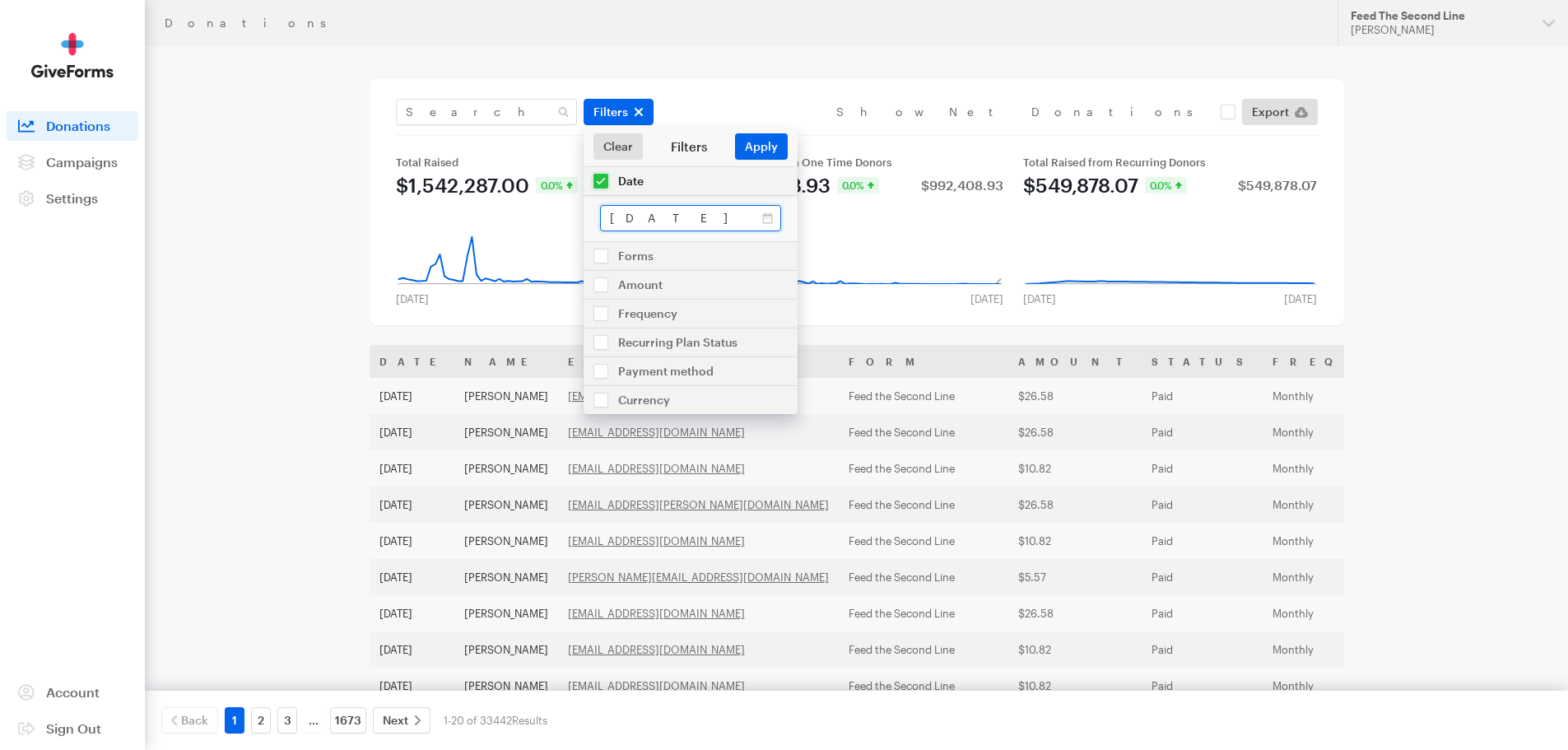
click at [690, 220] on input "[DATE] - [DATE]" at bounding box center [690, 218] width 181 height 26
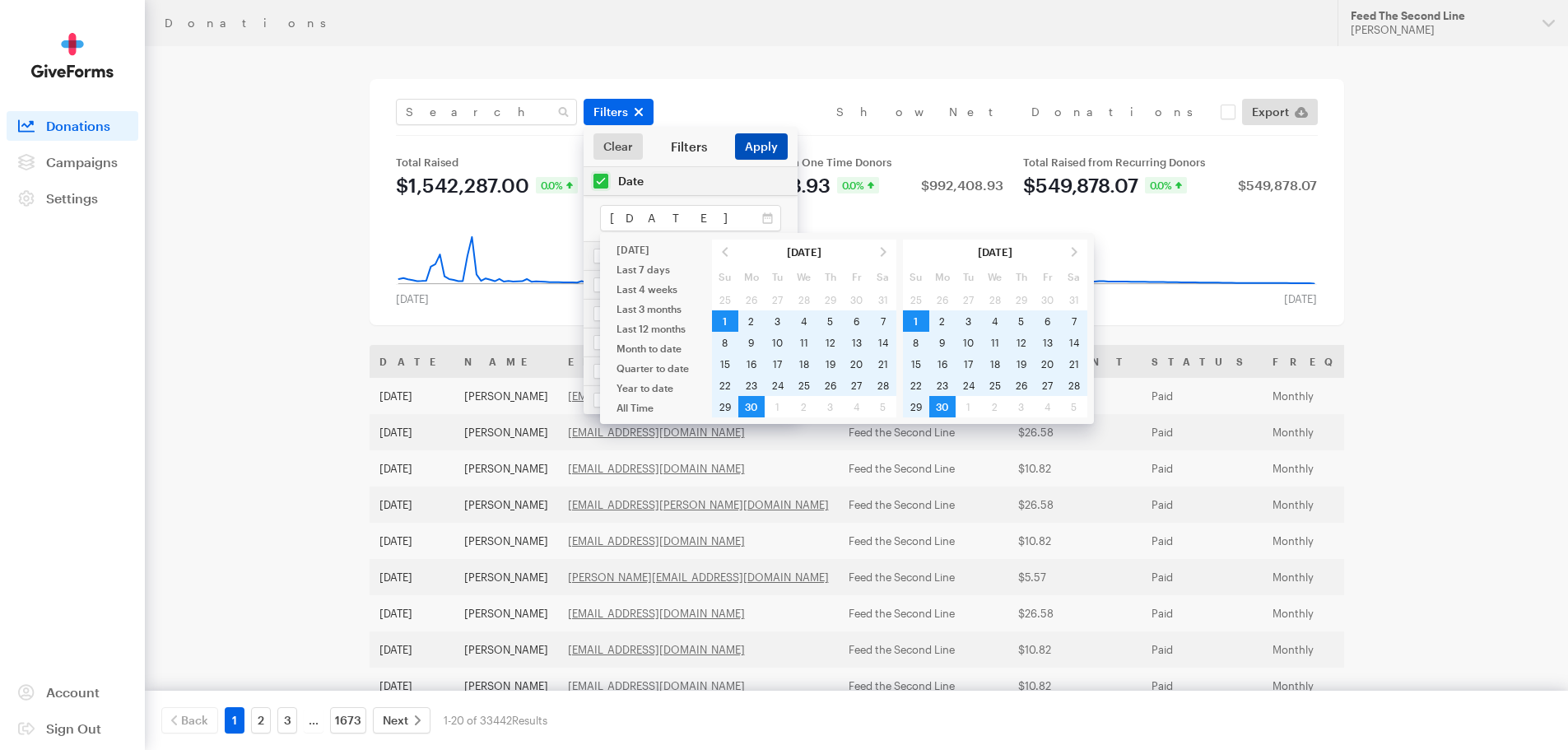
click at [771, 151] on button "Apply" at bounding box center [761, 146] width 53 height 26
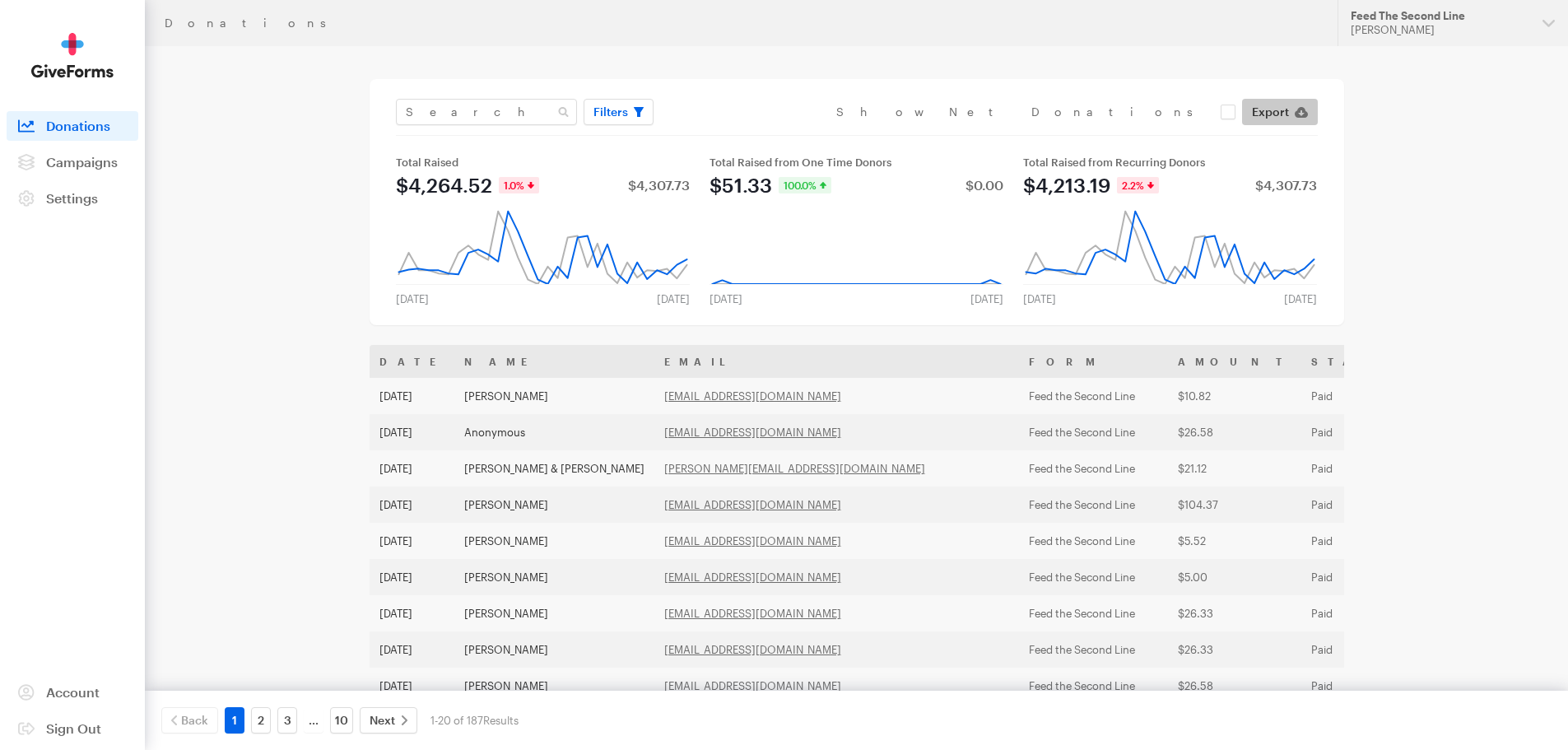
click at [1277, 113] on span "Export" at bounding box center [1270, 111] width 37 height 19
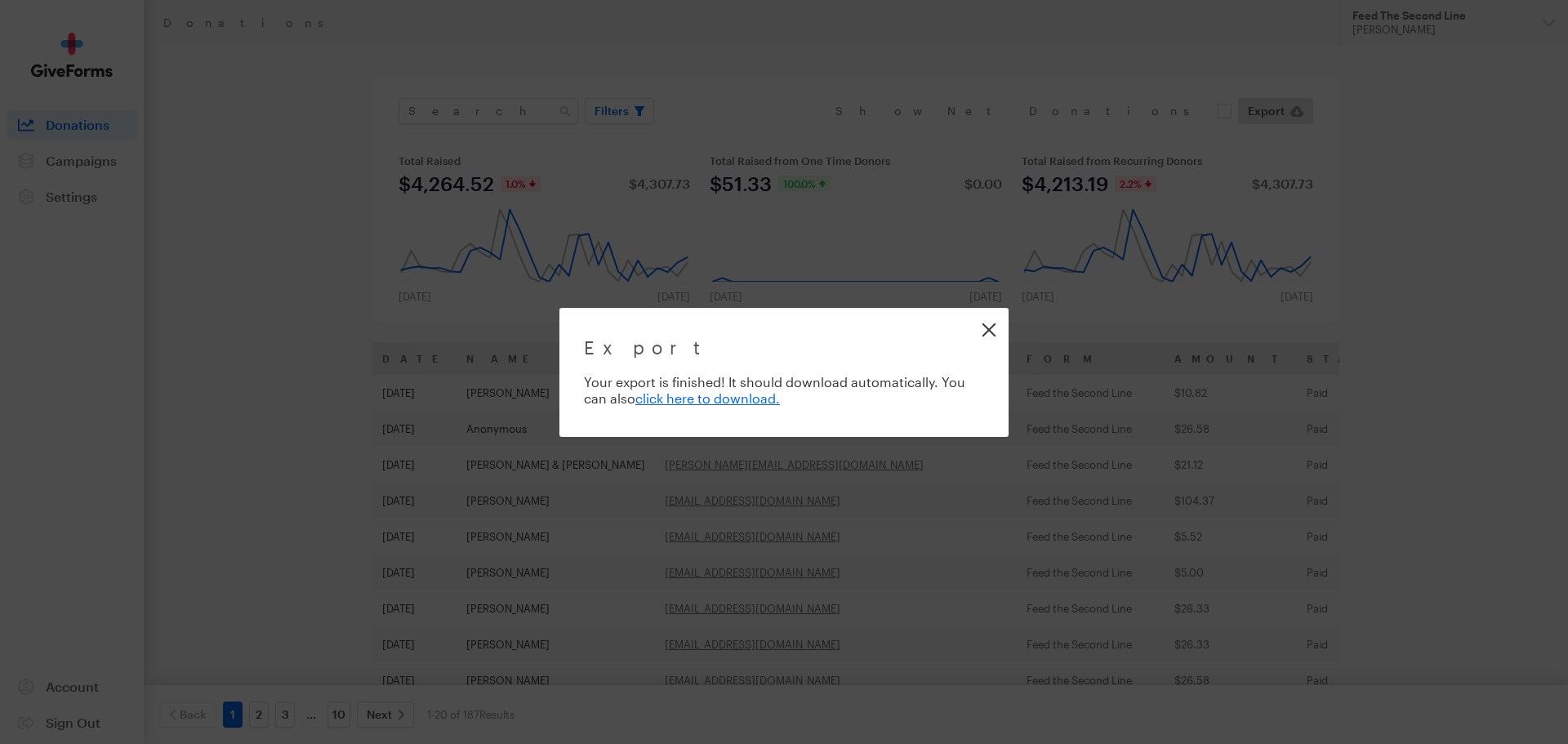
click at [992, 323] on link "Close" at bounding box center [988, 329] width 37 height 37
